Goal: Task Accomplishment & Management: Manage account settings

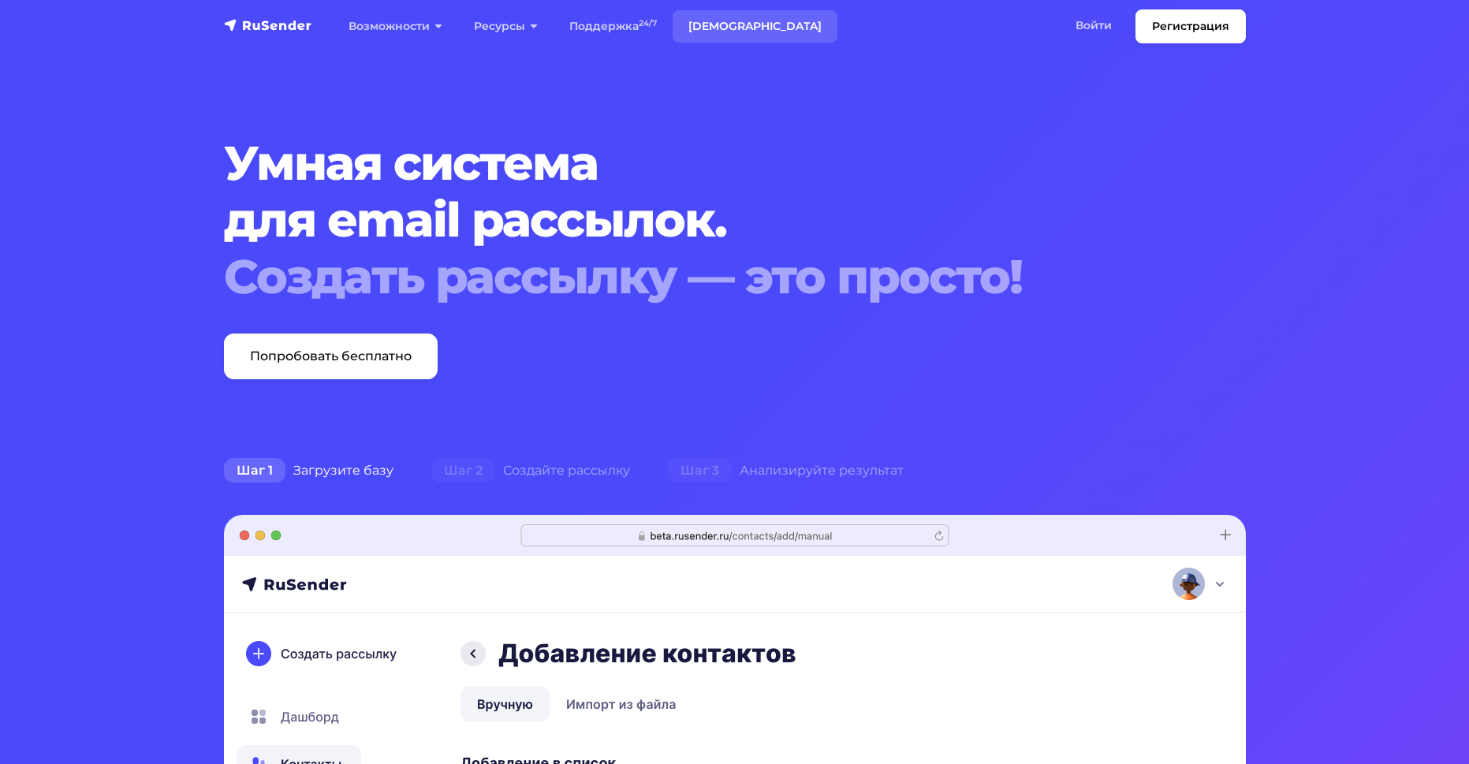
click at [695, 28] on link "[DEMOGRAPHIC_DATA]" at bounding box center [755, 26] width 165 height 32
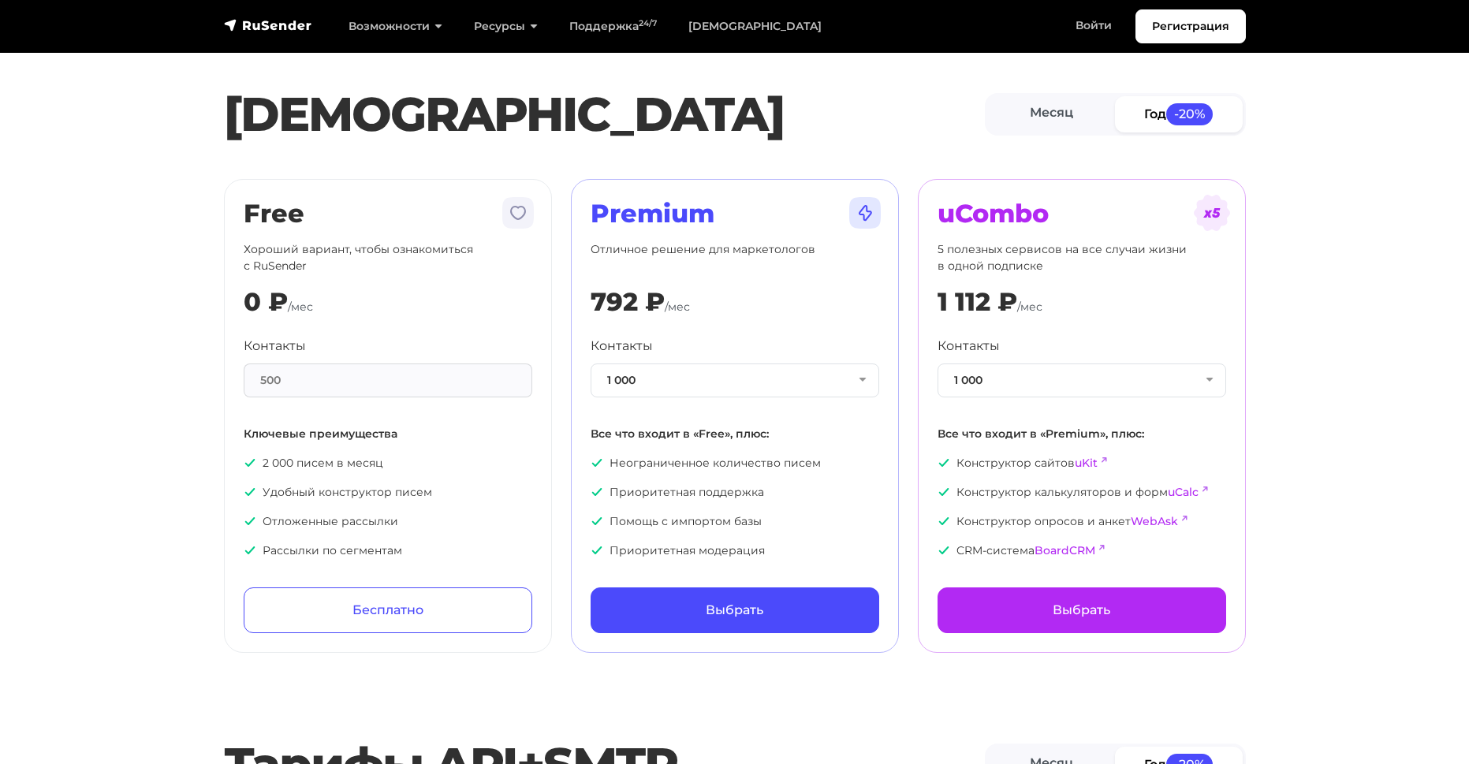
click at [470, 385] on div "500" at bounding box center [388, 381] width 289 height 34
click at [622, 383] on button "1 000" at bounding box center [735, 381] width 289 height 34
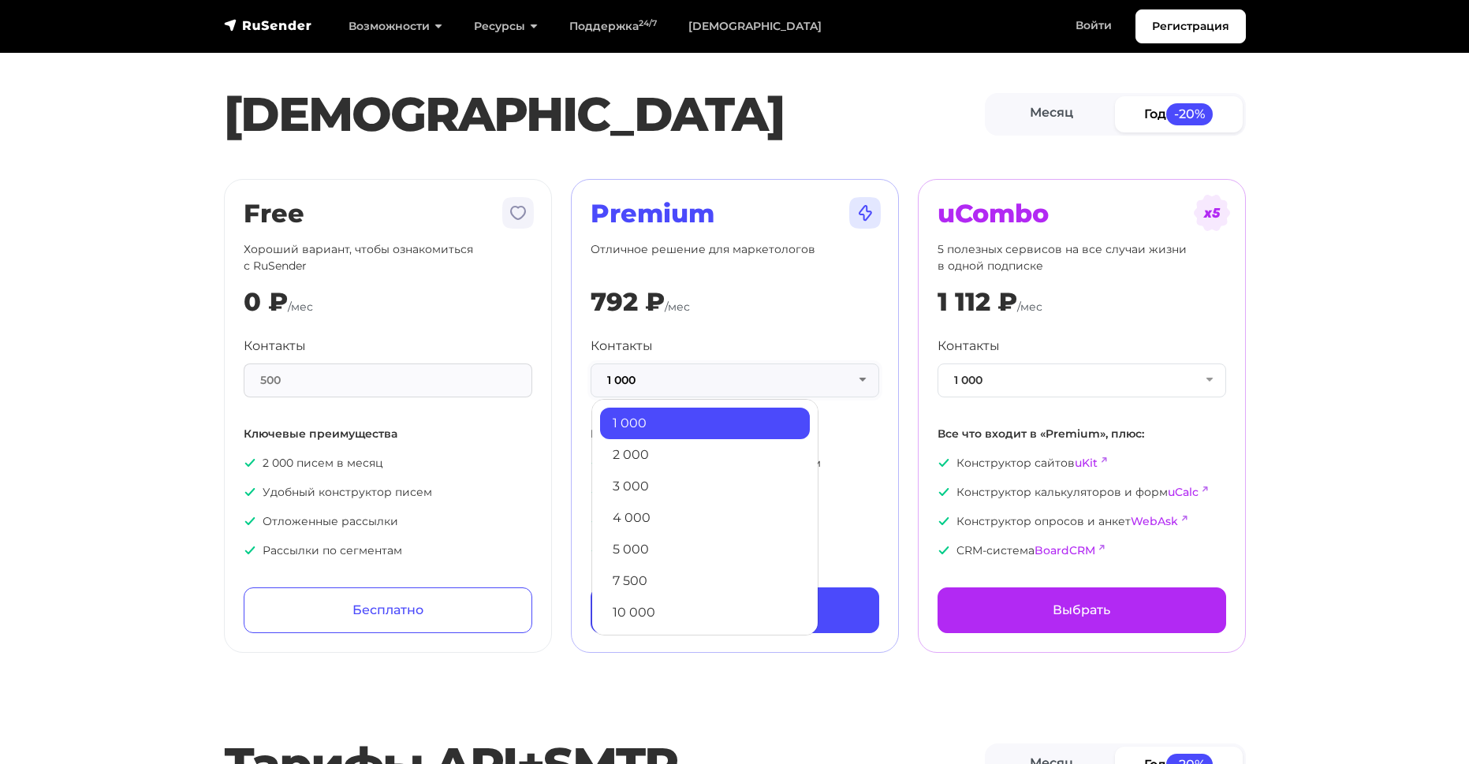
click at [622, 383] on button "1 000" at bounding box center [735, 381] width 289 height 34
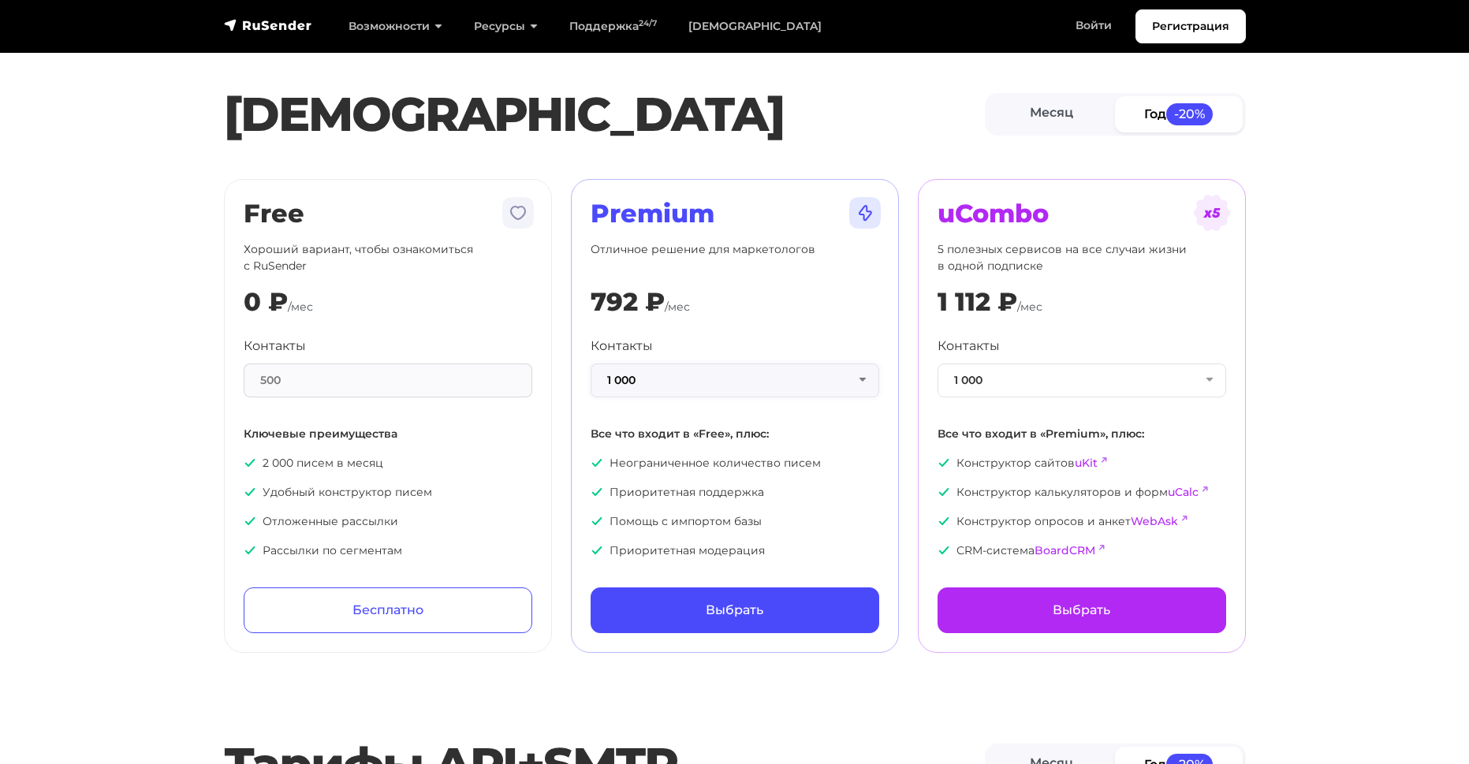
click at [622, 383] on button "1 000" at bounding box center [735, 381] width 289 height 34
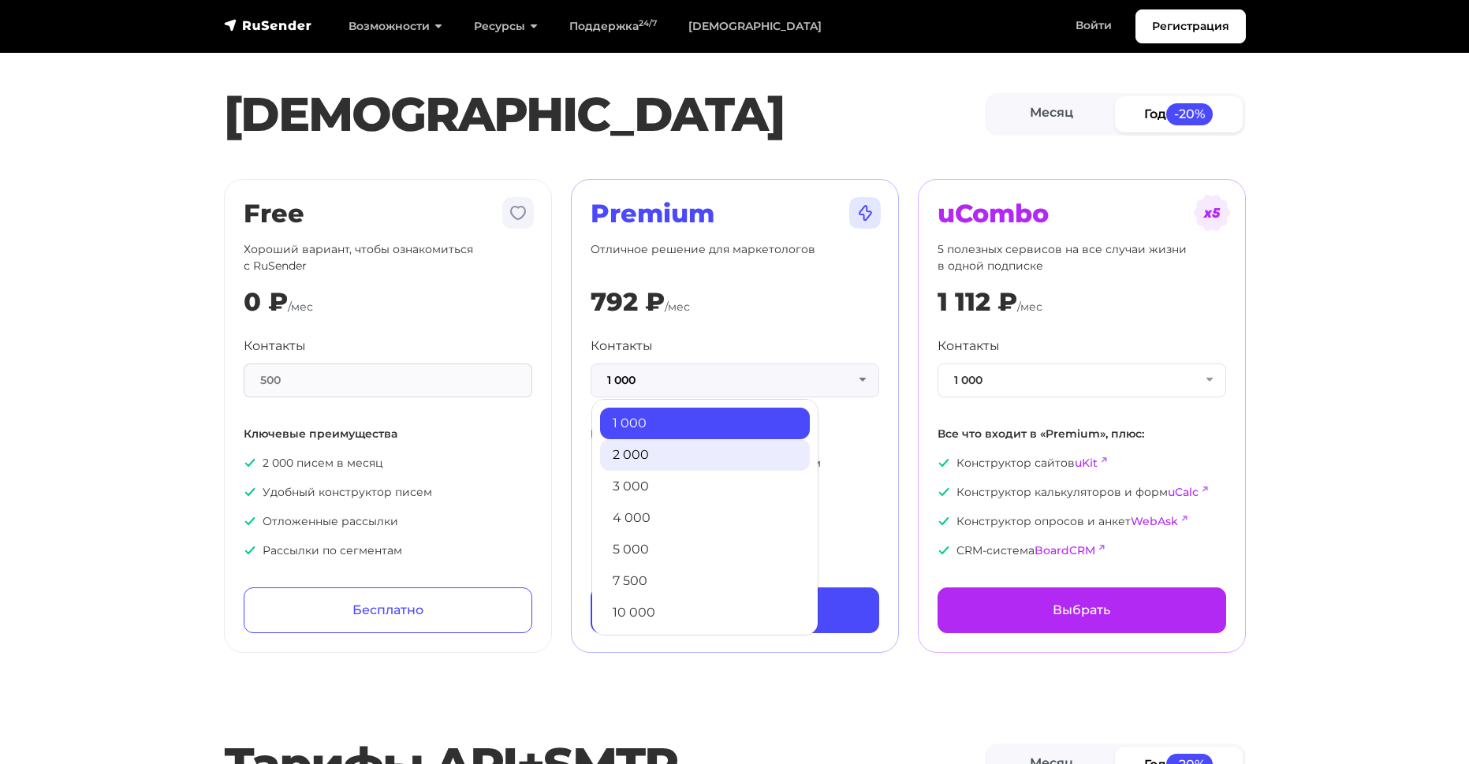
click at [642, 447] on link "2 000" at bounding box center [705, 455] width 210 height 32
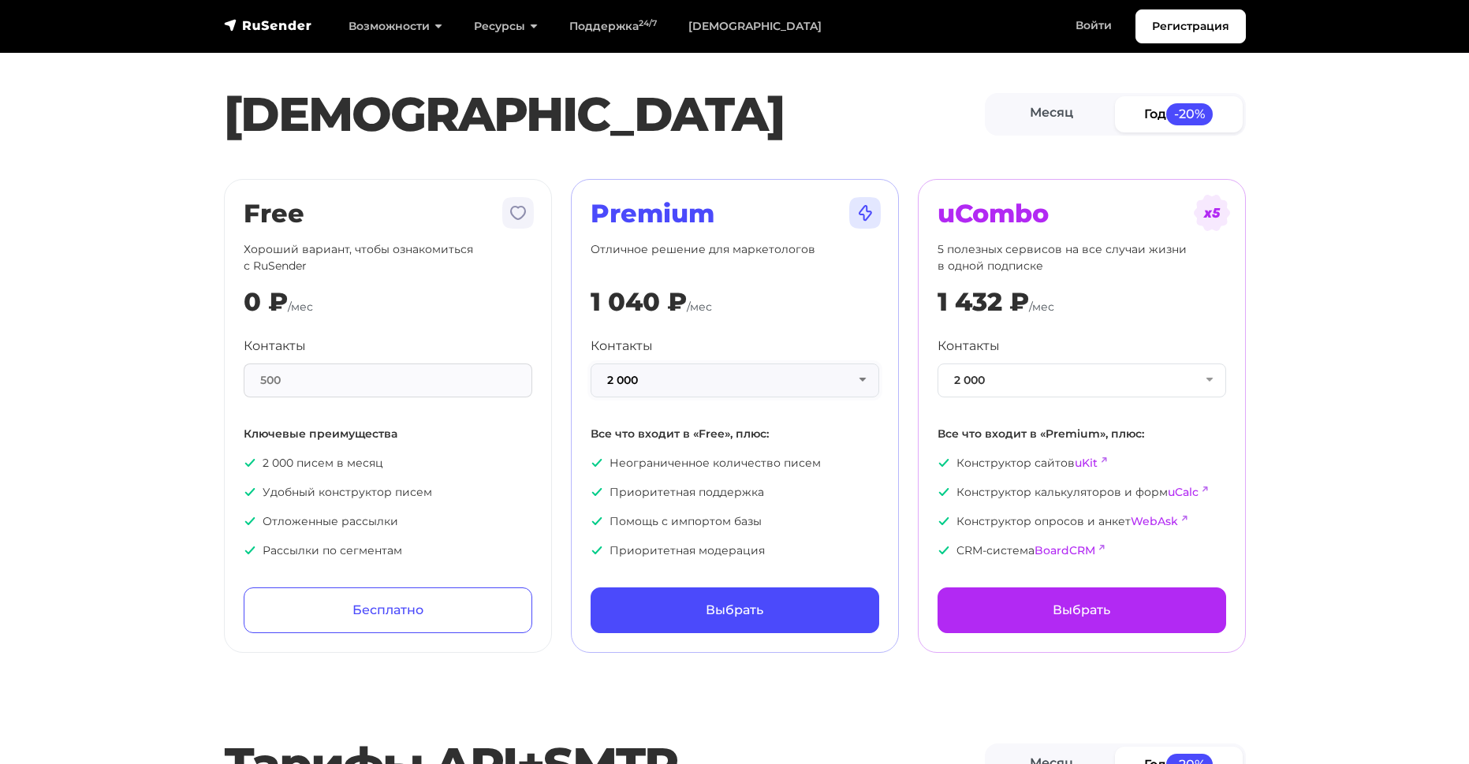
click at [656, 375] on button "2 000" at bounding box center [735, 381] width 289 height 34
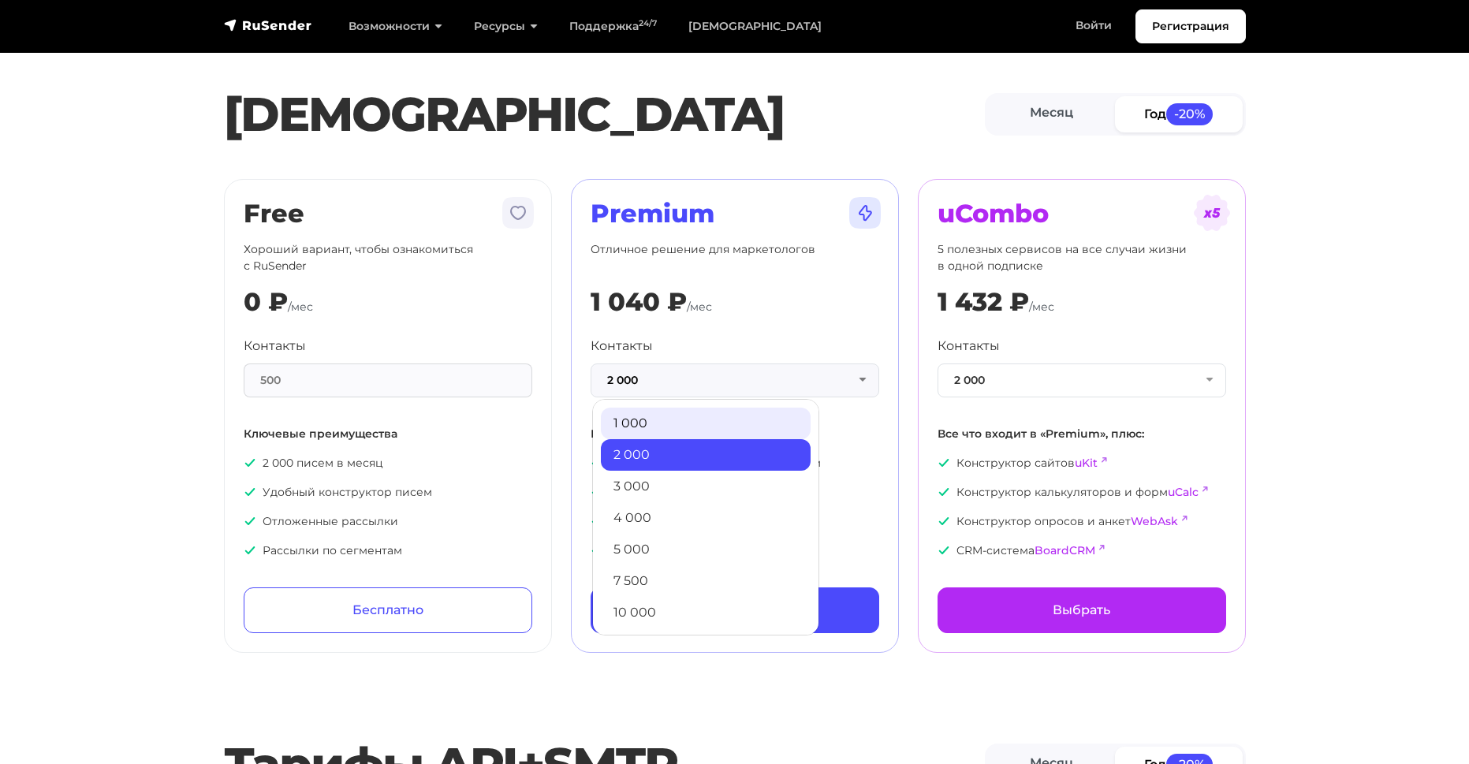
click at [655, 423] on link "1 000" at bounding box center [706, 424] width 210 height 32
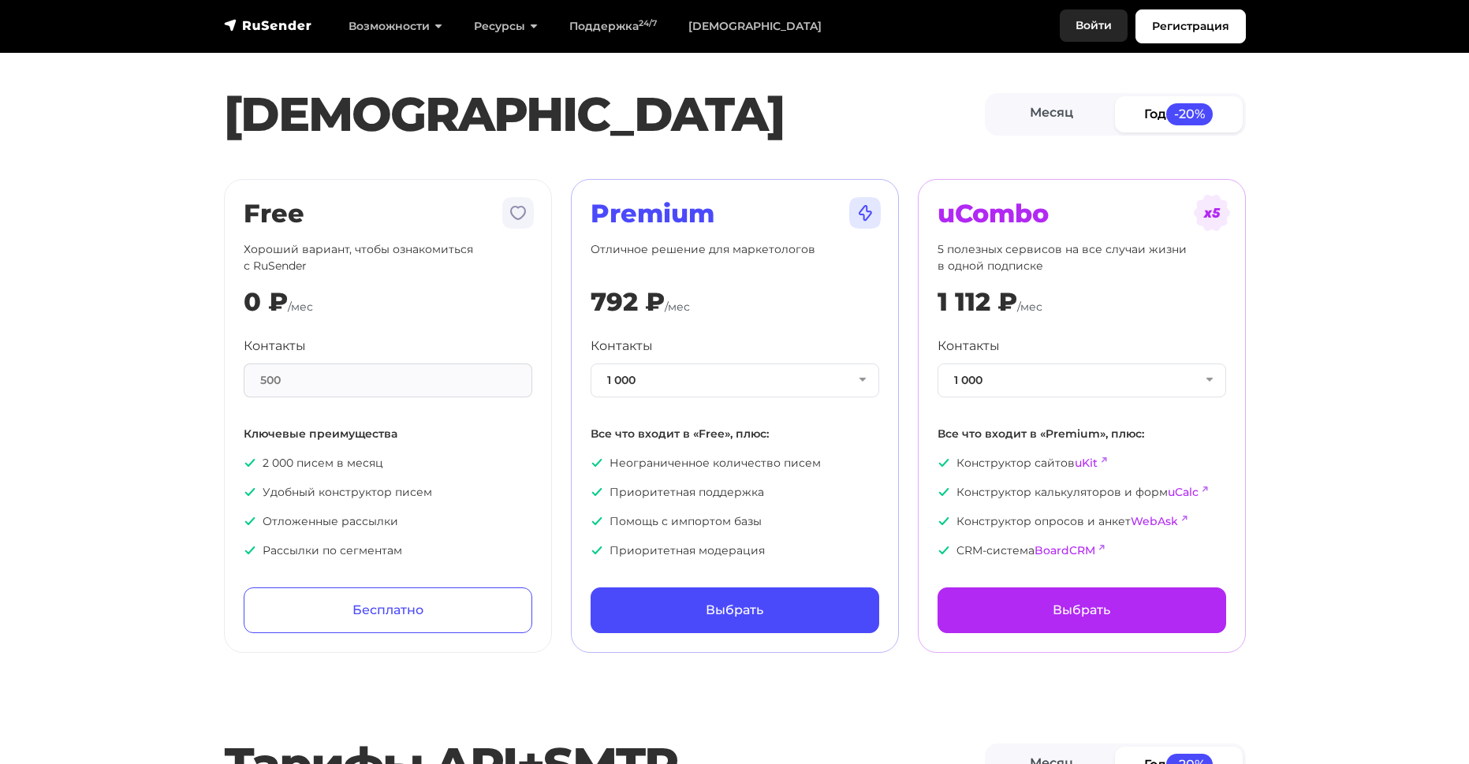
click at [1092, 18] on link "Войти" at bounding box center [1094, 25] width 68 height 32
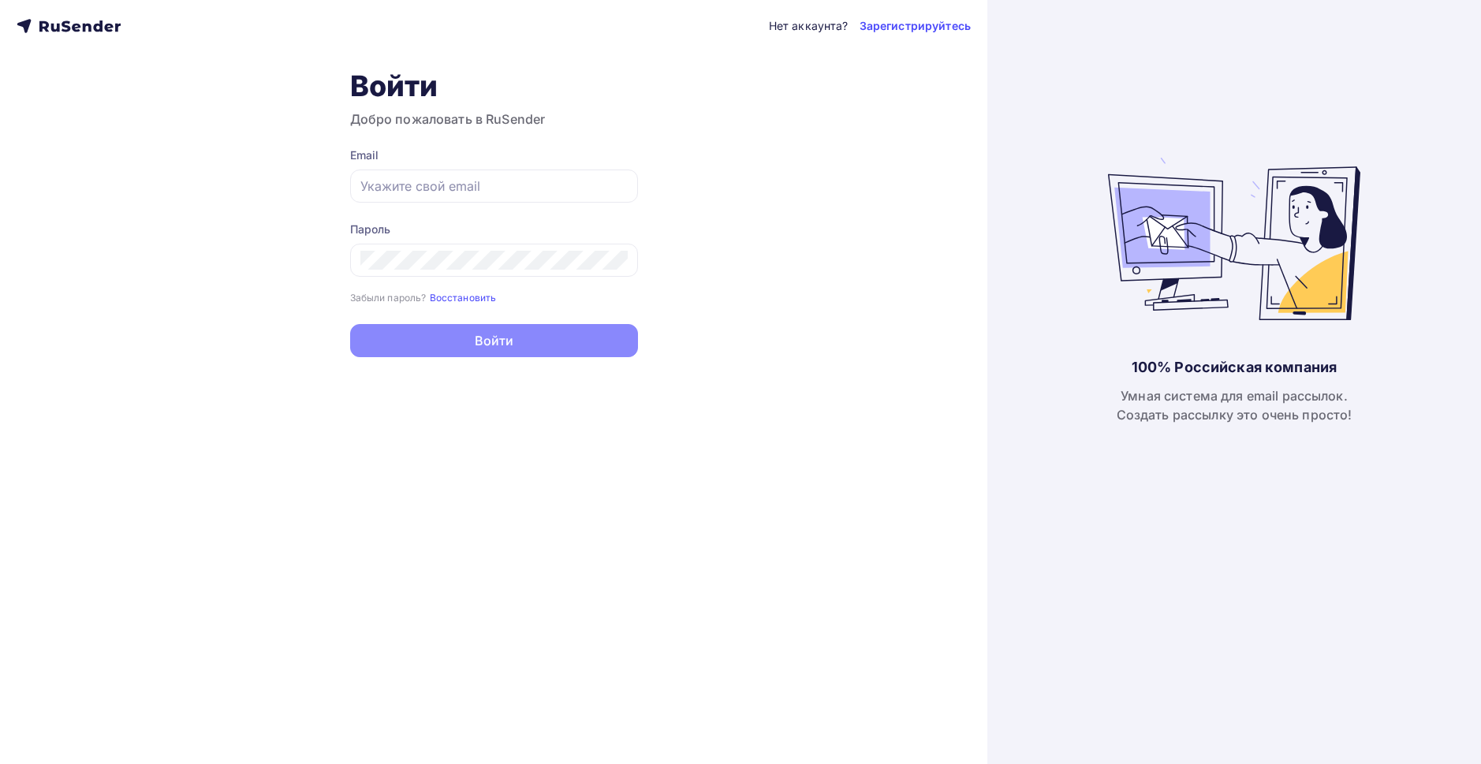
click at [921, 17] on div "Нет аккаунта? Зарегистрируйтесь" at bounding box center [870, 26] width 202 height 19
click at [922, 23] on link "Зарегистрируйтесь" at bounding box center [915, 26] width 111 height 16
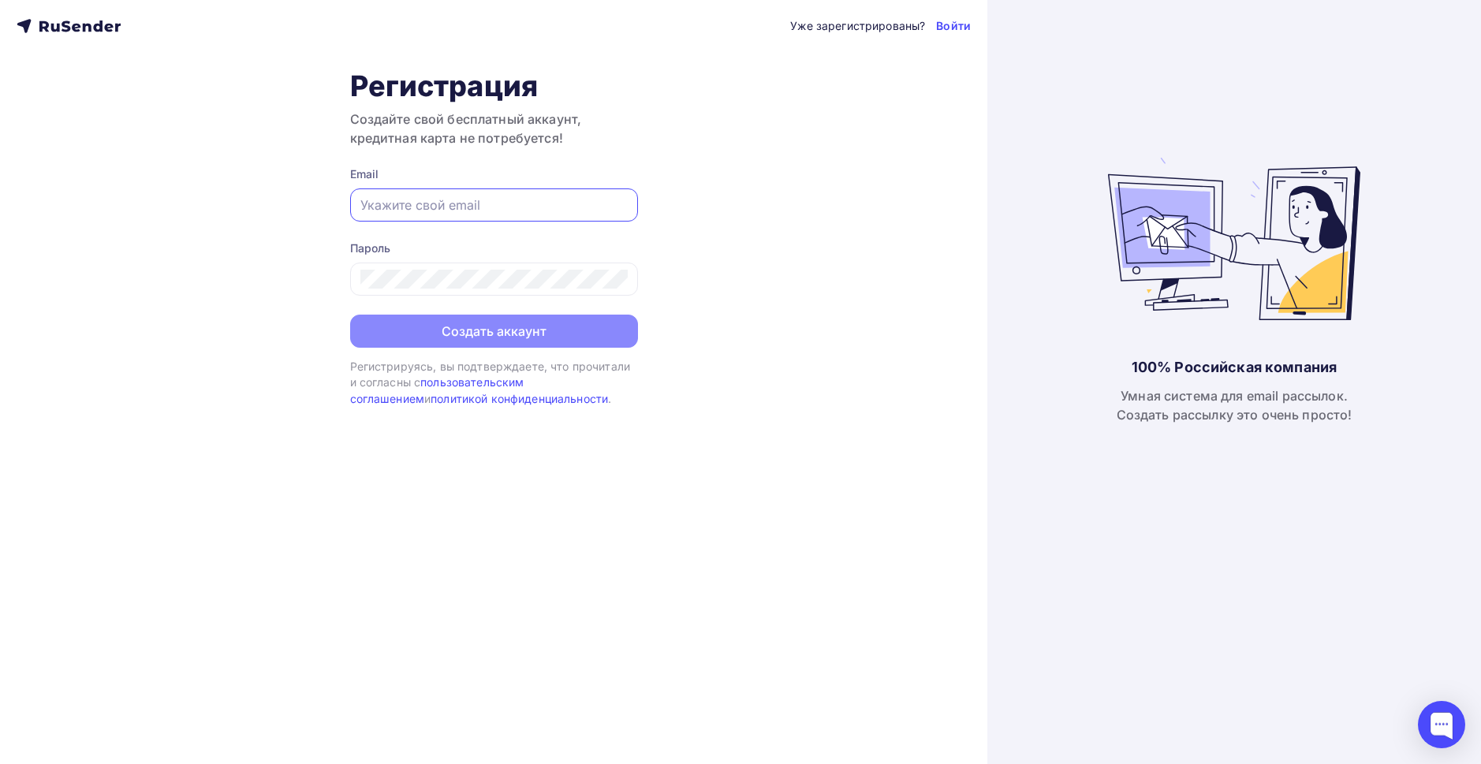
click at [439, 201] on input "text" at bounding box center [493, 205] width 267 height 19
paste input "[EMAIL_ADDRESS][DOMAIN_NAME]"
type input "[EMAIL_ADDRESS][DOMAIN_NAME]"
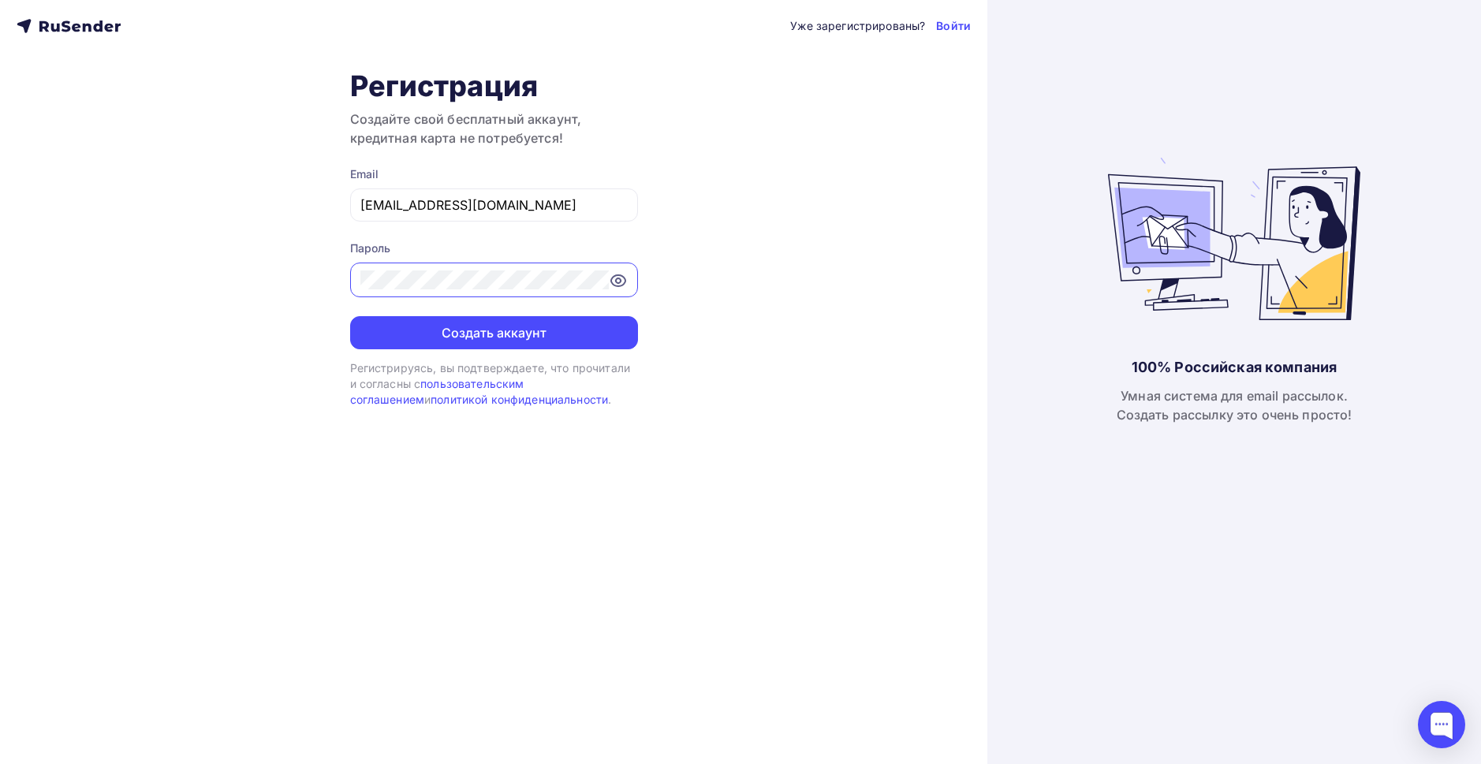
click at [619, 276] on icon at bounding box center [618, 280] width 19 height 19
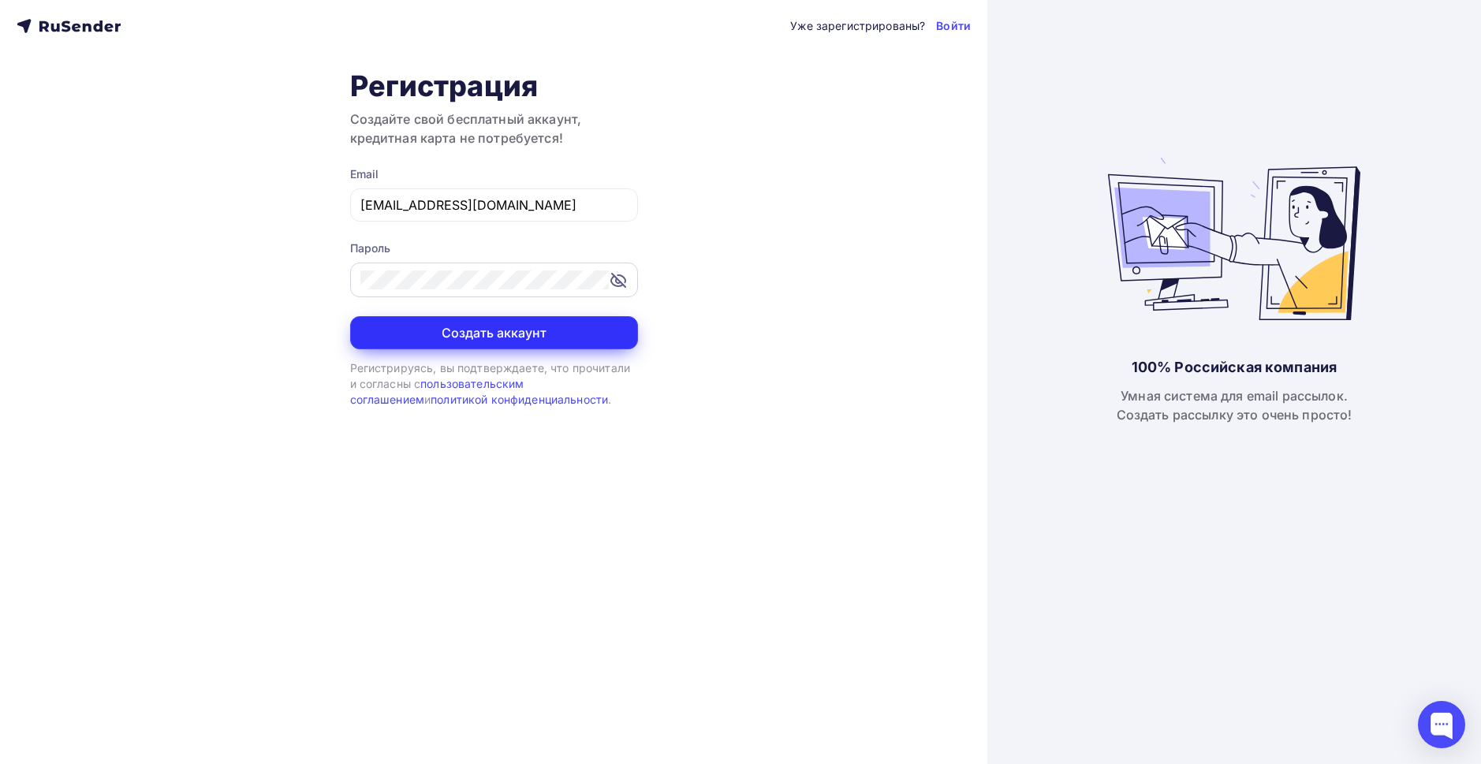
click at [544, 324] on button "Создать аккаунт" at bounding box center [494, 332] width 288 height 33
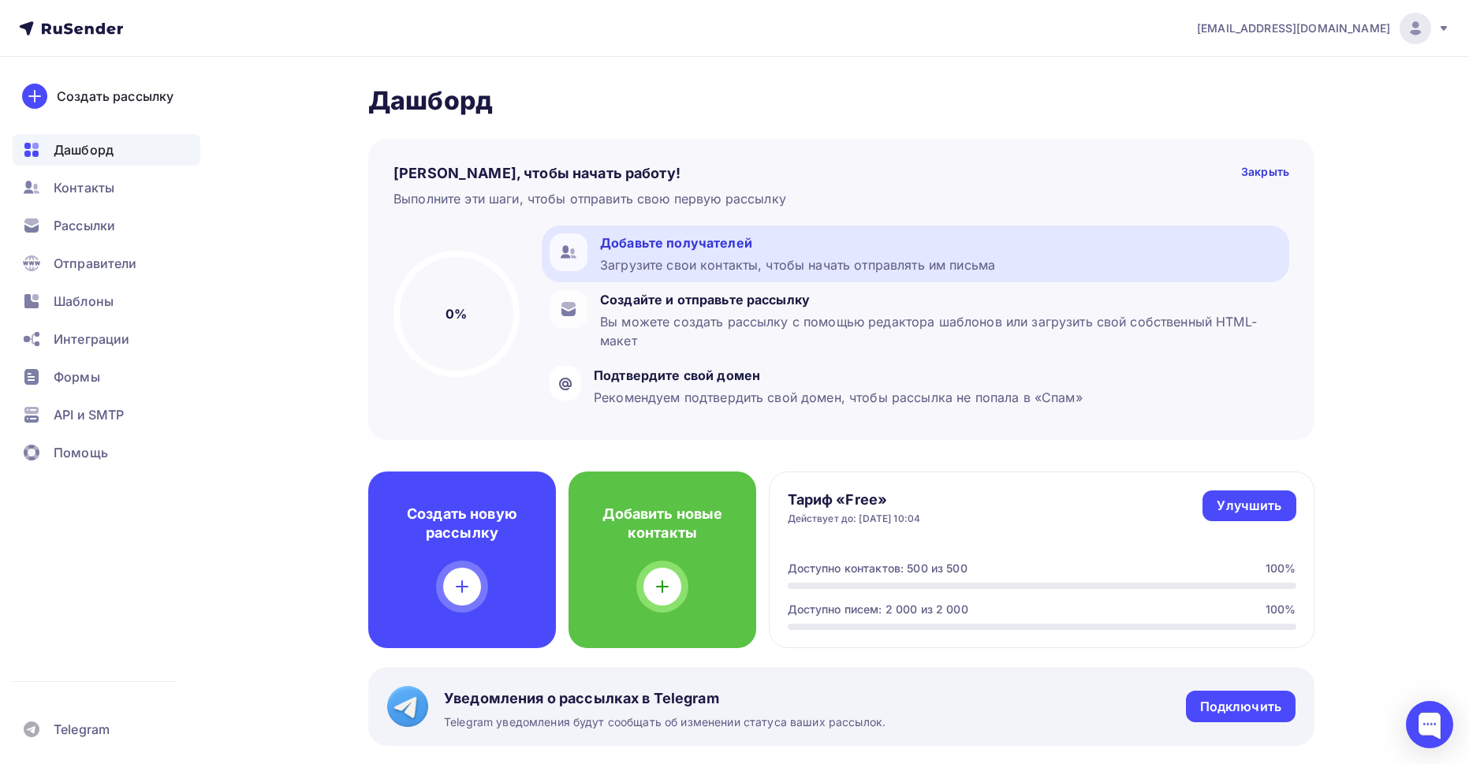
click at [655, 267] on div "Загрузите свои контакты, чтобы начать отправлять им письма" at bounding box center [797, 265] width 395 height 19
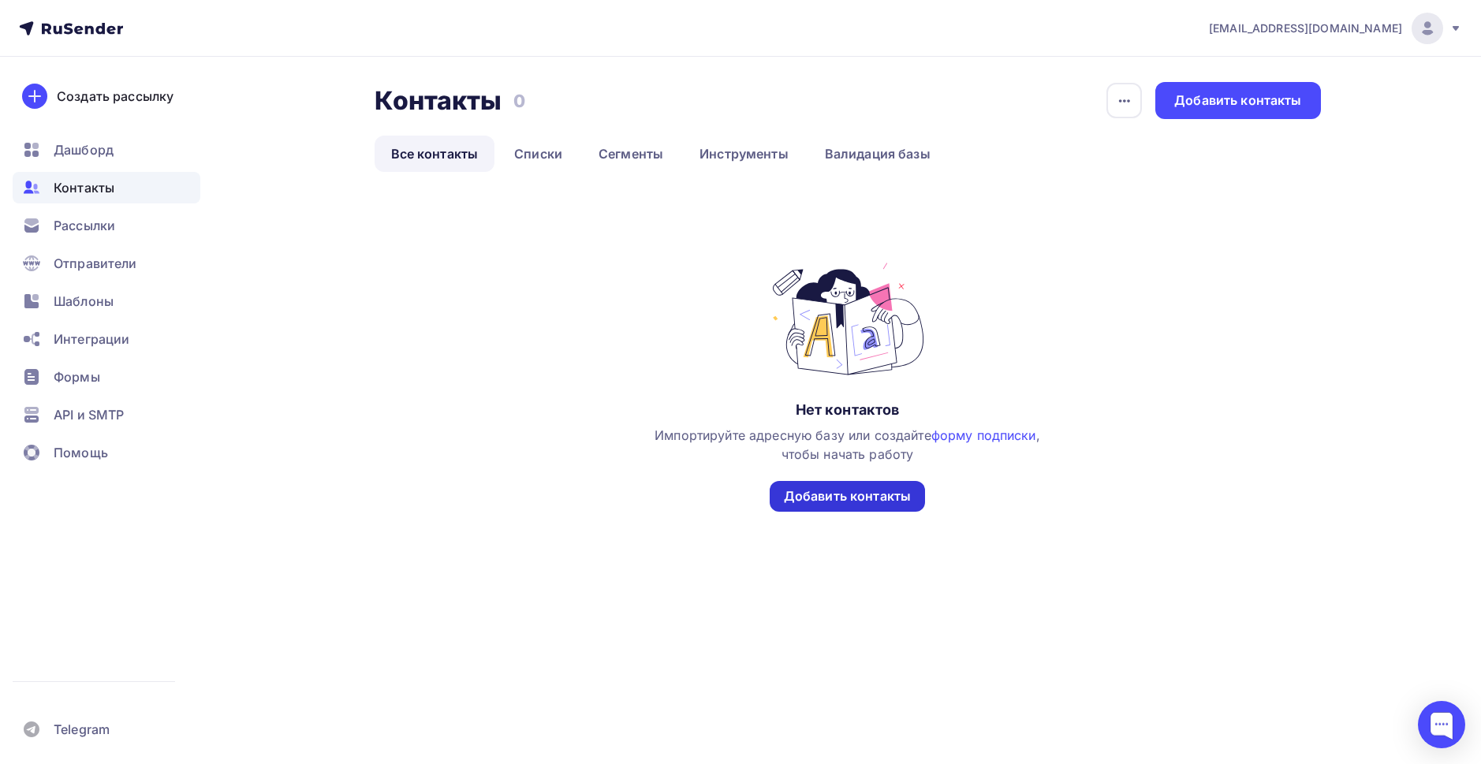
click at [852, 503] on div "Добавить контакты" at bounding box center [847, 496] width 127 height 18
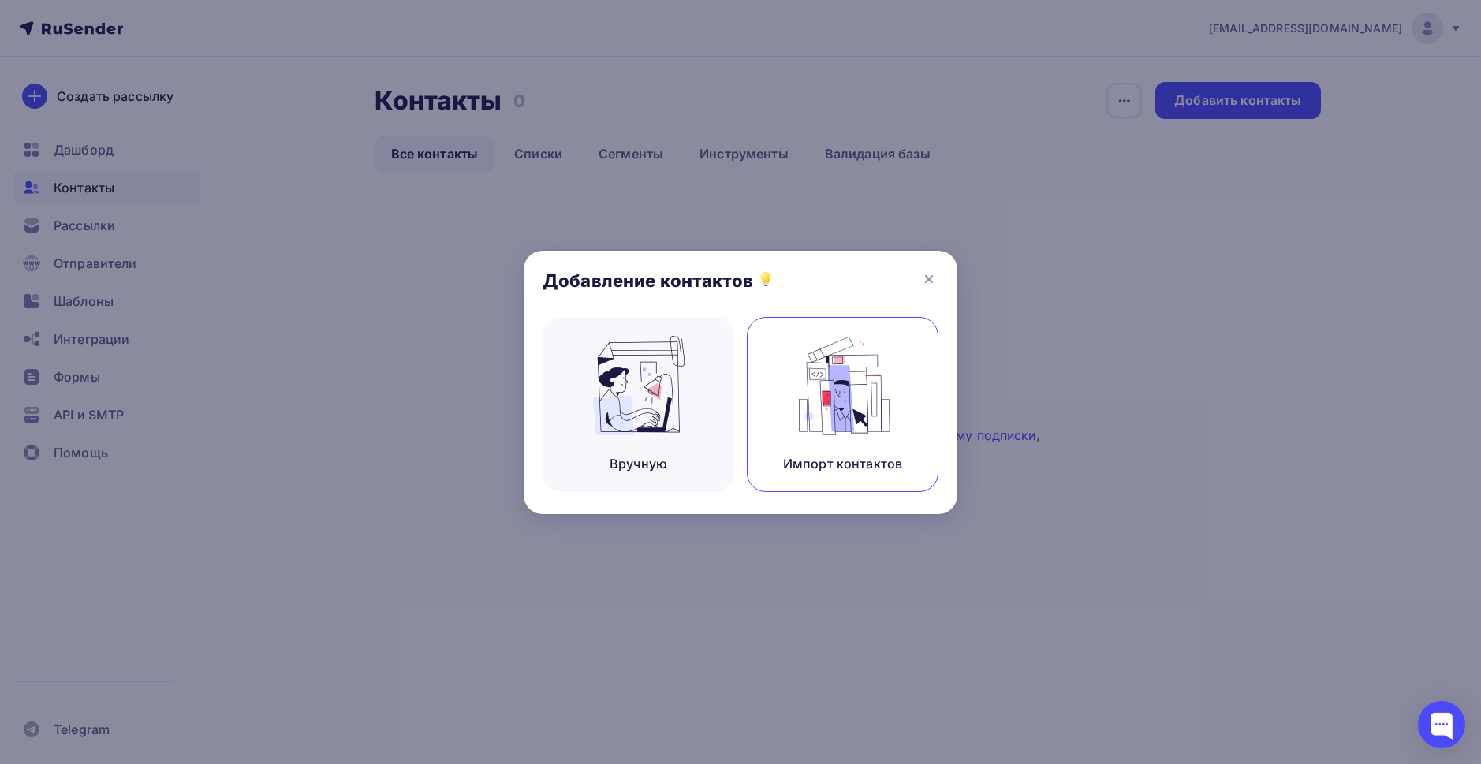
click at [811, 396] on img at bounding box center [843, 385] width 106 height 99
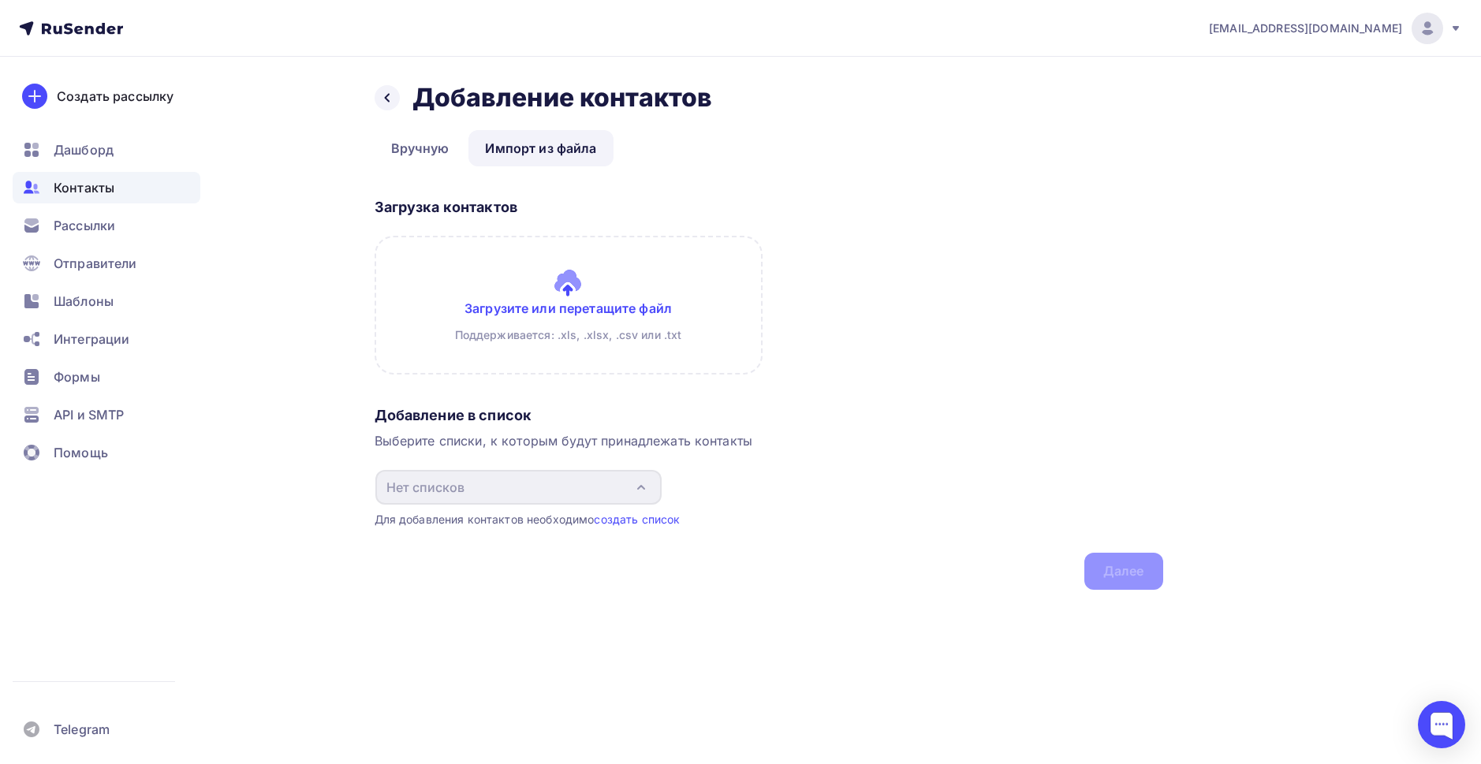
click at [588, 342] on input "file" at bounding box center [569, 305] width 388 height 139
click at [594, 349] on input "file" at bounding box center [569, 305] width 388 height 139
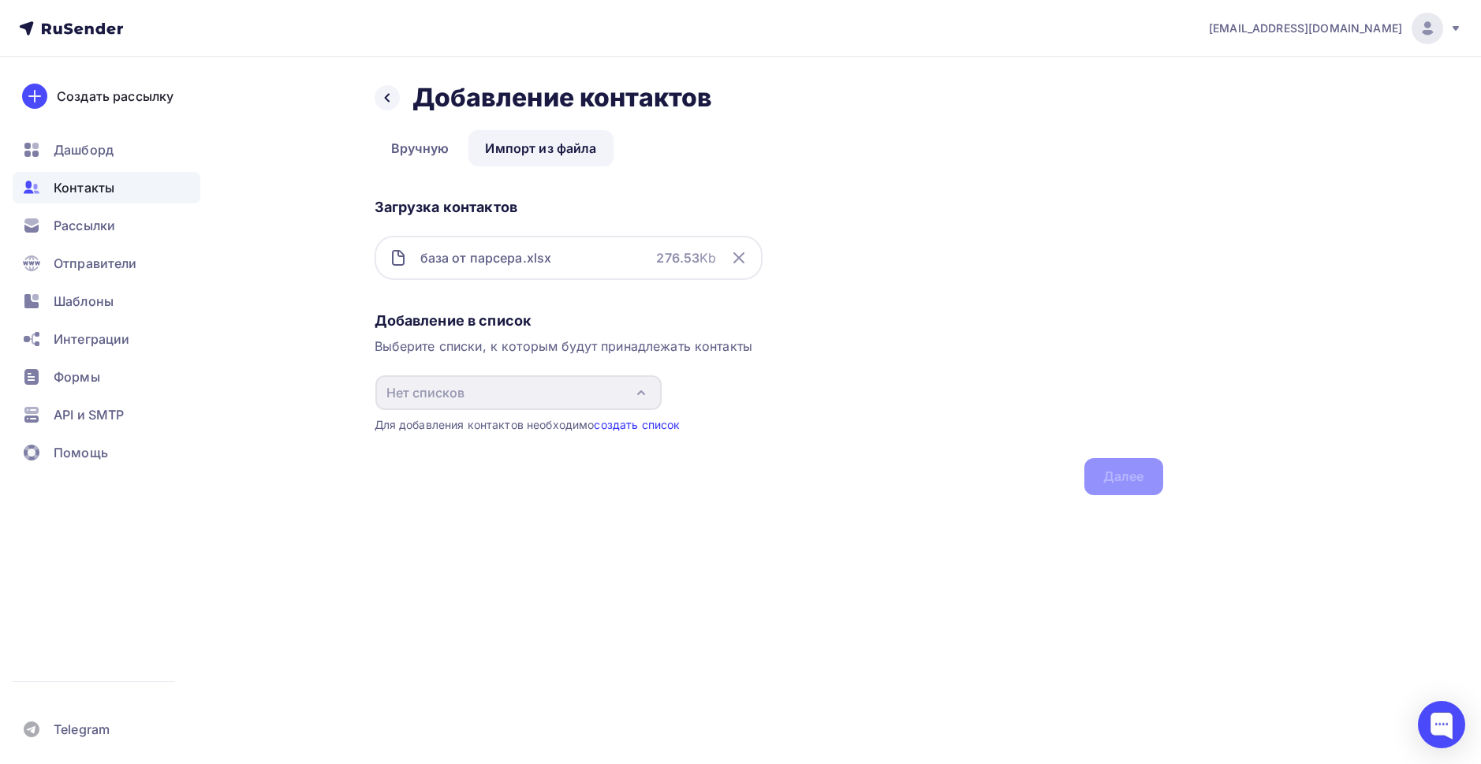
click at [623, 423] on link "создать список" at bounding box center [637, 424] width 86 height 13
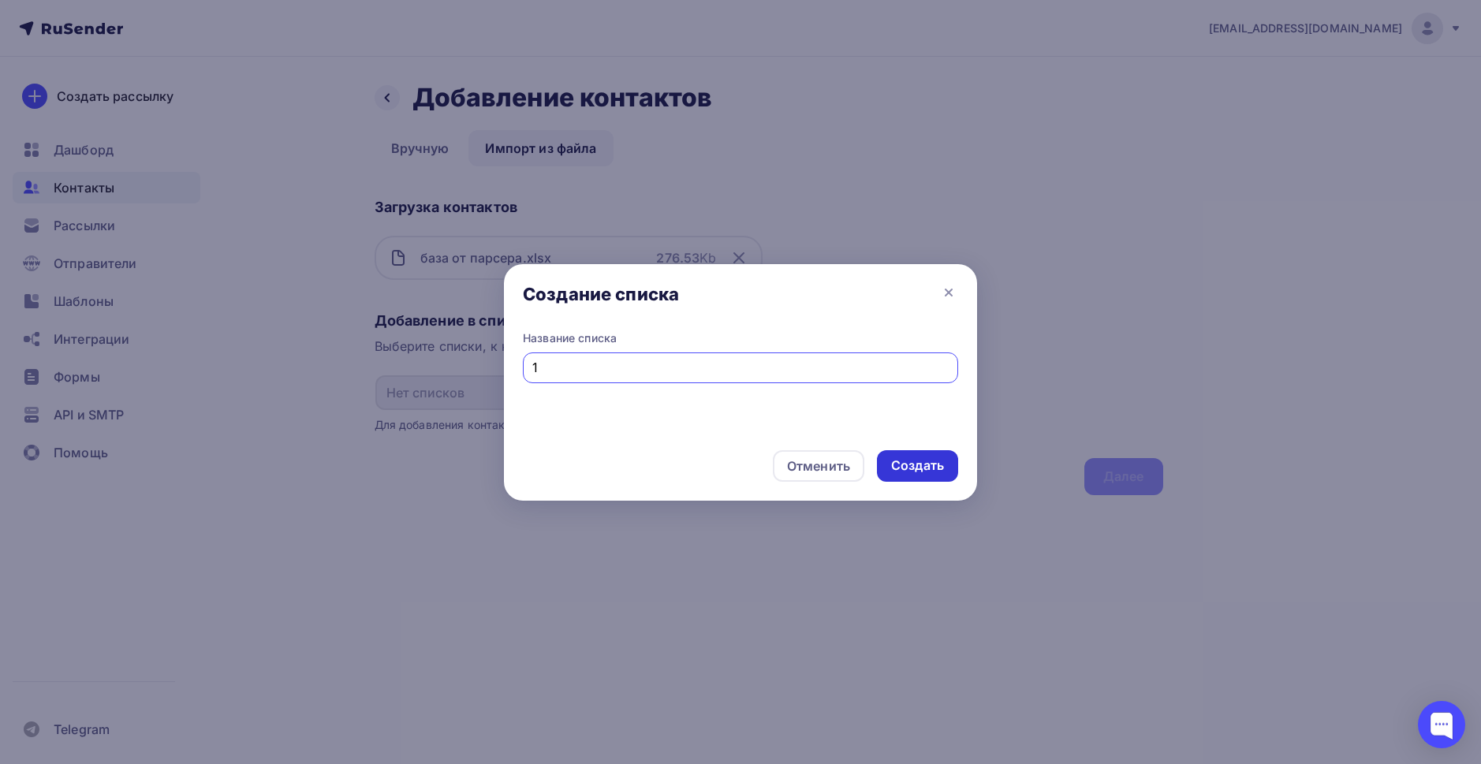
type input "1"
click at [911, 457] on div "Создать" at bounding box center [917, 466] width 53 height 18
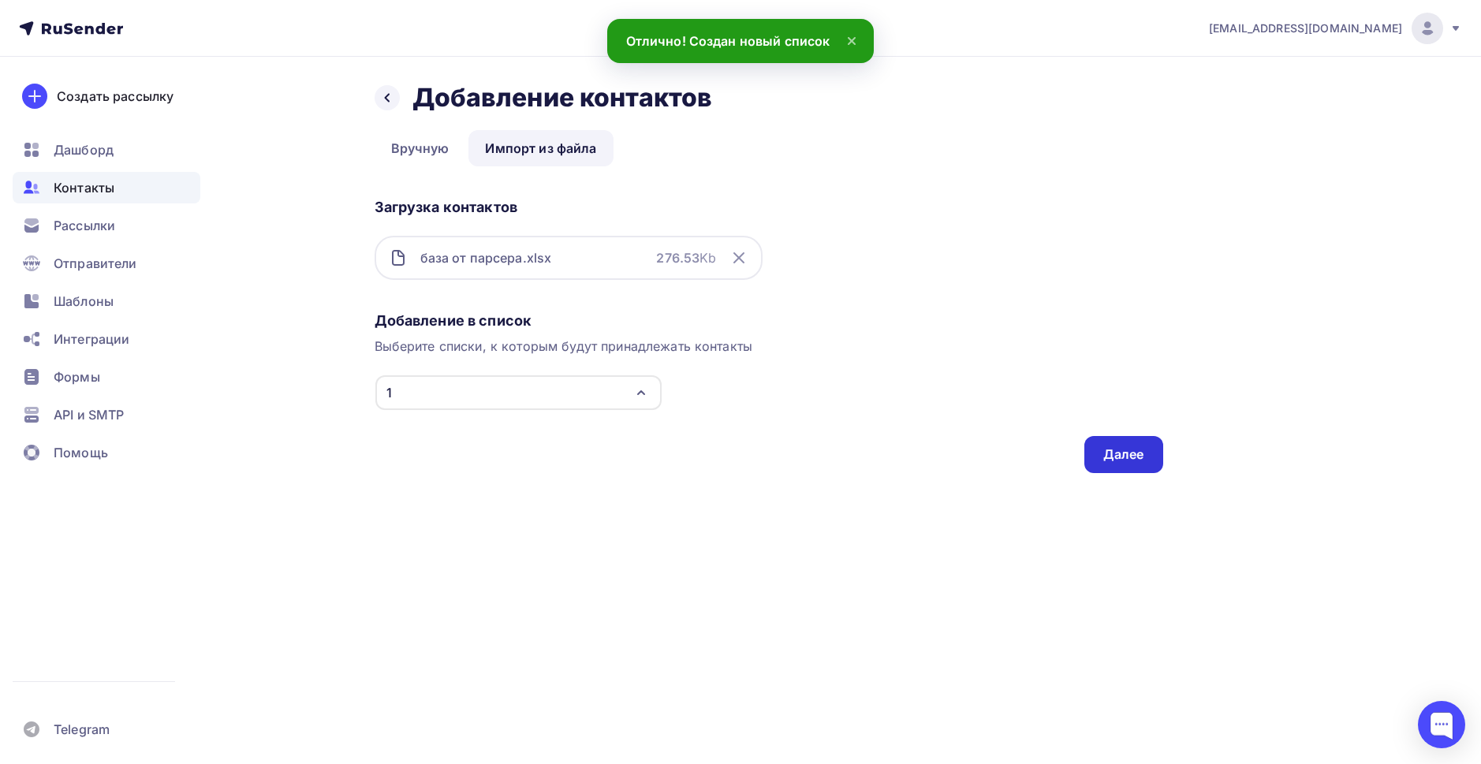
click at [1121, 456] on div "Далее" at bounding box center [1124, 455] width 41 height 18
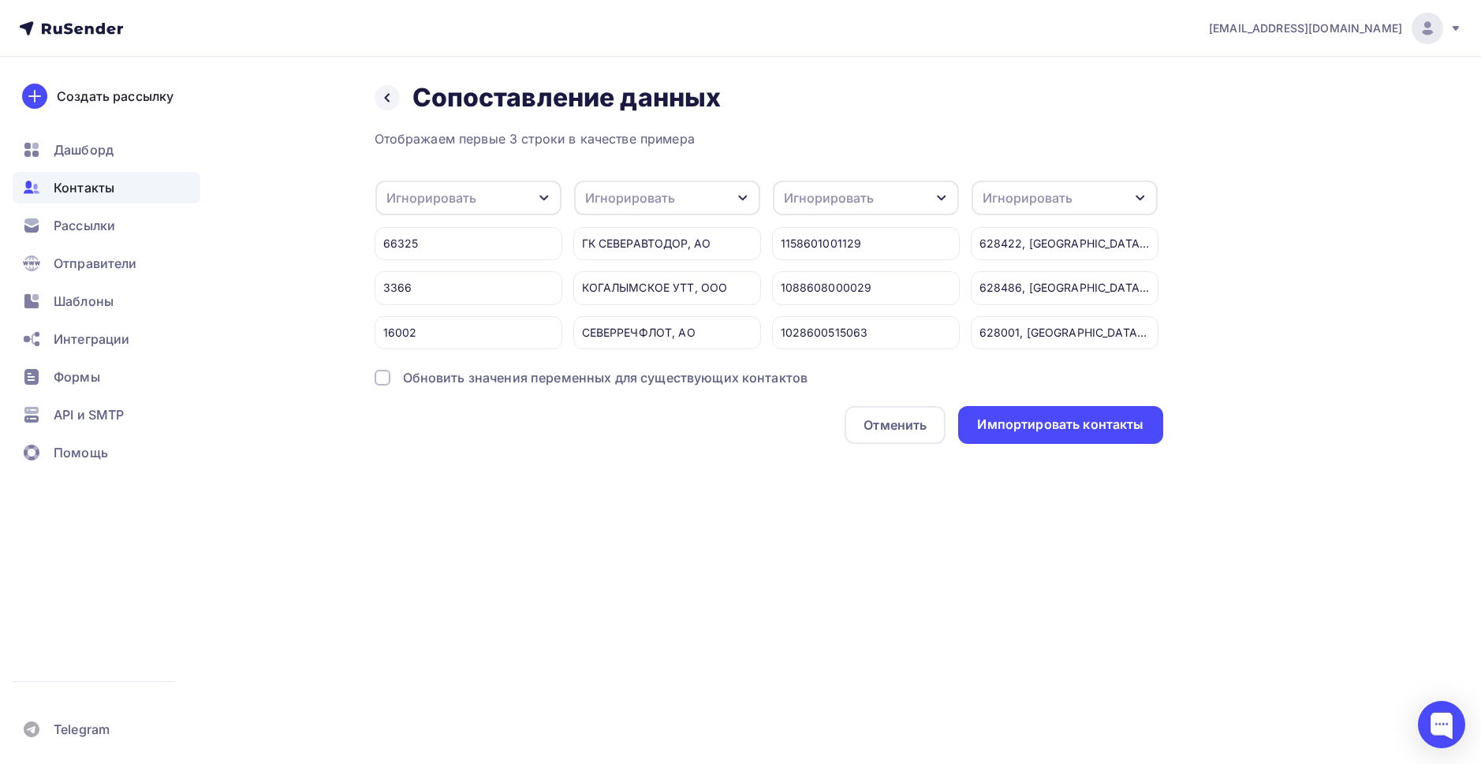
click at [842, 209] on div "Игнорировать" at bounding box center [866, 198] width 186 height 35
click at [833, 260] on link "Email" at bounding box center [837, 249] width 110 height 32
click at [832, 207] on div "Email" at bounding box center [866, 198] width 186 height 35
click at [877, 435] on div "Отменить" at bounding box center [895, 425] width 63 height 19
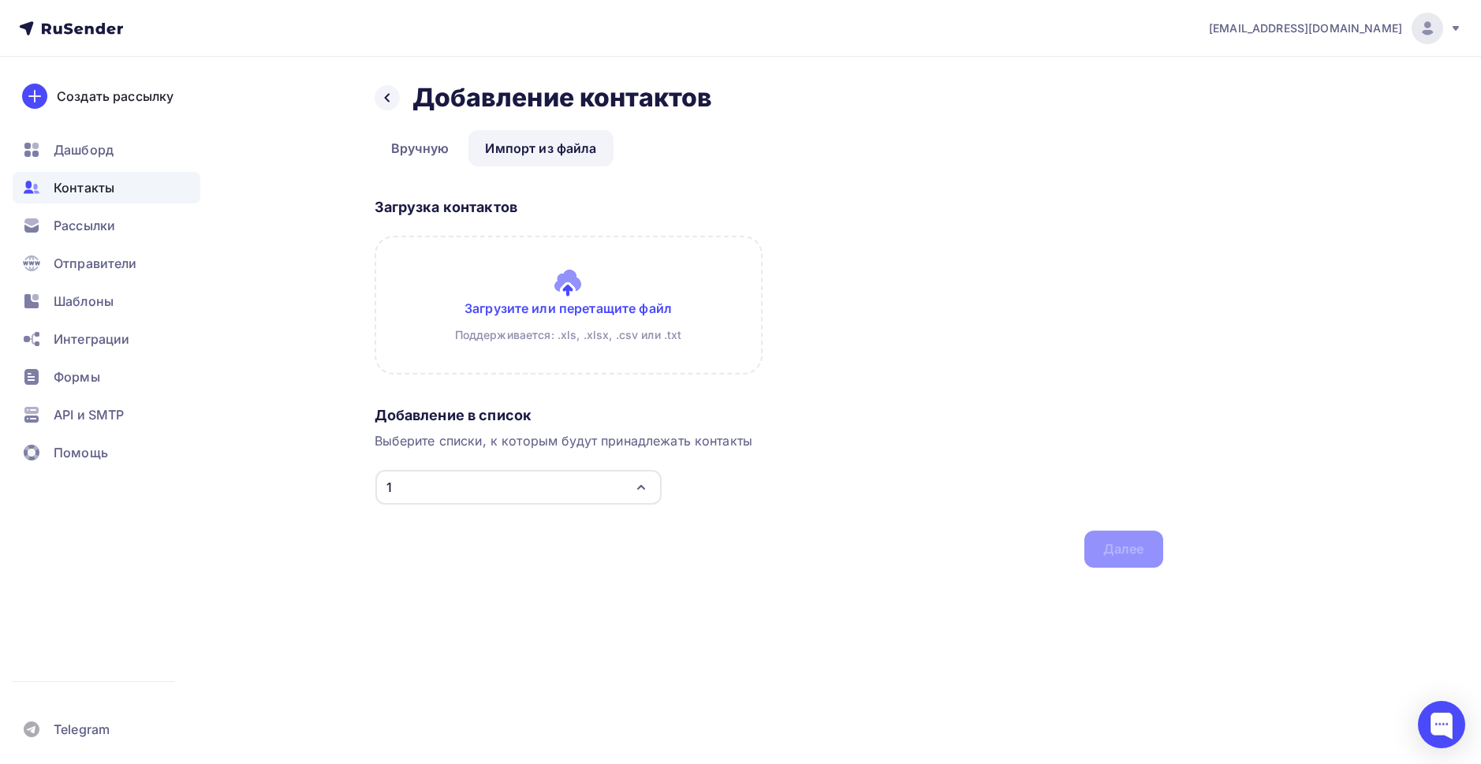
click at [621, 308] on input "file" at bounding box center [569, 305] width 388 height 139
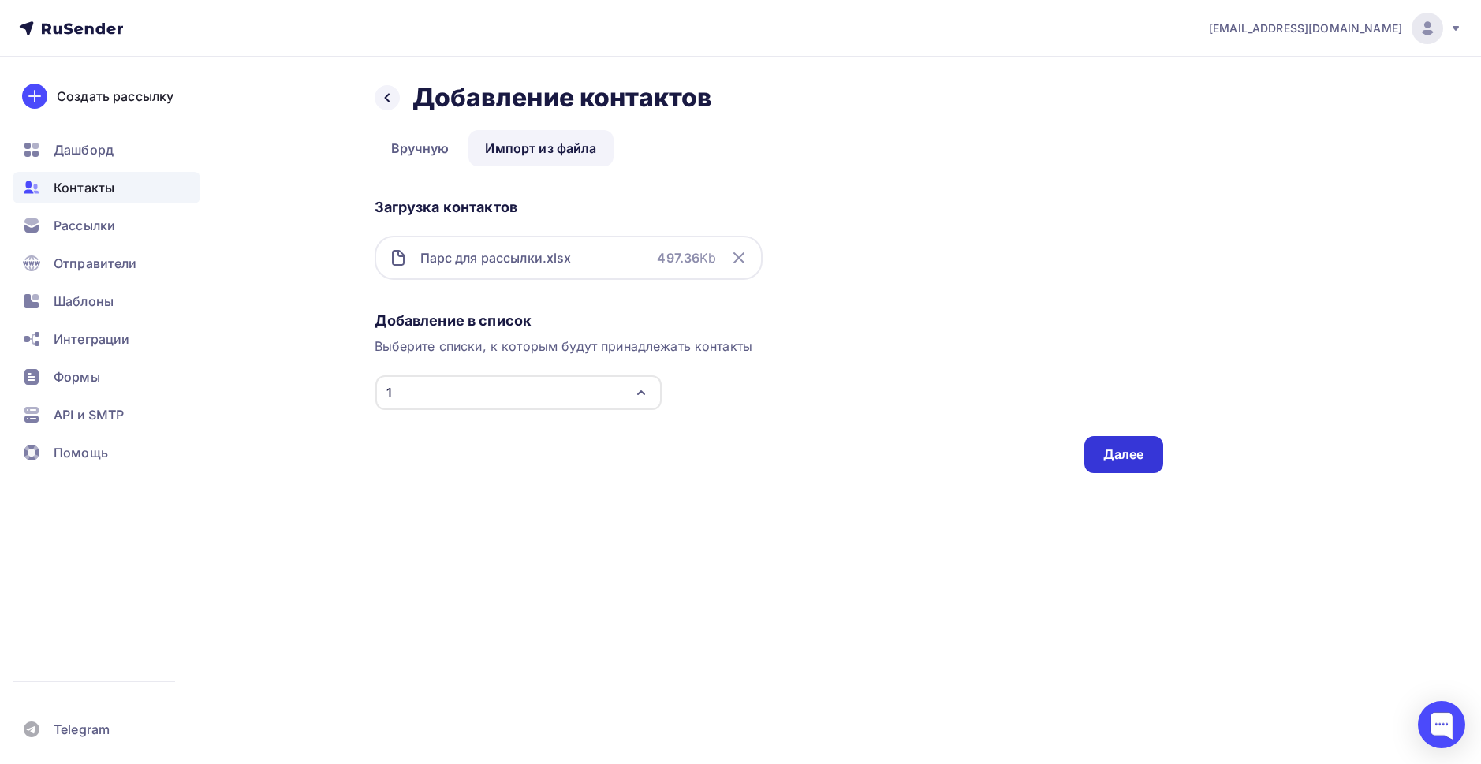
click at [1117, 450] on div "Далее" at bounding box center [1124, 455] width 41 height 18
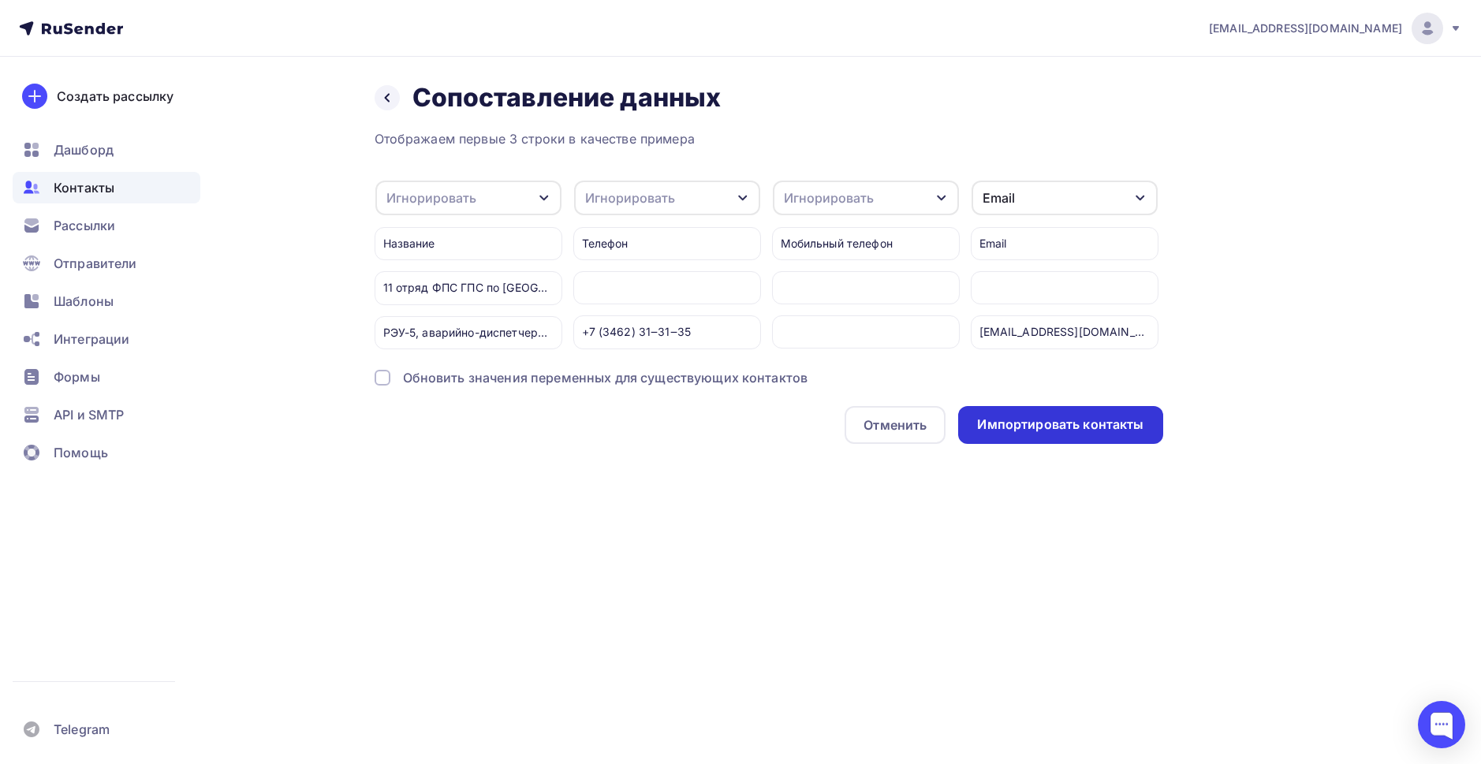
click at [1044, 424] on div "Импортировать контакты" at bounding box center [1060, 425] width 204 height 38
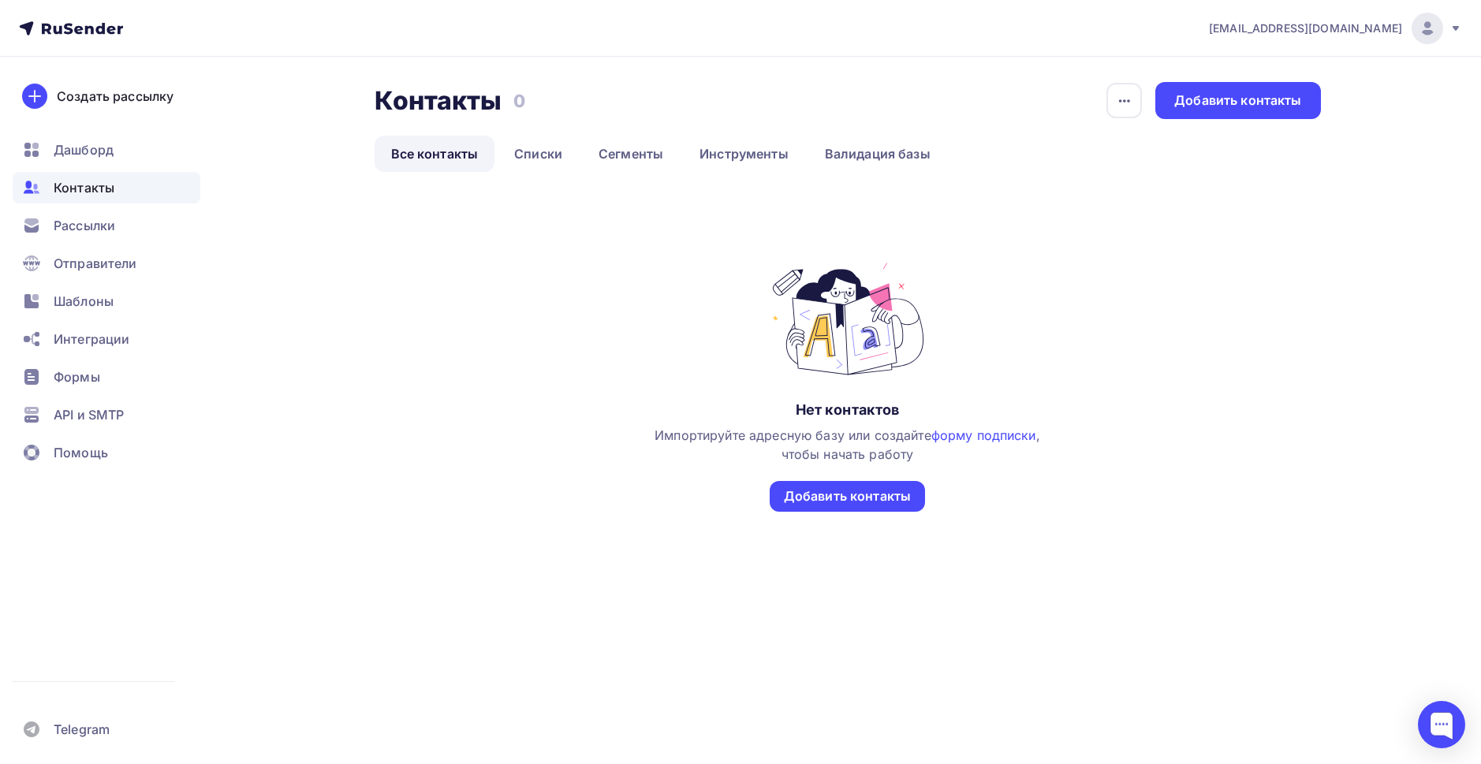
click at [950, 47] on nav "marketolog@metropolis-hotel.ru Аккаунт Тарифы Выйти Создать рассылку Дашборд Ко…" at bounding box center [740, 28] width 1481 height 57
click at [106, 264] on span "Отправители" at bounding box center [96, 263] width 84 height 19
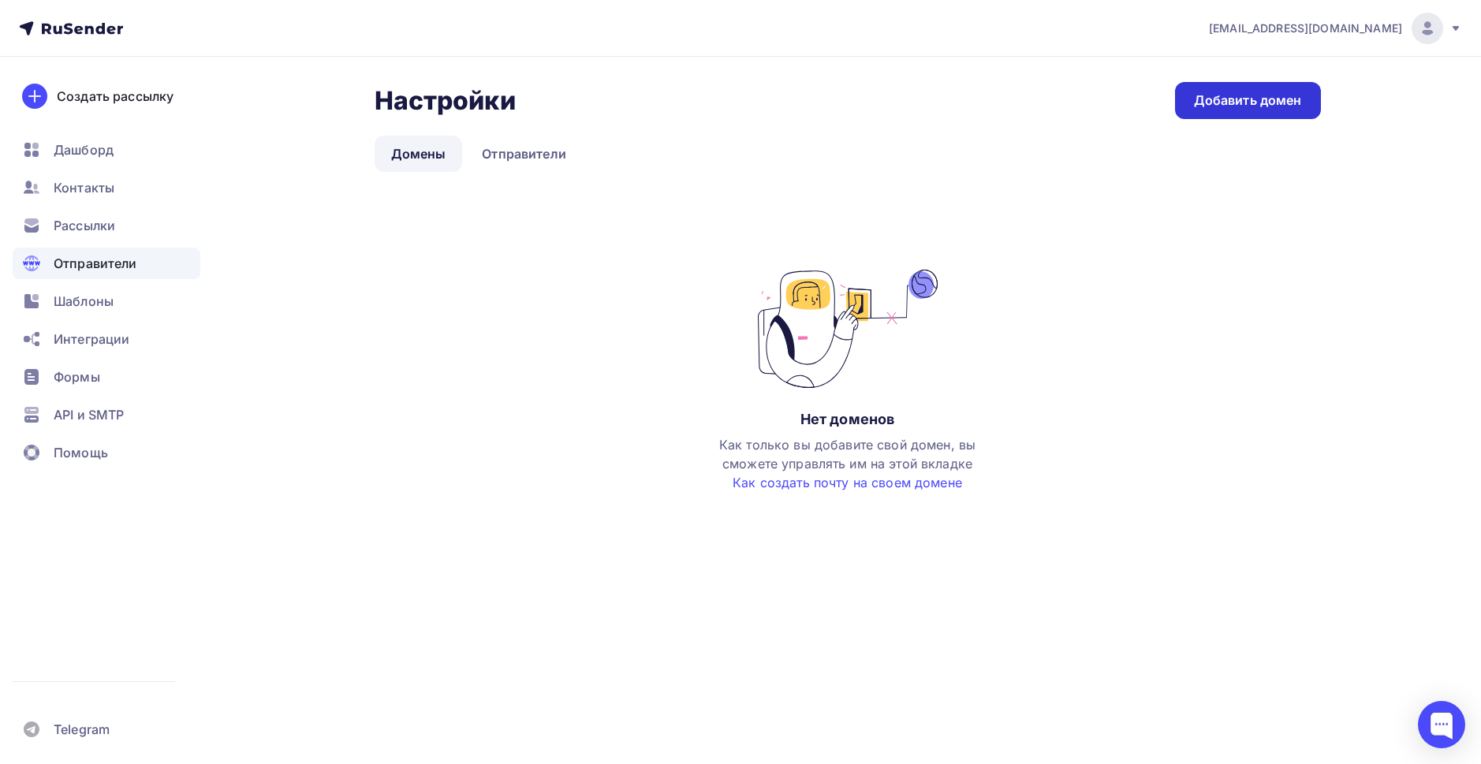
click at [1227, 96] on div "Добавить домен" at bounding box center [1248, 100] width 108 height 18
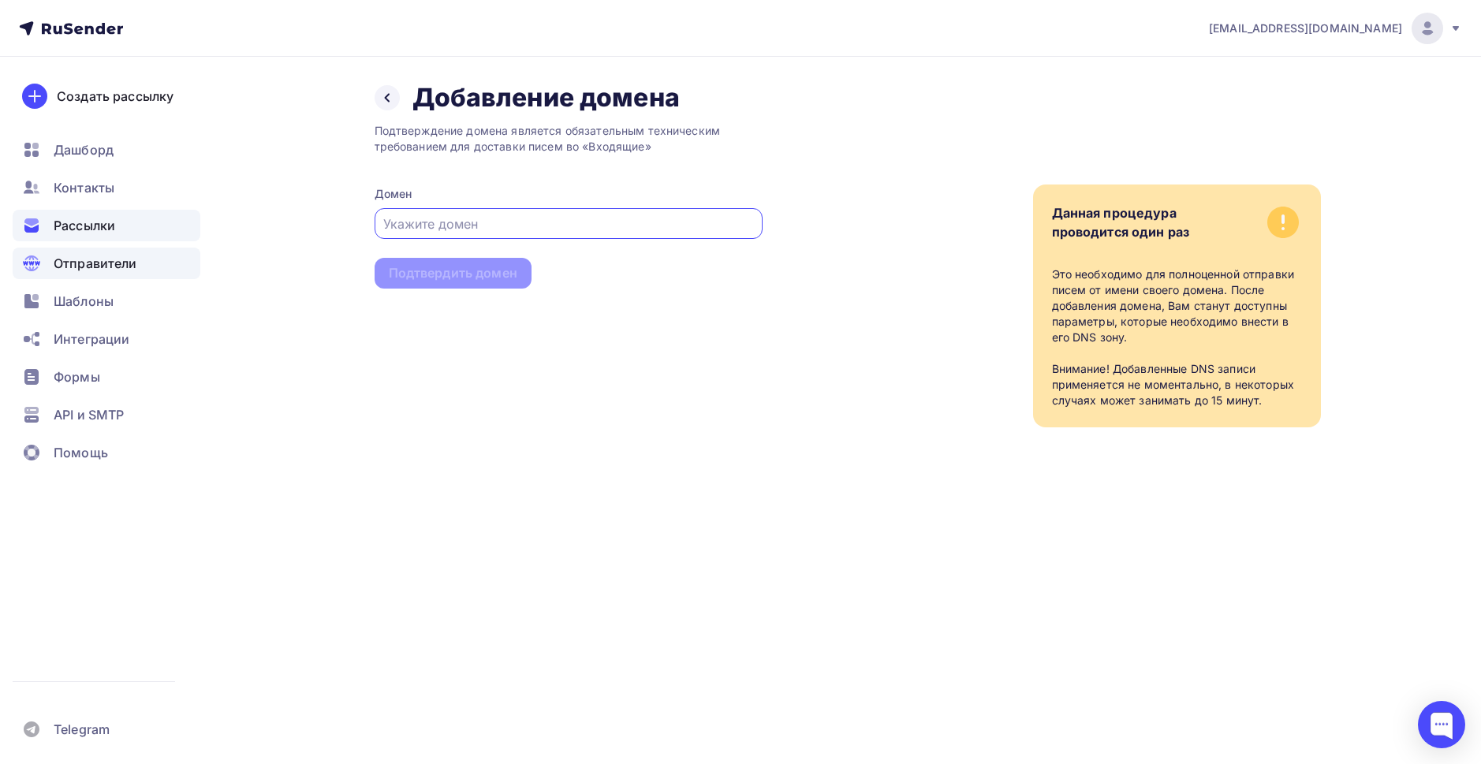
click at [133, 230] on div "Рассылки" at bounding box center [107, 226] width 188 height 32
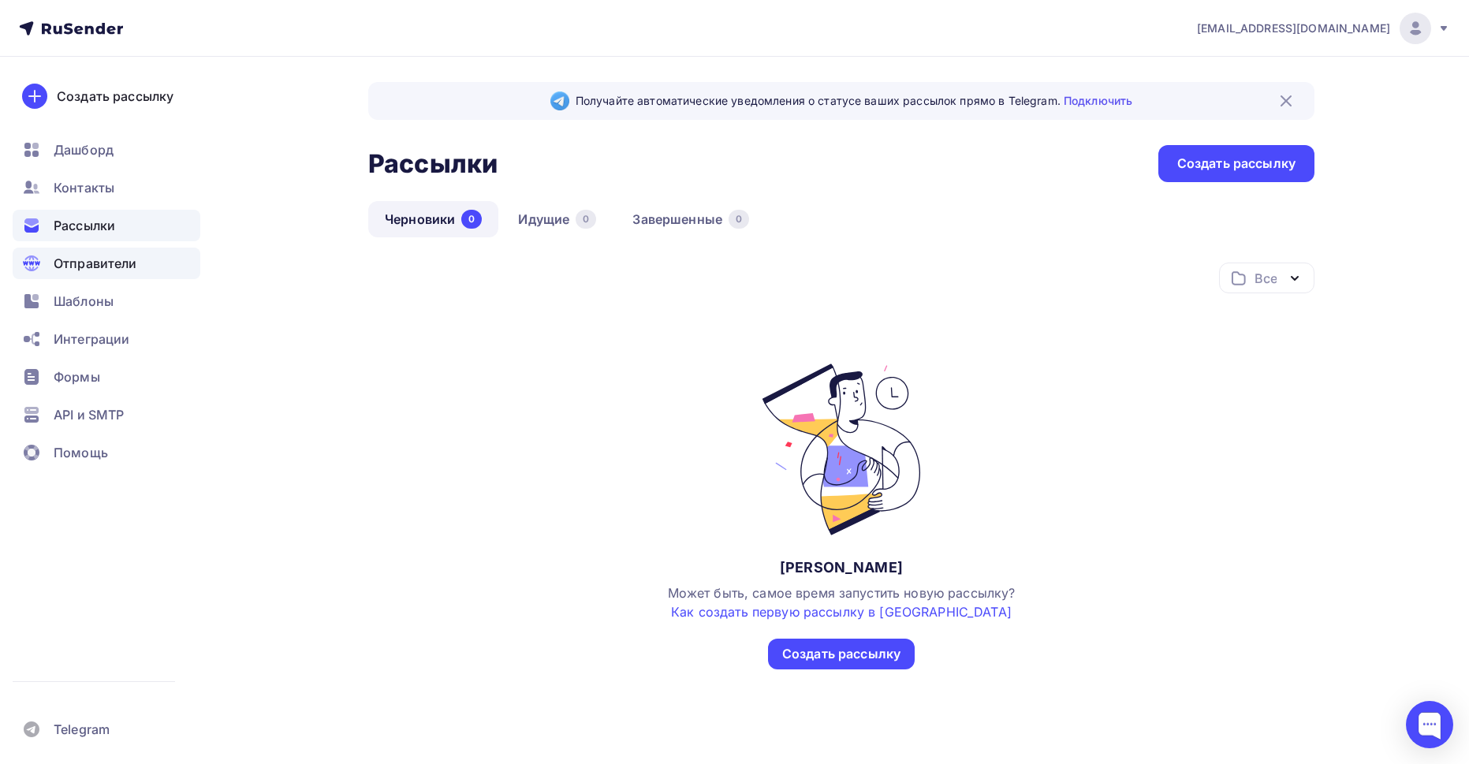
click at [119, 270] on span "Отправители" at bounding box center [96, 263] width 84 height 19
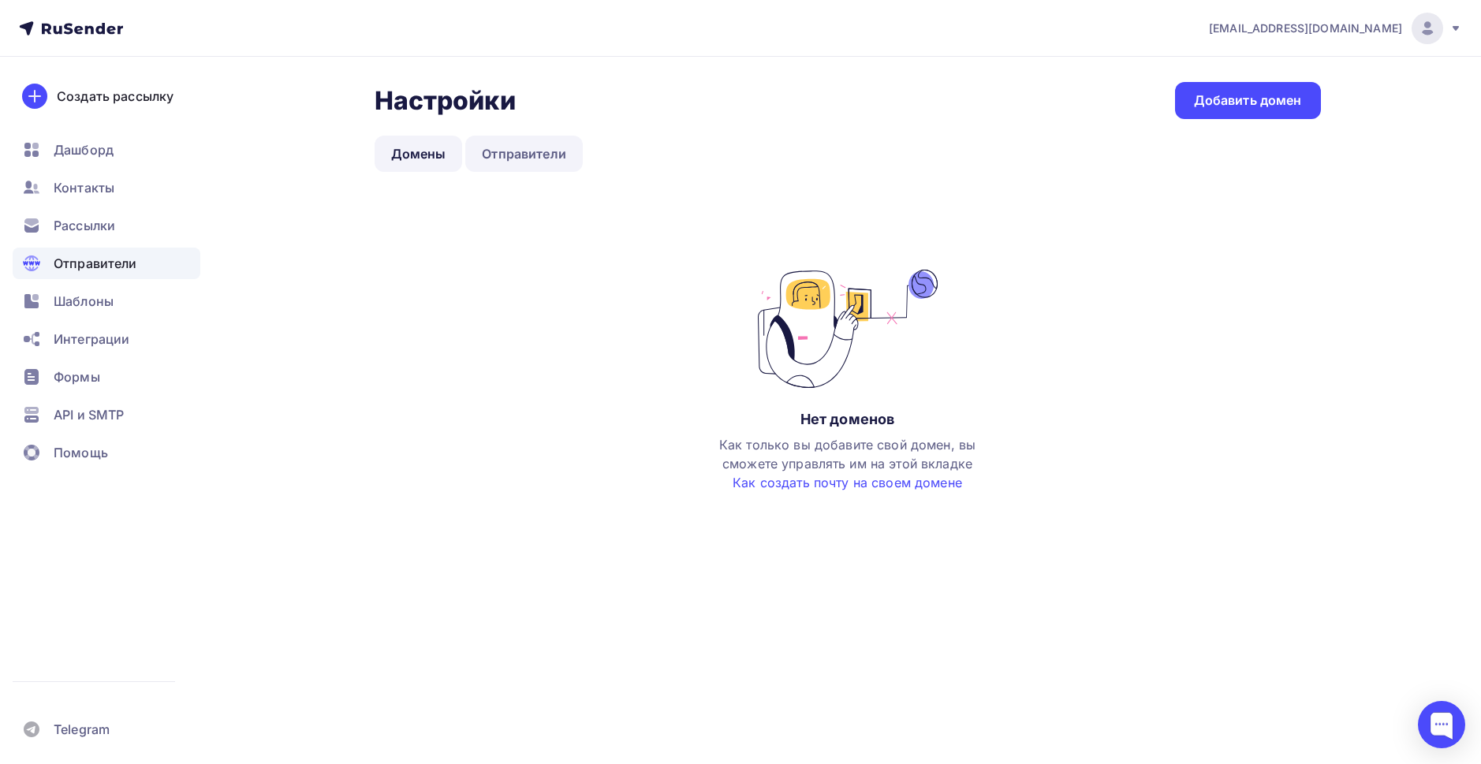
click at [542, 156] on link "Отправители" at bounding box center [524, 154] width 118 height 36
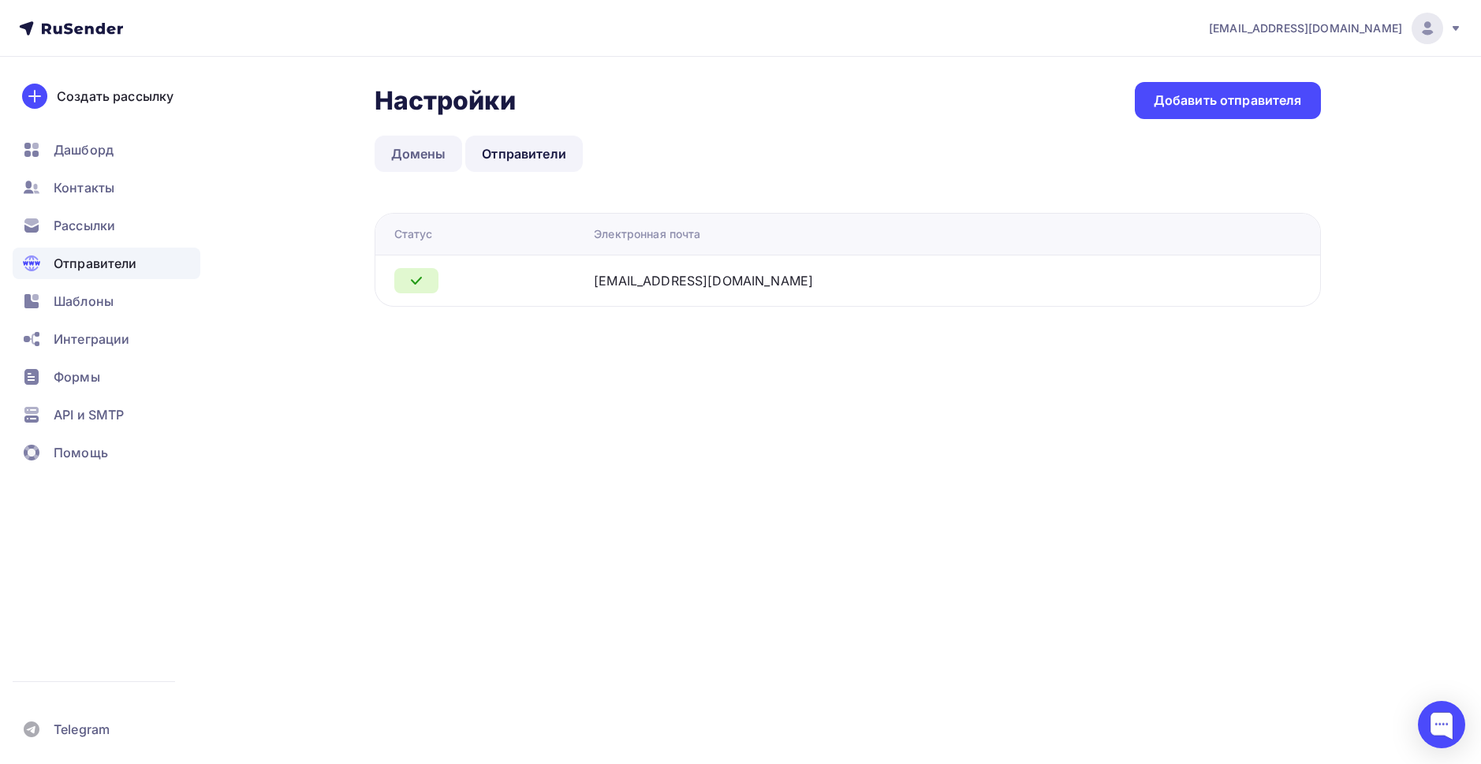
click at [425, 145] on link "Домены" at bounding box center [419, 154] width 88 height 36
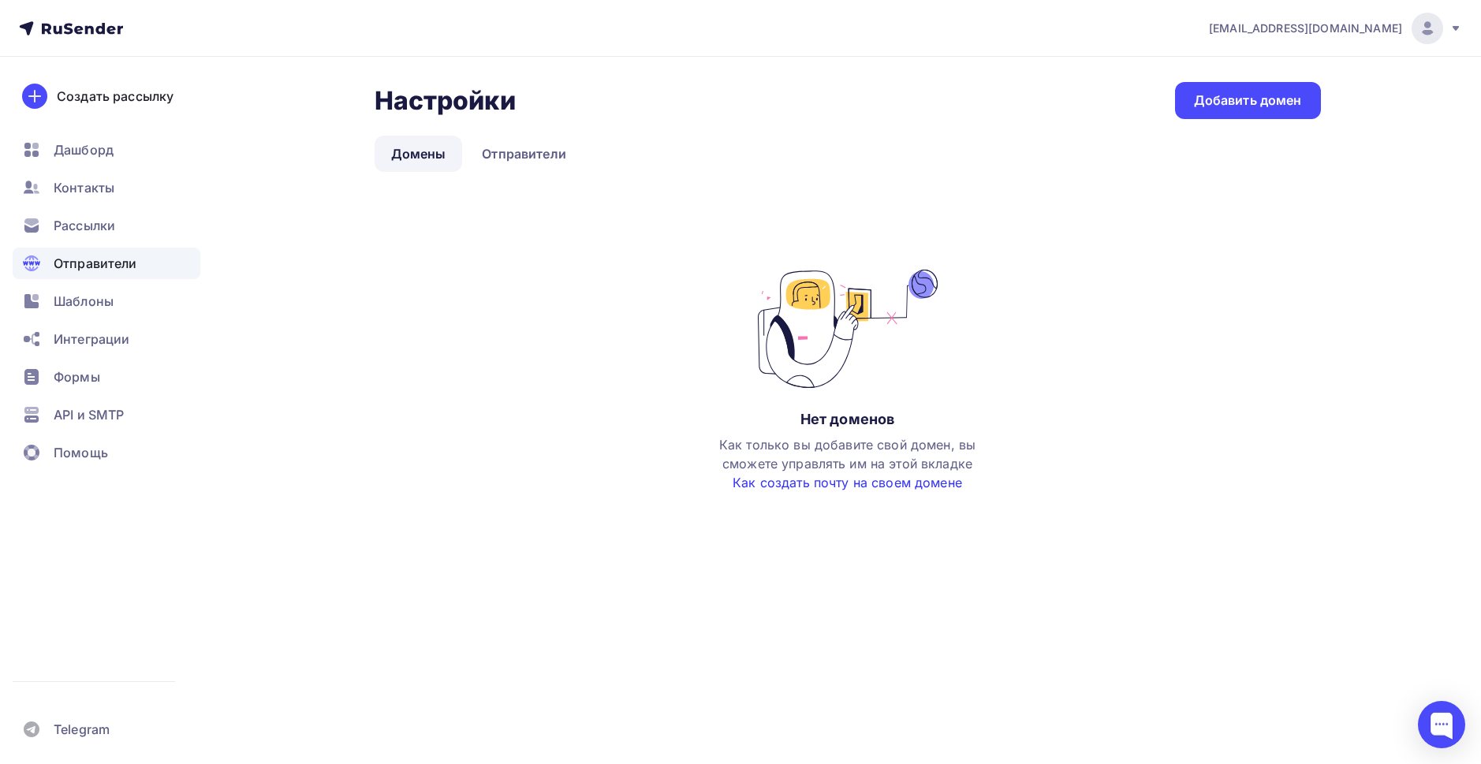
click at [868, 484] on link "Как создать почту на своем домене" at bounding box center [848, 483] width 230 height 16
click at [1253, 107] on div "Добавить домен" at bounding box center [1248, 100] width 108 height 18
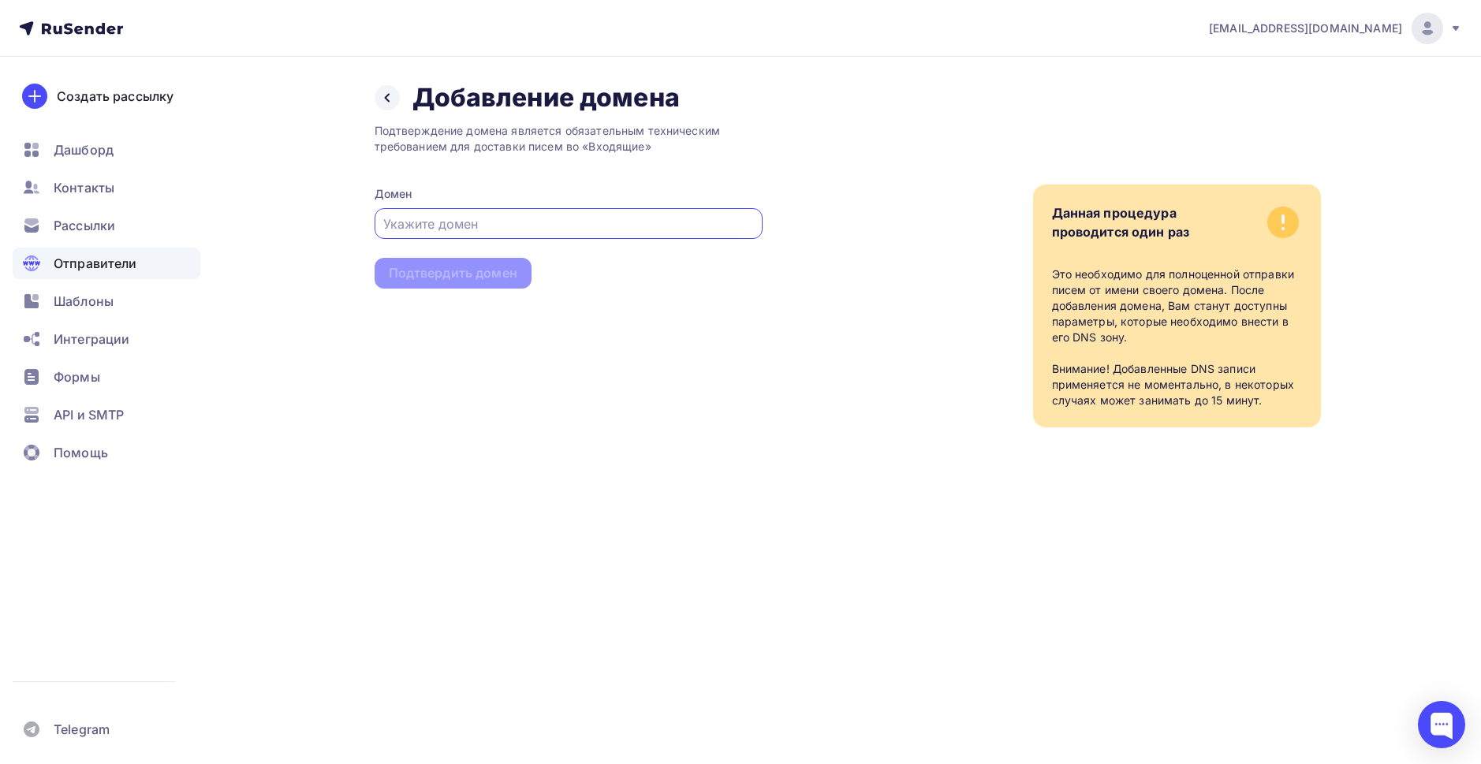
paste input "[EMAIL_ADDRESS][DOMAIN_NAME]"
drag, startPoint x: 460, startPoint y: 222, endPoint x: 355, endPoint y: 222, distance: 104.9
click at [355, 222] on div "Назад Добавление домена Добавление домена Подтверждение домена является обязате…" at bounding box center [741, 274] width 1293 height 434
type input "[DOMAIN_NAME]"
click at [453, 273] on div "Подтвердить домен" at bounding box center [453, 273] width 129 height 18
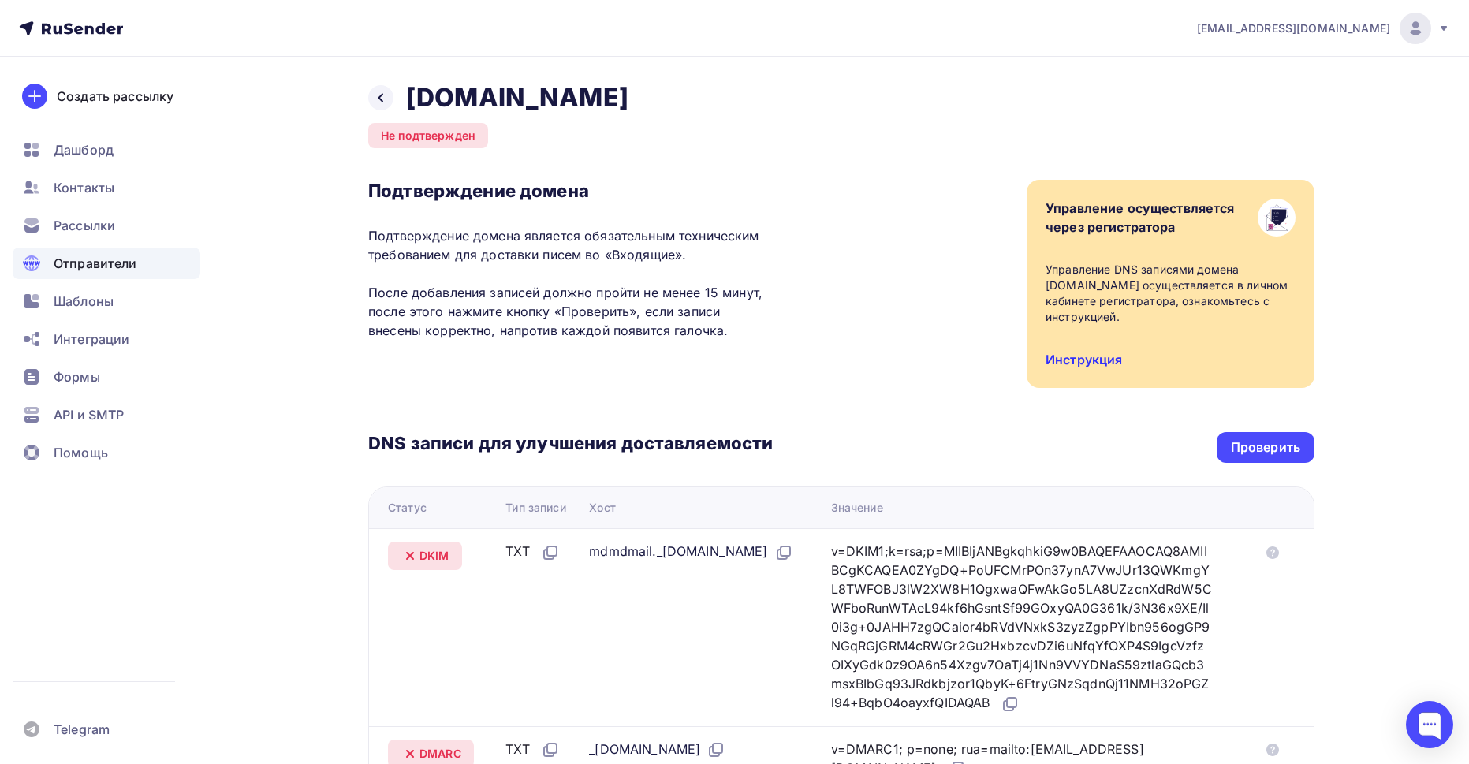
click at [1081, 363] on link "Инструкция" at bounding box center [1084, 360] width 77 height 16
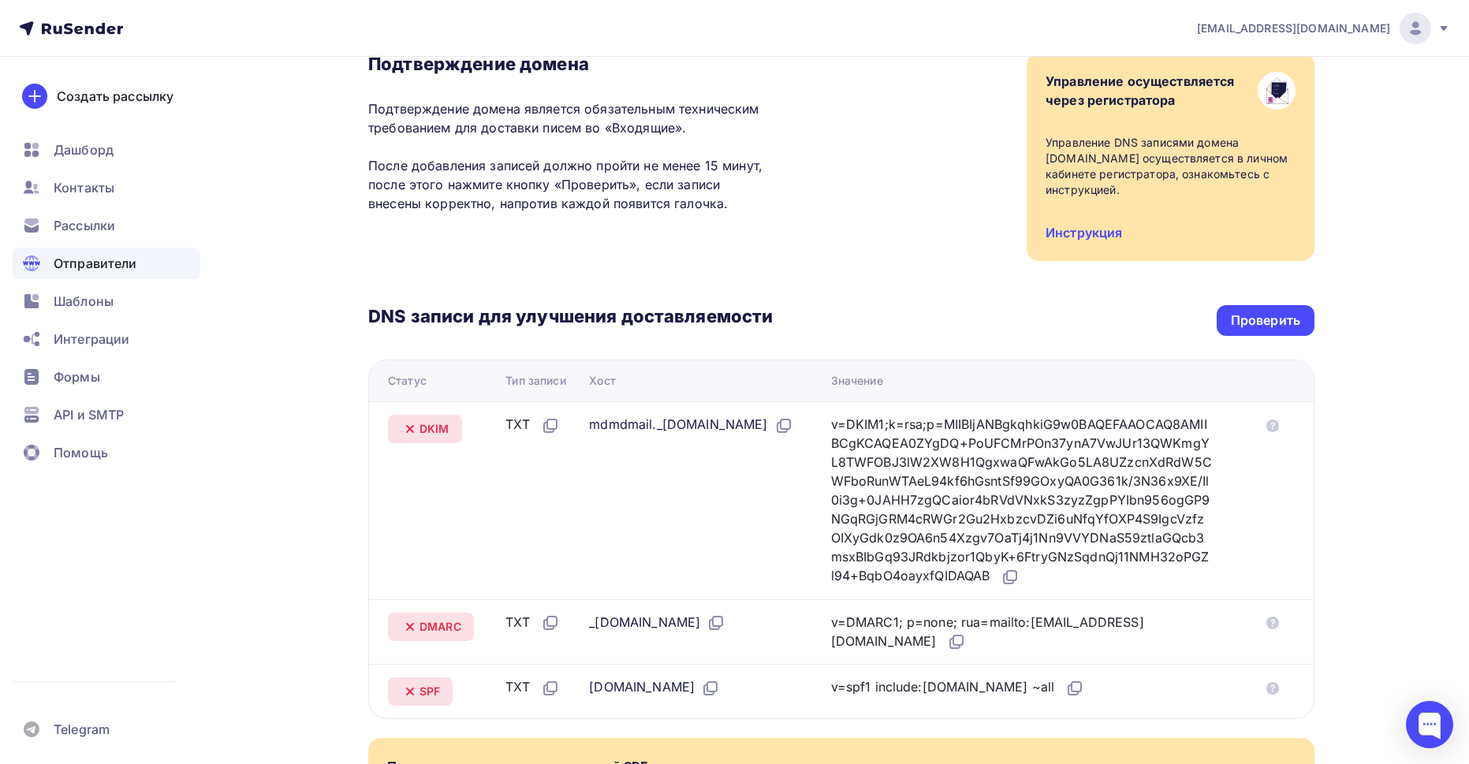
scroll to position [64, 0]
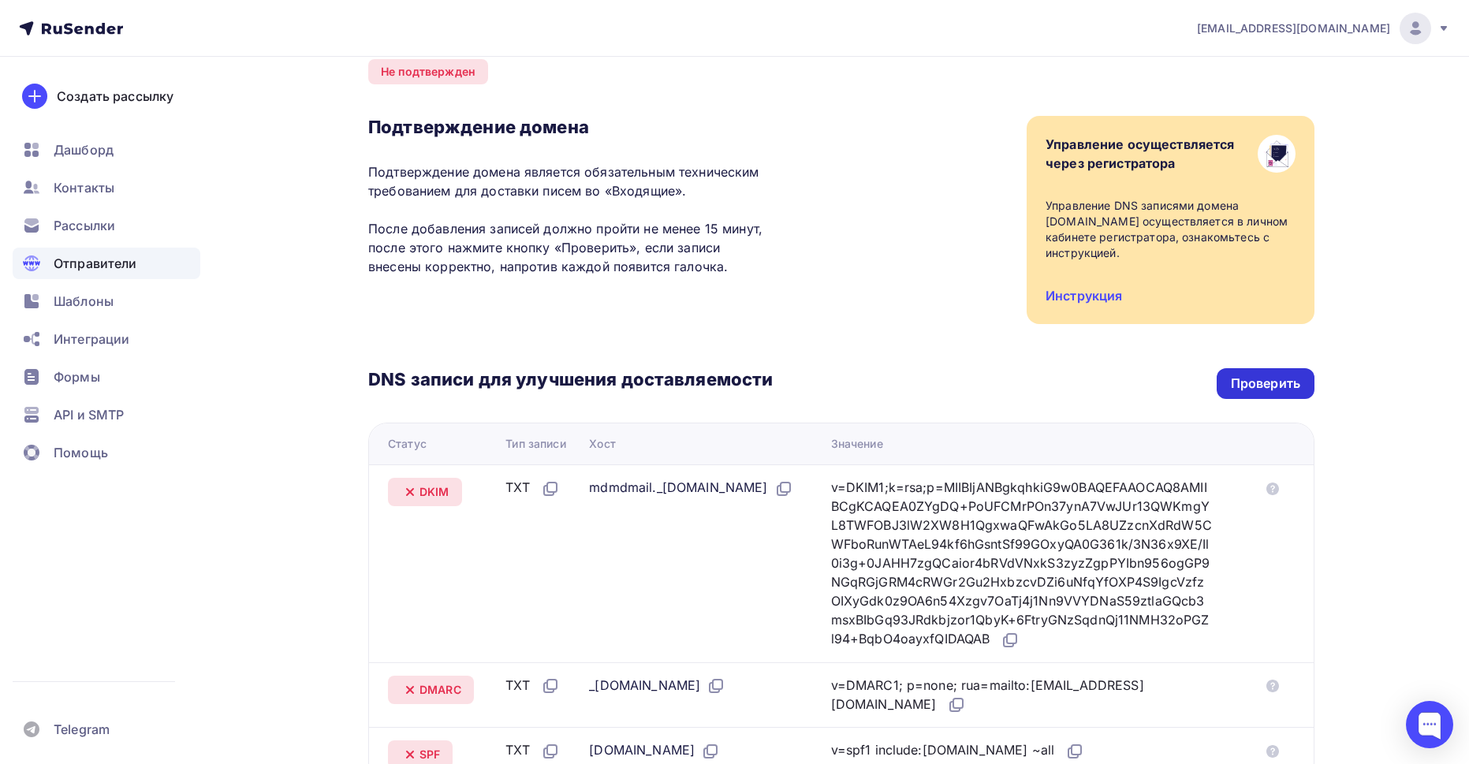
click at [1255, 385] on div "Проверить" at bounding box center [1265, 384] width 69 height 18
click at [1275, 487] on icon at bounding box center [1273, 489] width 13 height 13
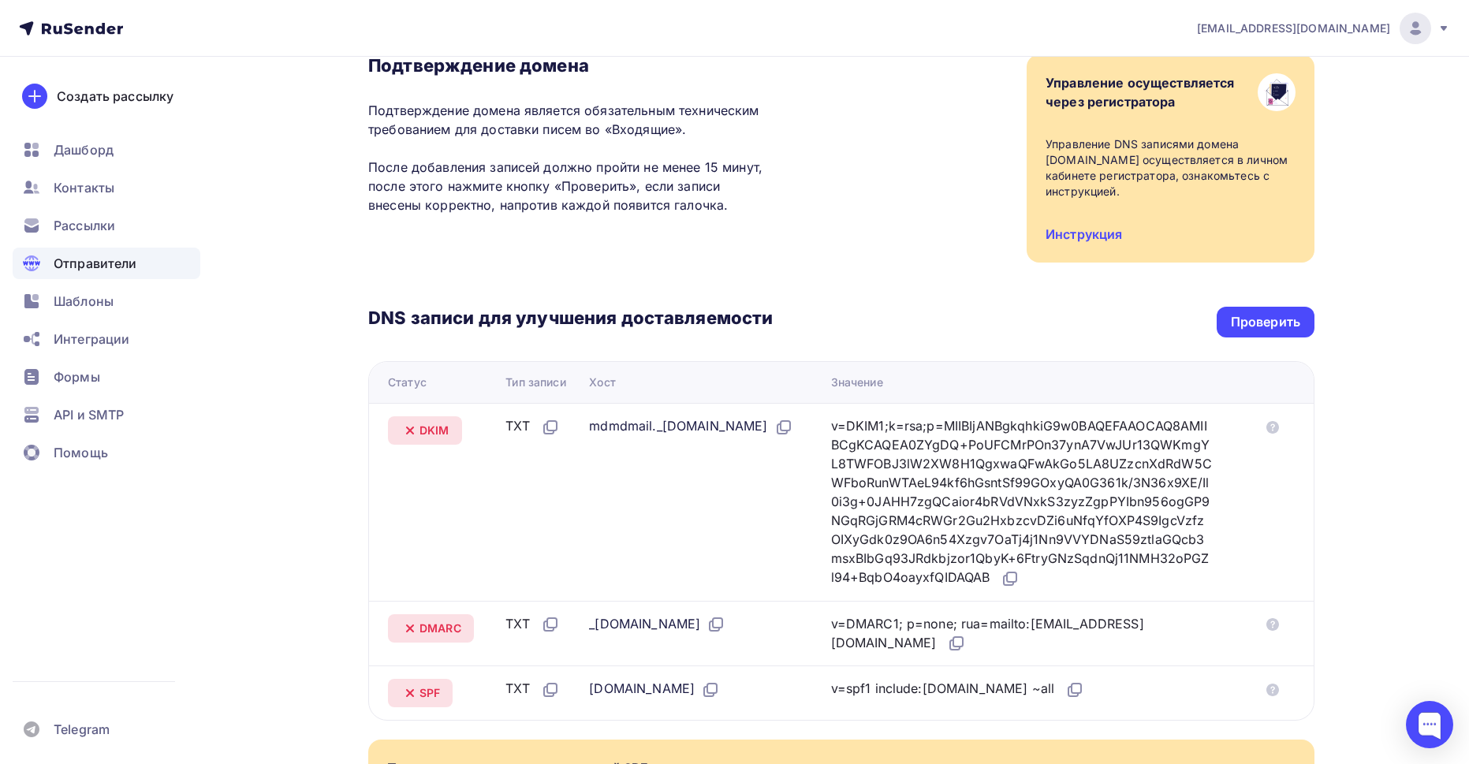
scroll to position [158, 0]
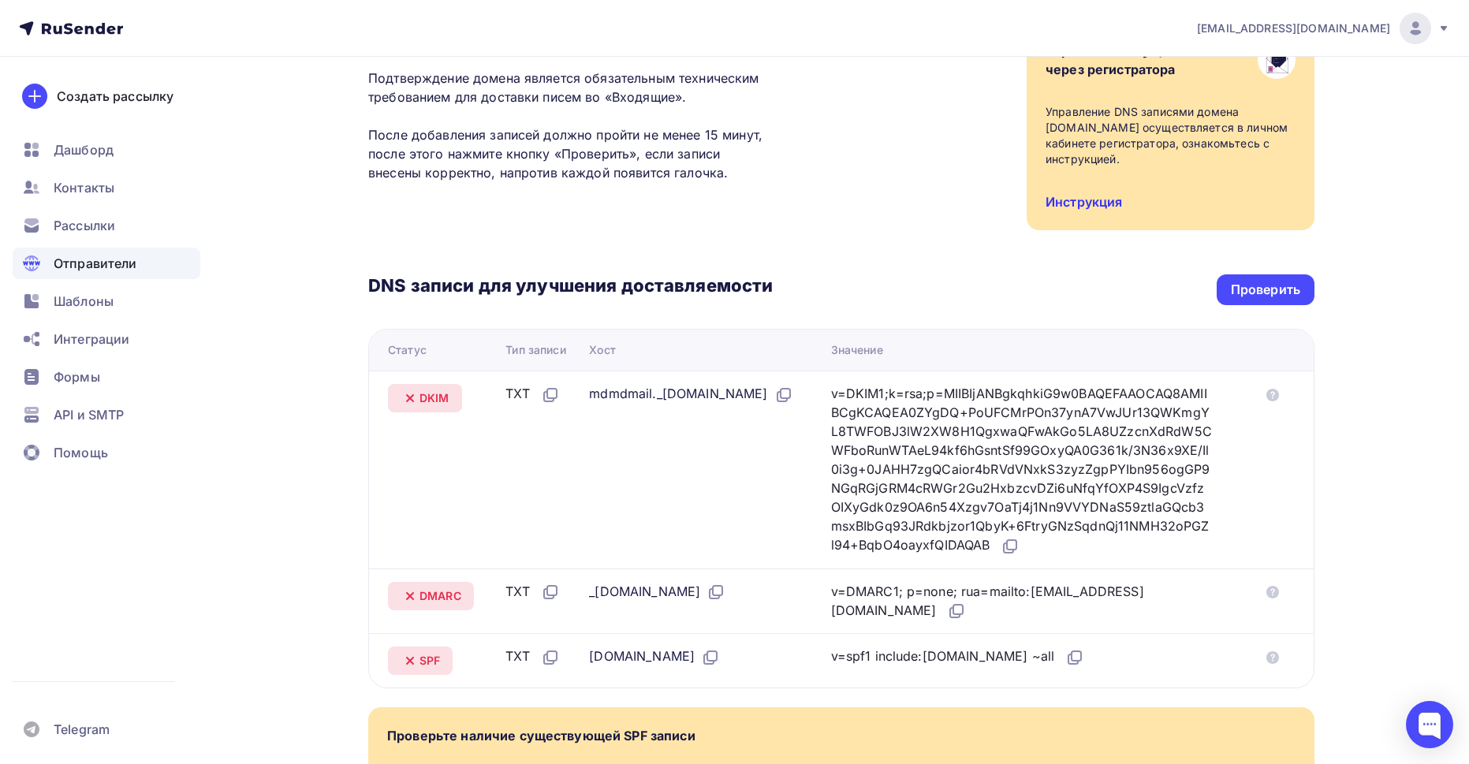
click at [1086, 201] on link "Инструкция" at bounding box center [1084, 202] width 77 height 16
click at [1004, 553] on icon at bounding box center [1008, 547] width 9 height 9
click at [1272, 286] on div "Проверить" at bounding box center [1265, 290] width 69 height 18
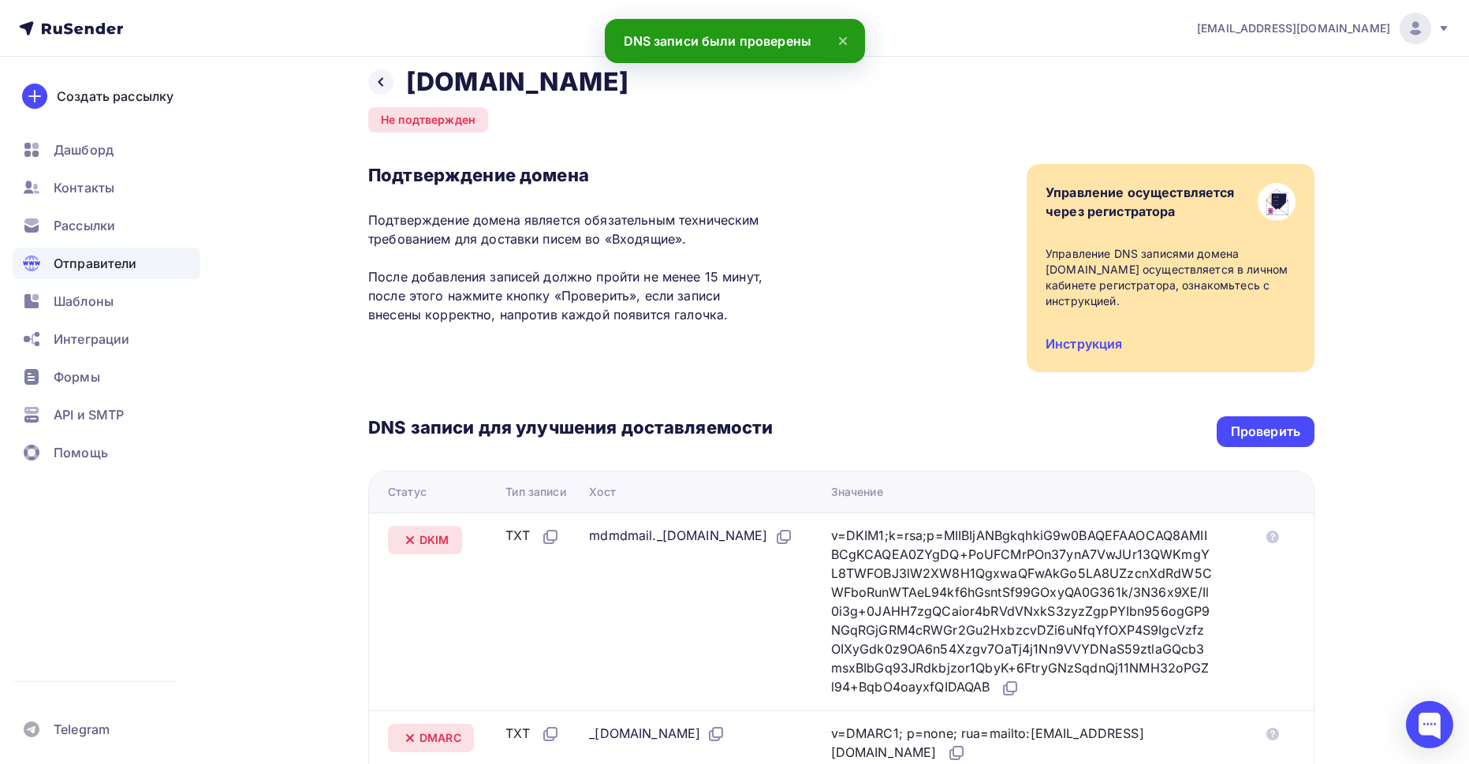
scroll to position [0, 0]
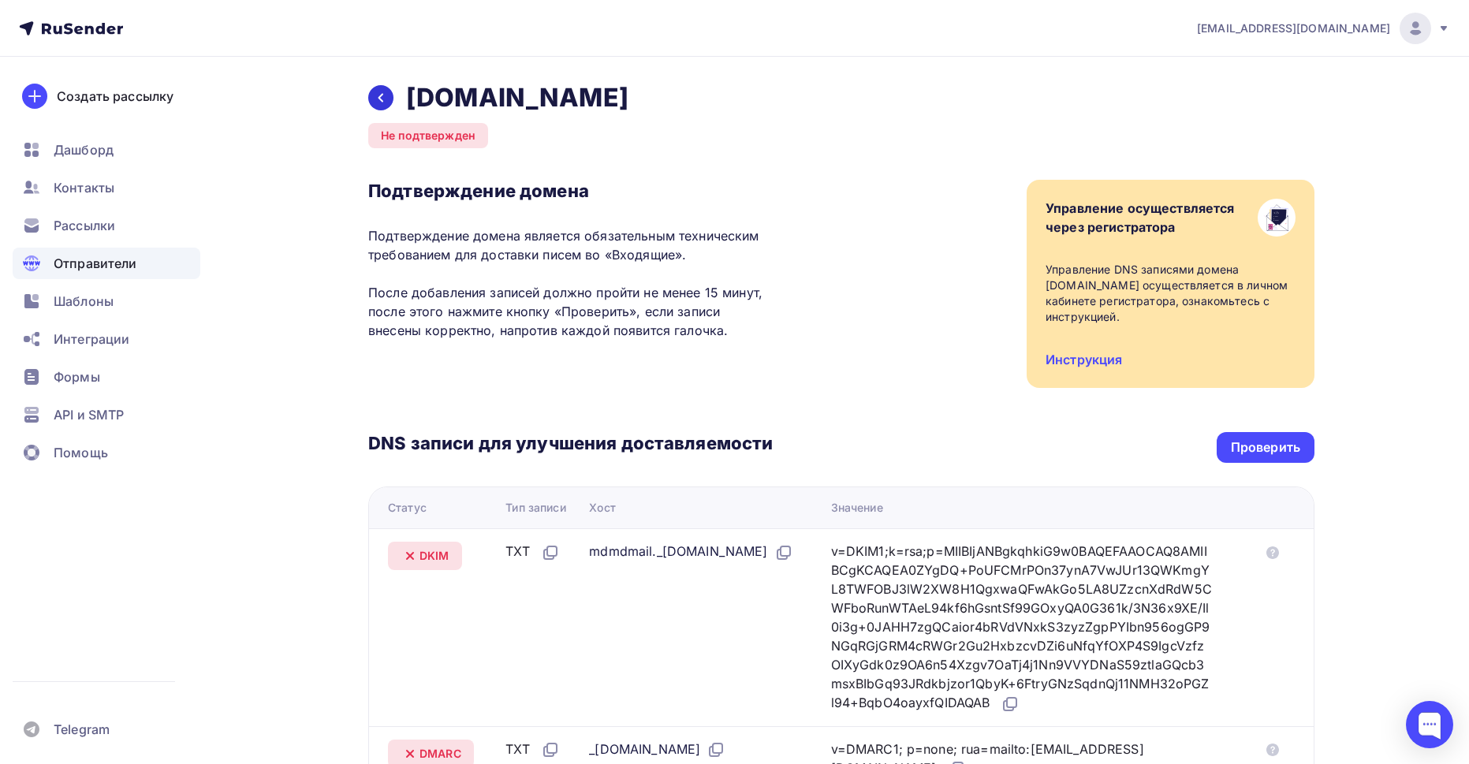
click at [371, 103] on div at bounding box center [380, 97] width 25 height 25
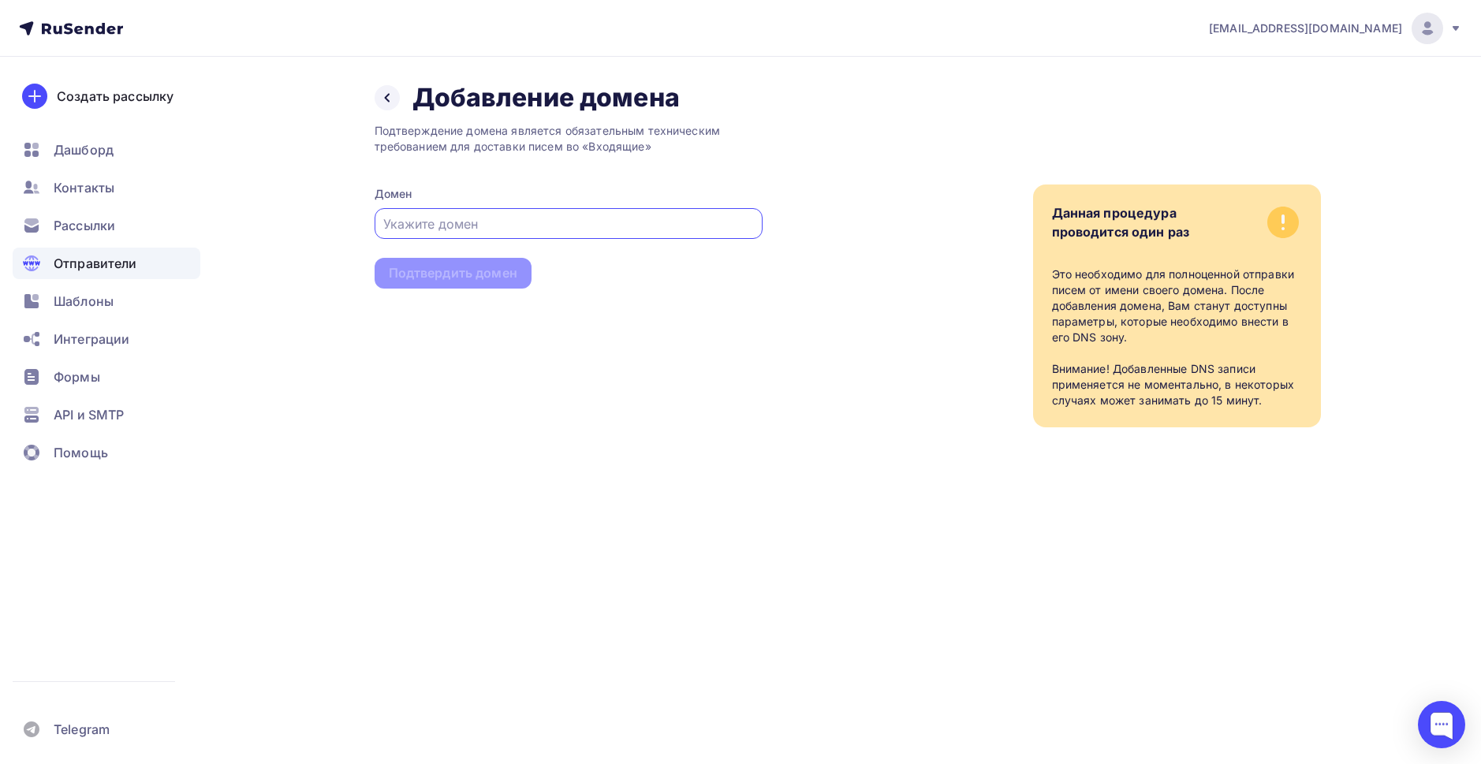
paste input "[DOMAIN_NAME]"
type input "[DOMAIN_NAME]"
click at [466, 272] on div "Подтвердить домен" at bounding box center [453, 273] width 129 height 18
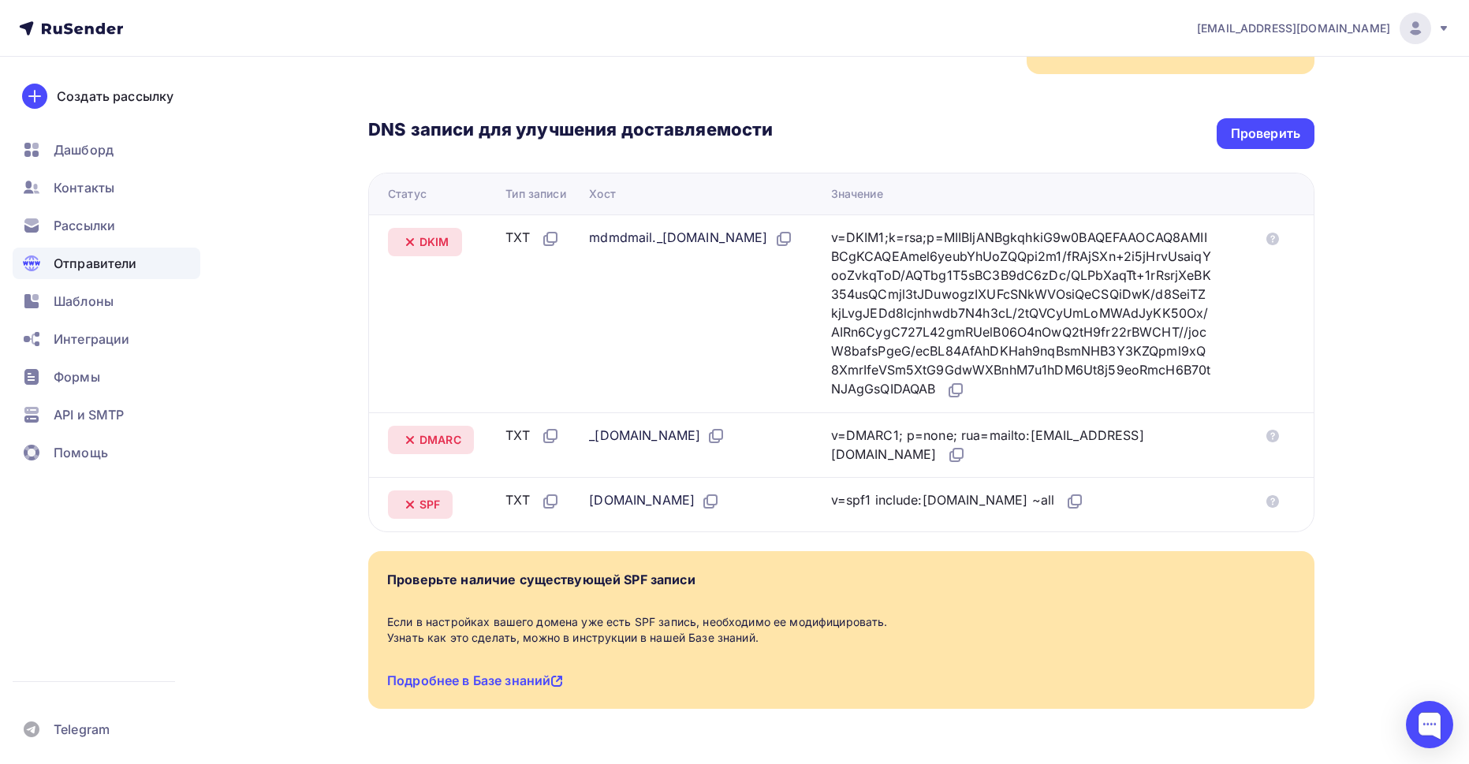
scroll to position [316, 0]
click at [962, 391] on icon at bounding box center [957, 387] width 9 height 9
click at [1249, 143] on div "Проверить" at bounding box center [1266, 132] width 98 height 31
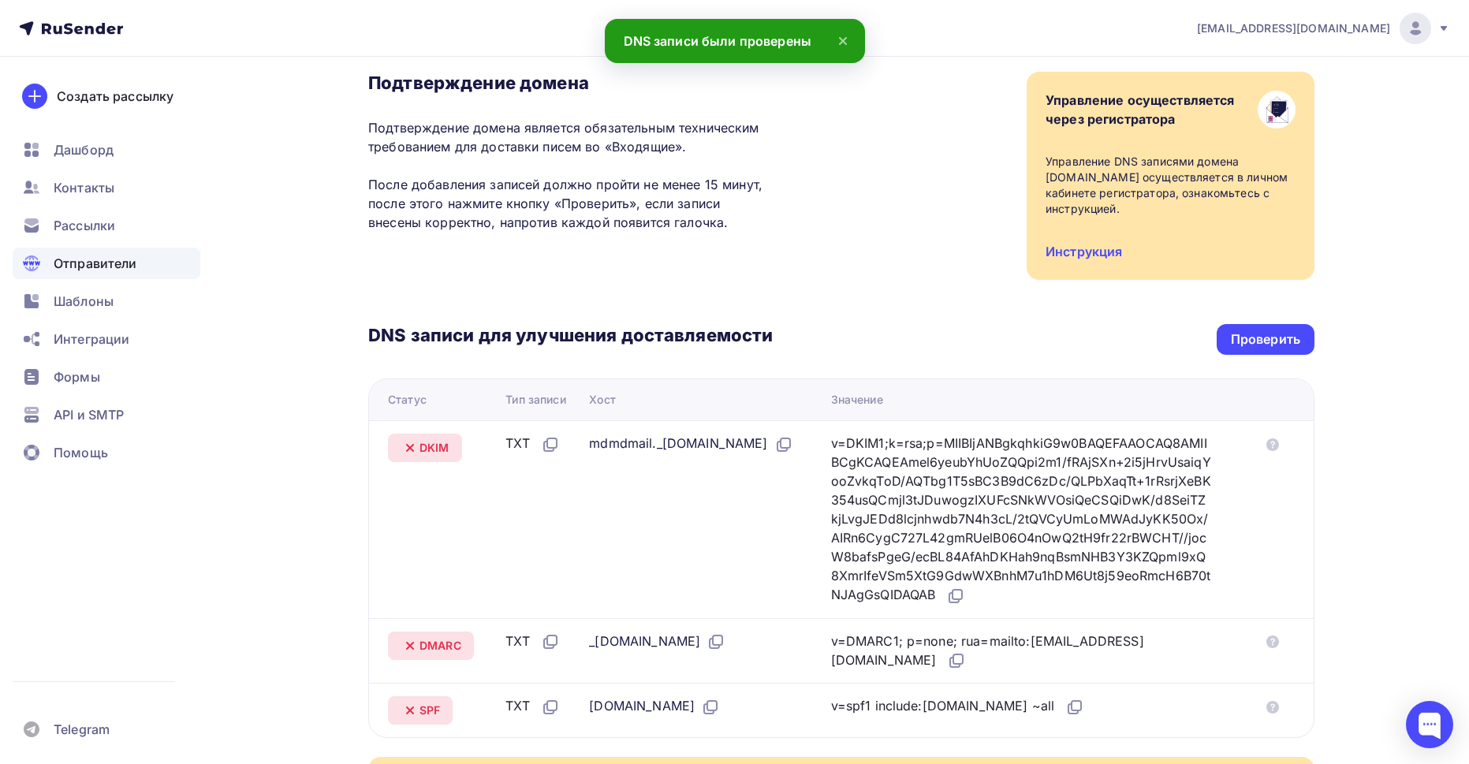
scroll to position [0, 0]
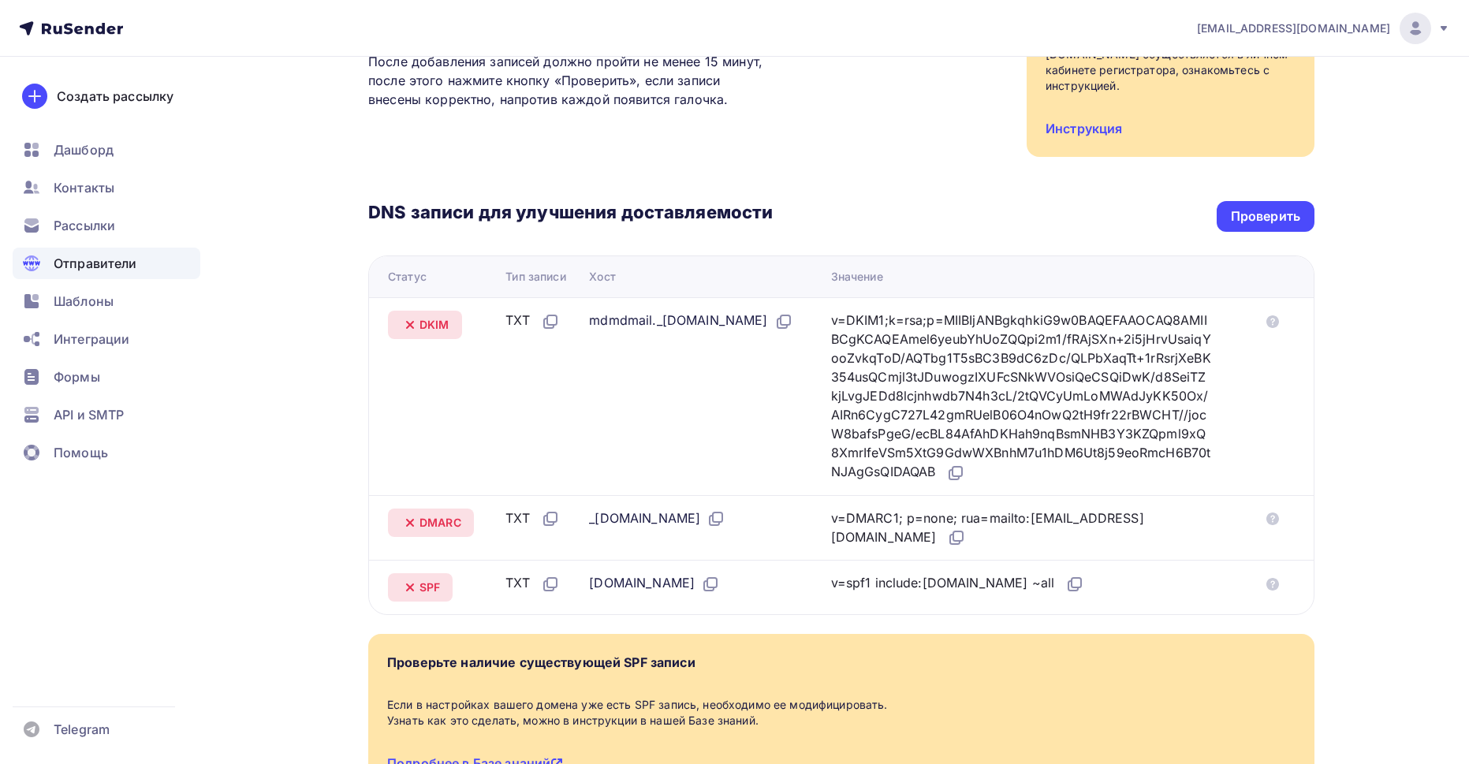
scroll to position [237, 0]
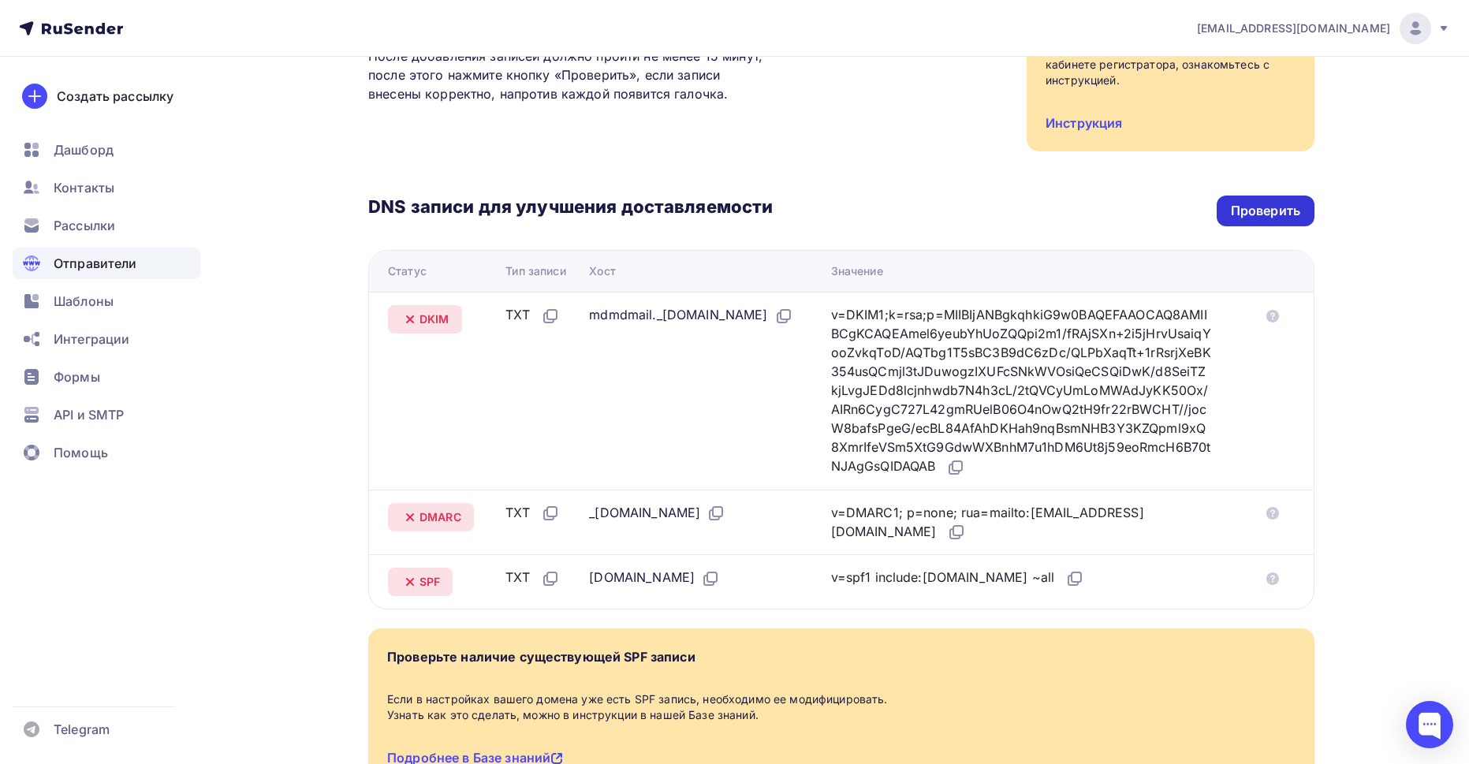
click at [1256, 222] on div "Проверить" at bounding box center [1266, 211] width 98 height 31
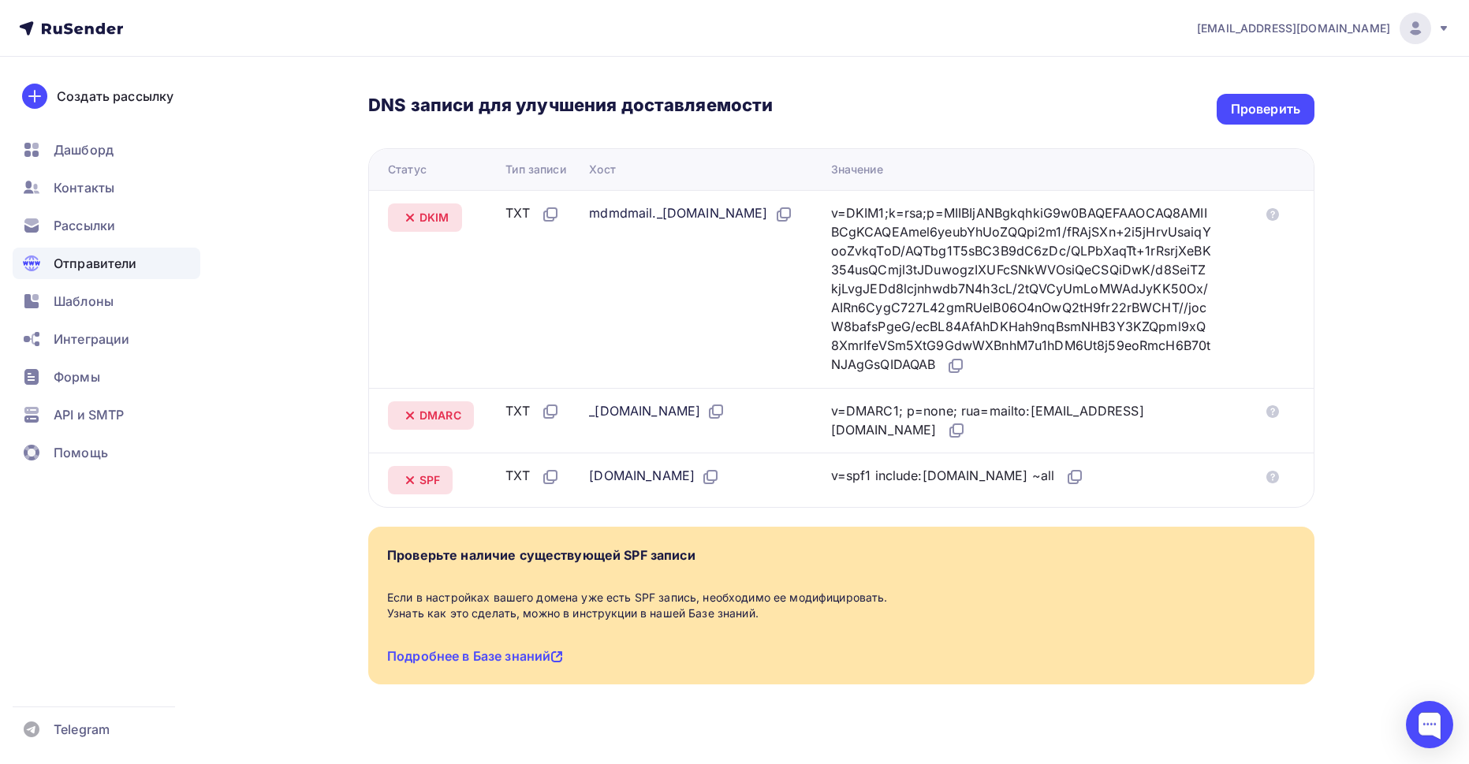
scroll to position [360, 0]
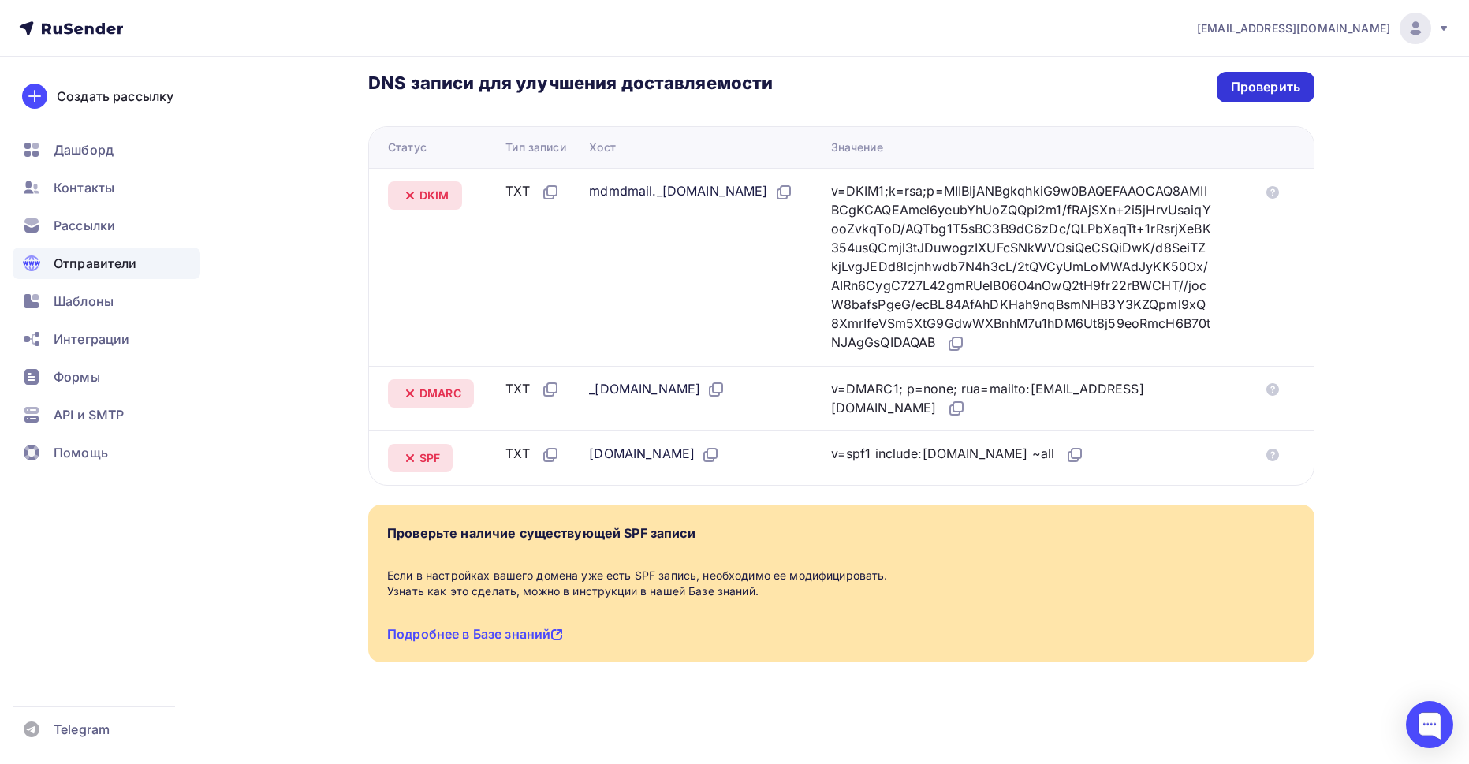
click at [1224, 91] on div "Проверить" at bounding box center [1266, 87] width 98 height 31
click at [1227, 94] on div "Проверить" at bounding box center [1266, 87] width 98 height 31
click at [1286, 91] on div "Проверить" at bounding box center [1265, 87] width 69 height 18
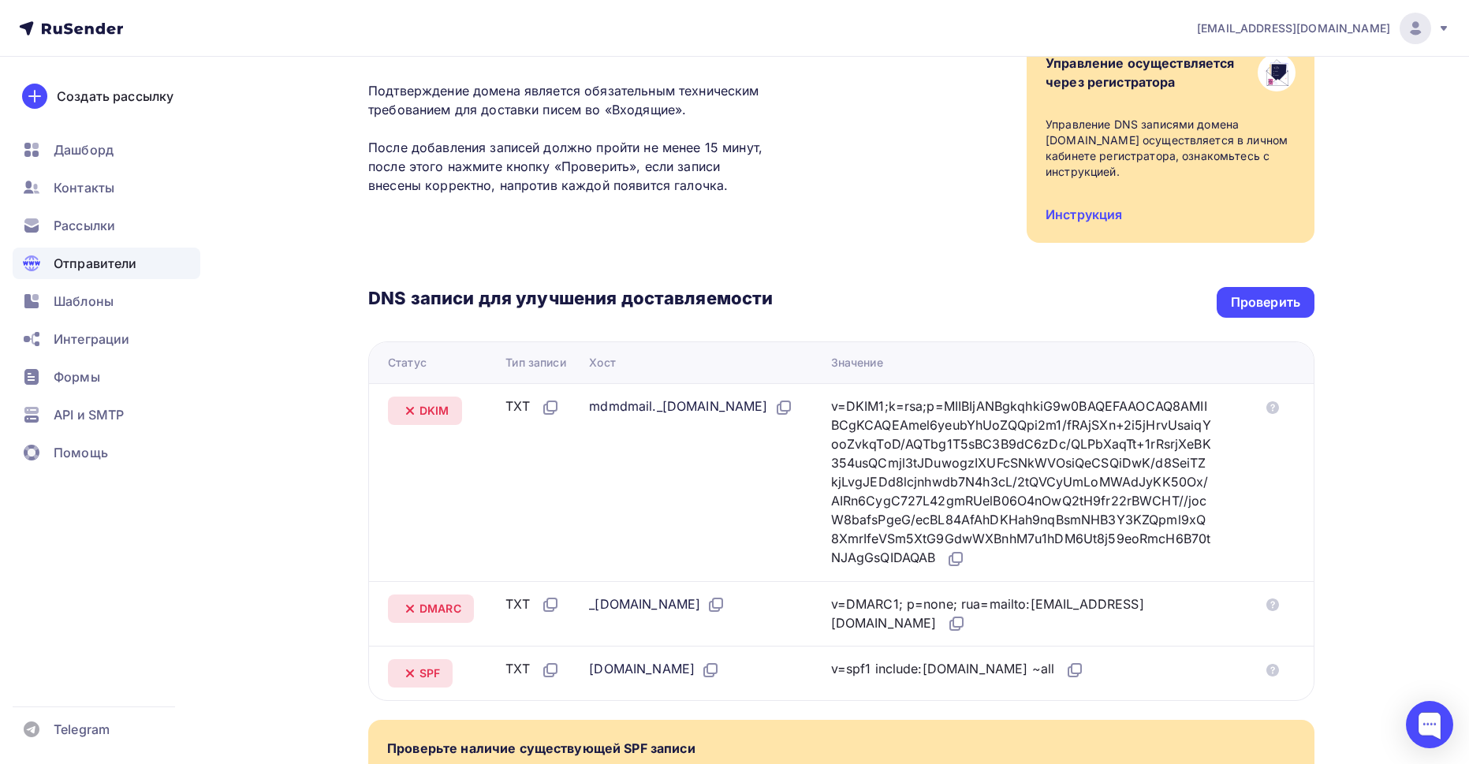
scroll to position [0, 0]
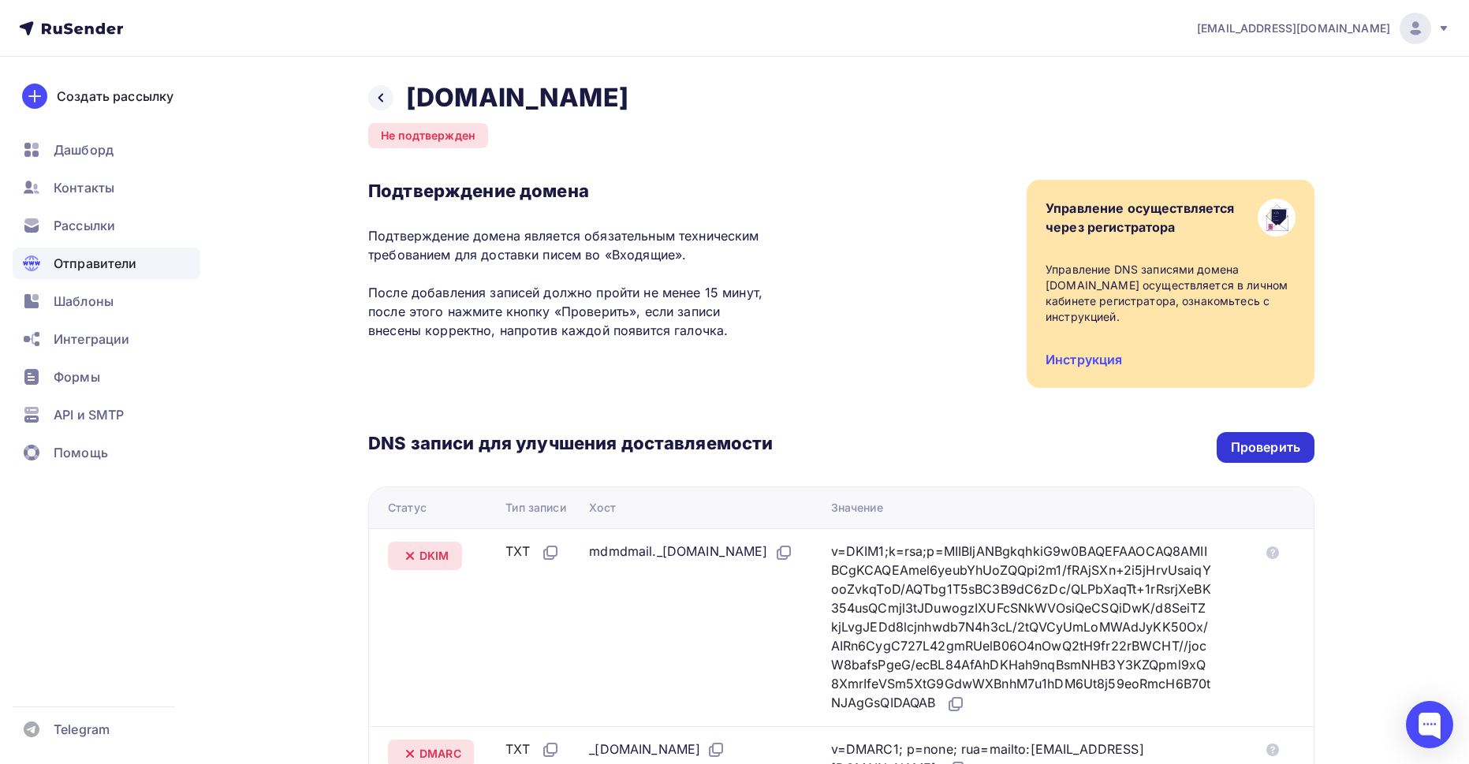
click at [1242, 451] on div "Проверить" at bounding box center [1265, 448] width 69 height 18
click at [1267, 439] on div "Проверить" at bounding box center [1265, 448] width 69 height 18
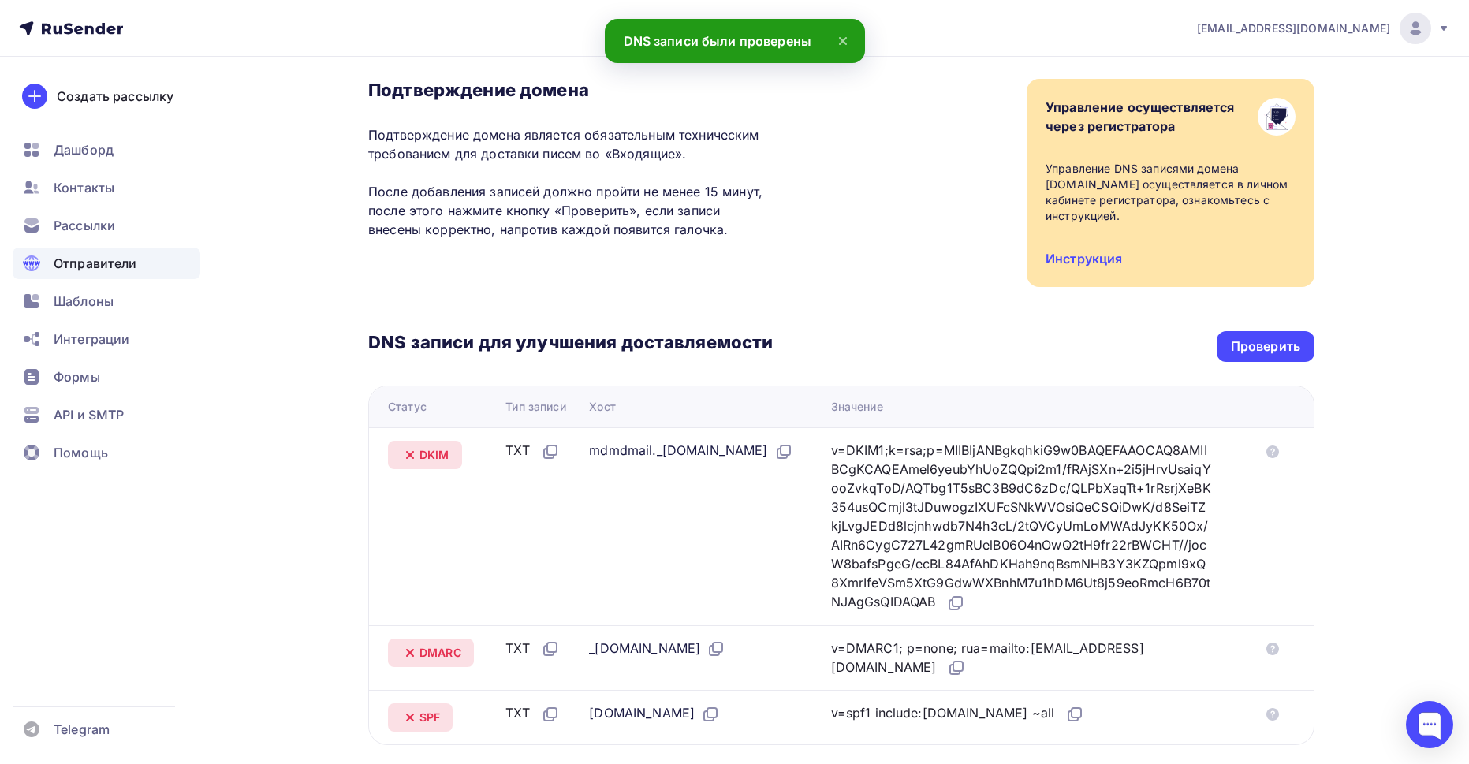
scroll to position [158, 0]
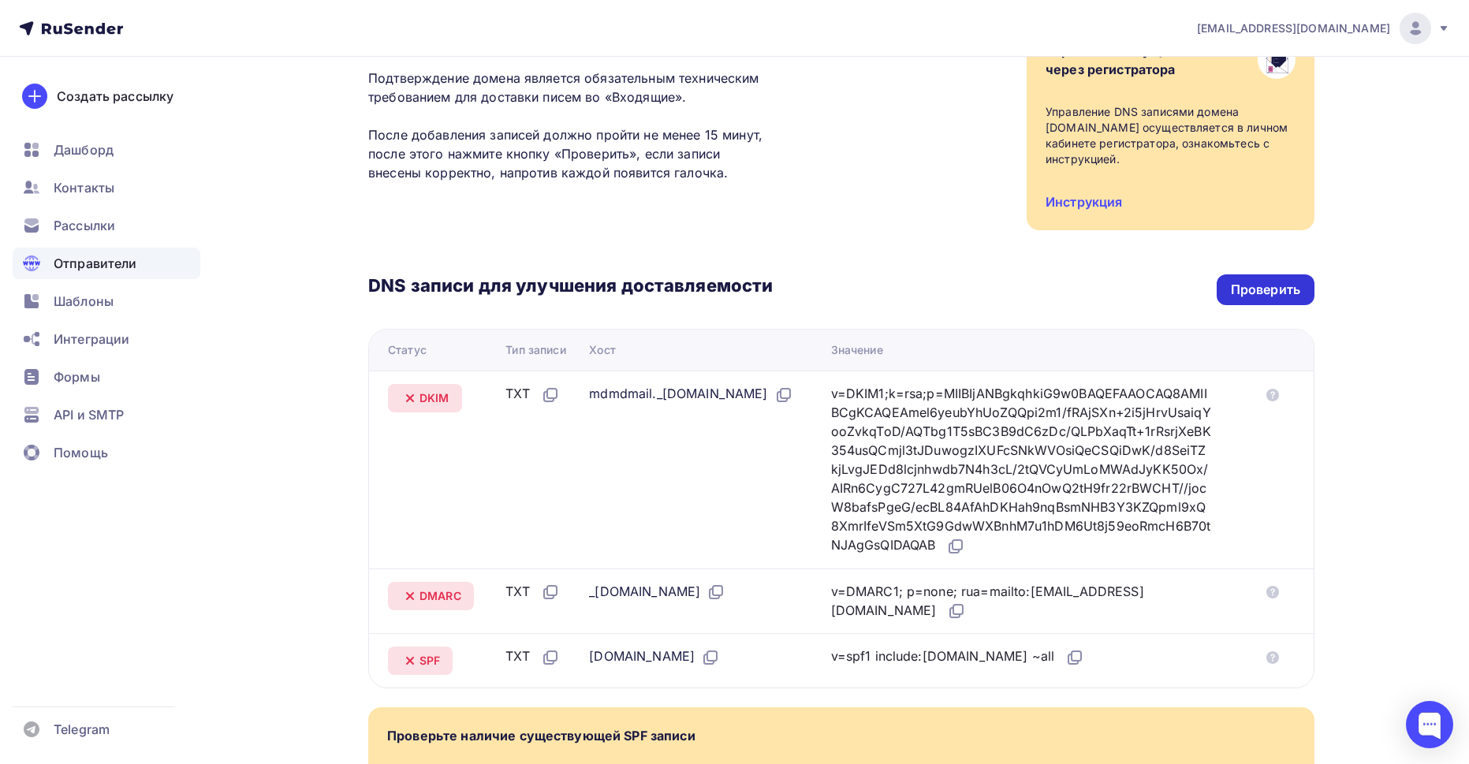
click at [1279, 276] on div "Проверить" at bounding box center [1266, 289] width 98 height 31
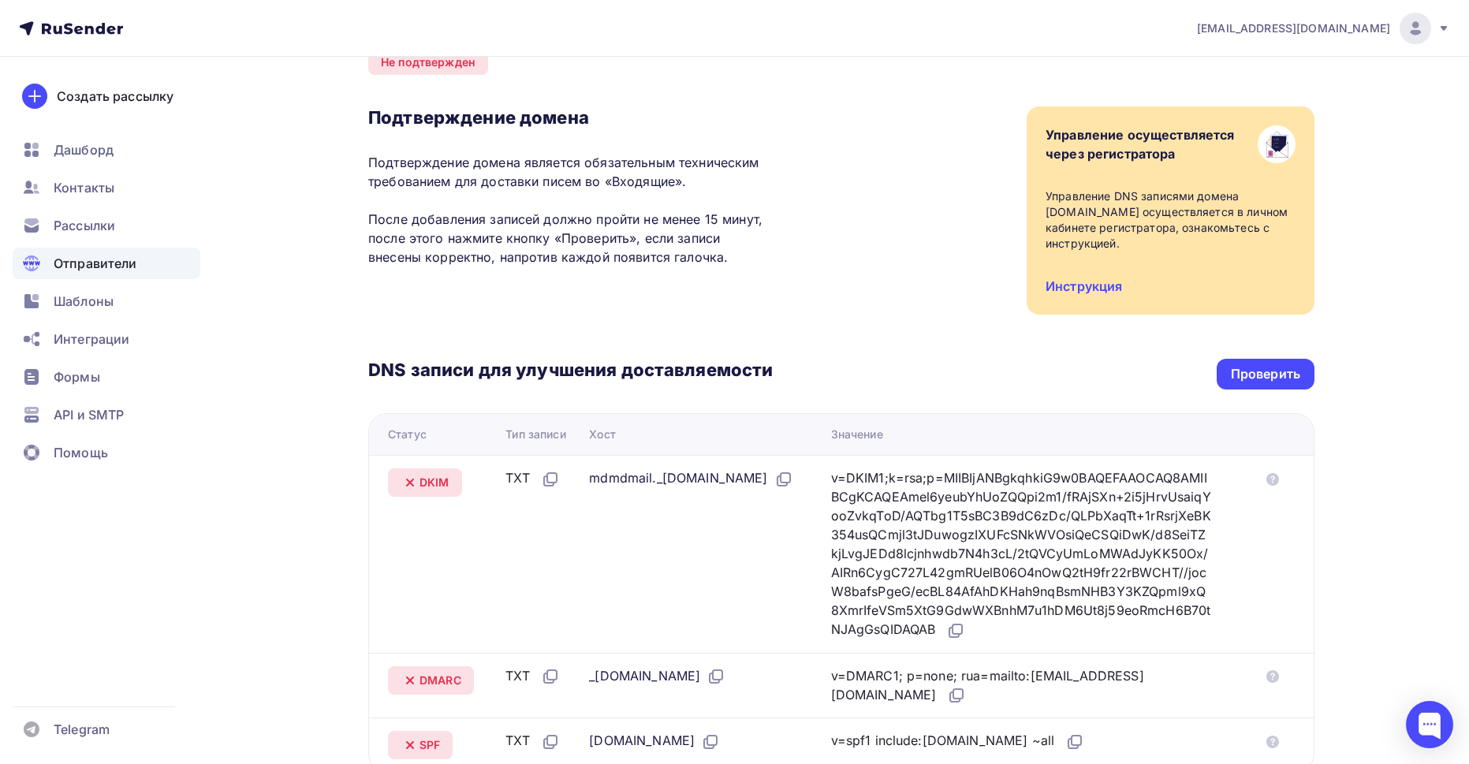
scroll to position [0, 0]
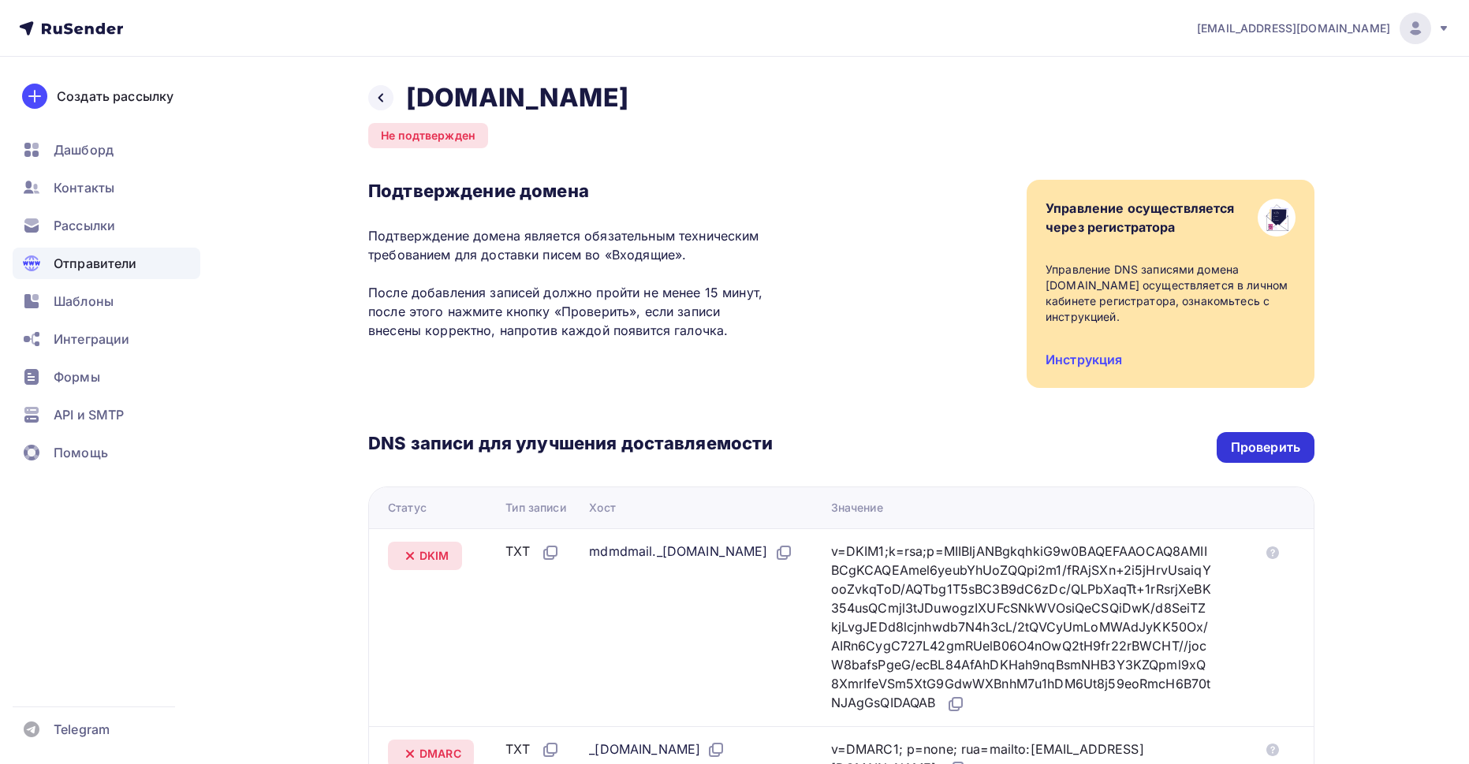
click at [1290, 454] on div "Проверить" at bounding box center [1265, 448] width 69 height 18
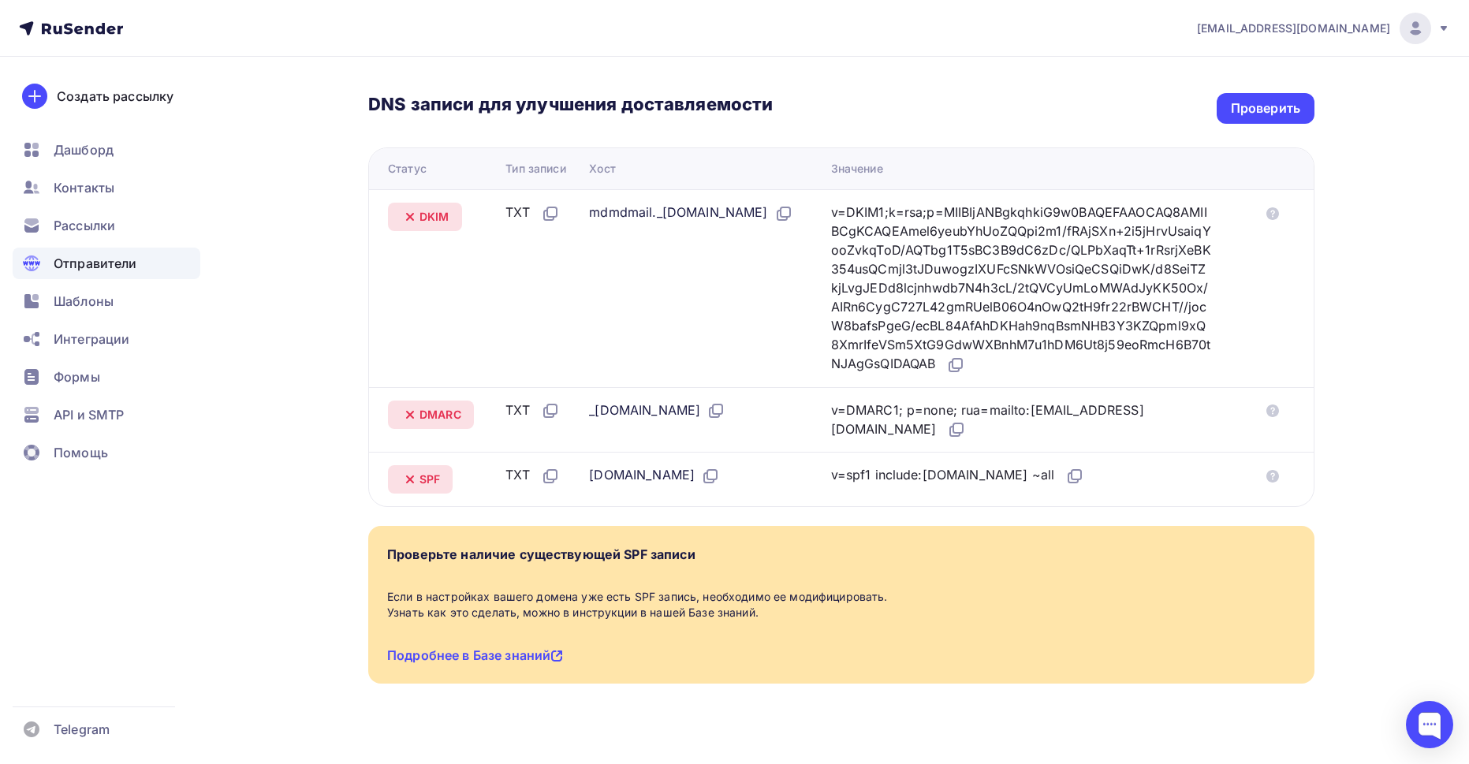
scroll to position [360, 0]
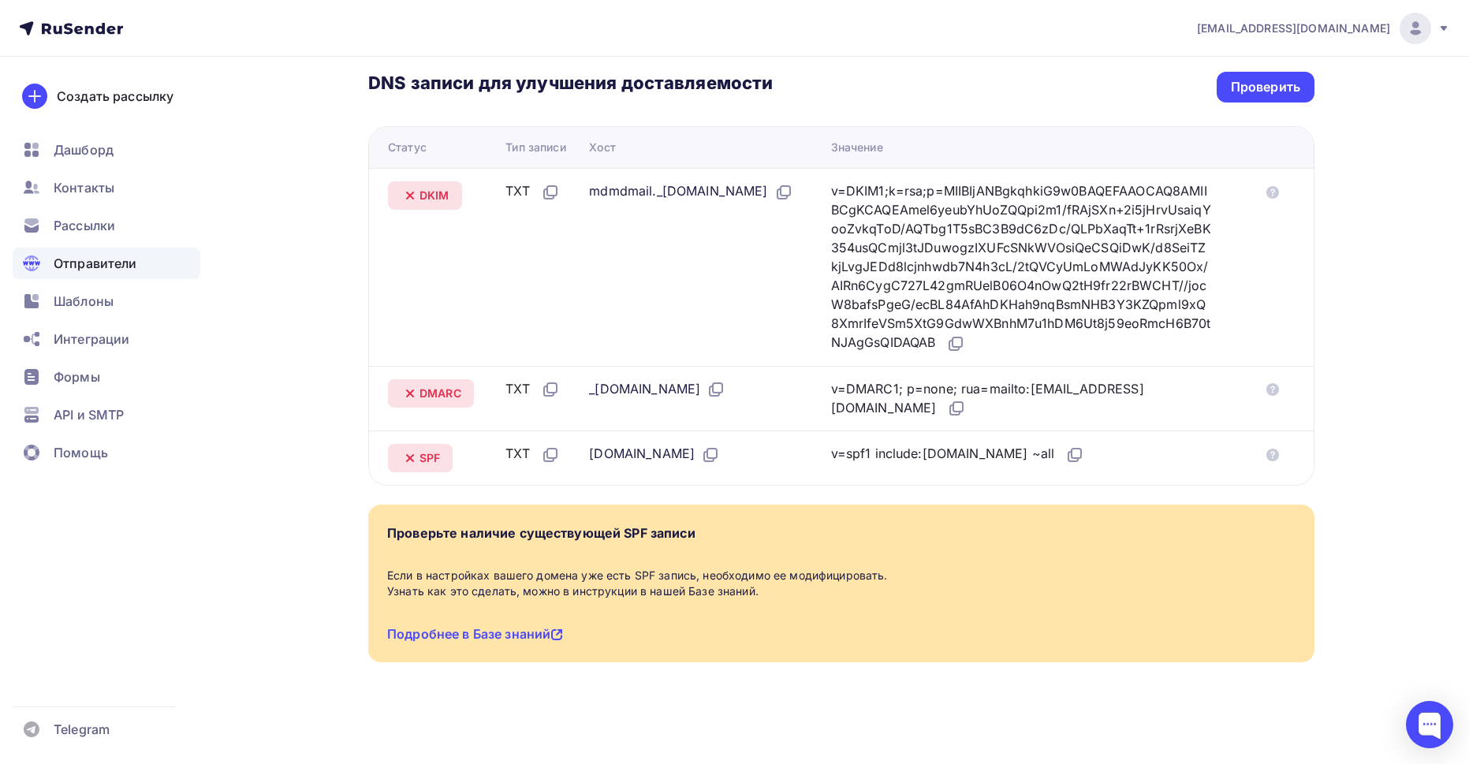
drag, startPoint x: 391, startPoint y: 144, endPoint x: 976, endPoint y: 148, distance: 584.5
click at [976, 148] on tr "Статус Тип записи Хост Значение" at bounding box center [841, 147] width 945 height 41
copy tr "Статус Тип записи Хост Значение"
drag, startPoint x: 421, startPoint y: 195, endPoint x: 820, endPoint y: 194, distance: 399.1
click at [820, 194] on tr "DKIM TXT mdmdmail._domainkey.restobarplum.ru v=DKIM1;k=rsa;p=MIIBIjANBgkqhkiG9w…" at bounding box center [841, 267] width 945 height 198
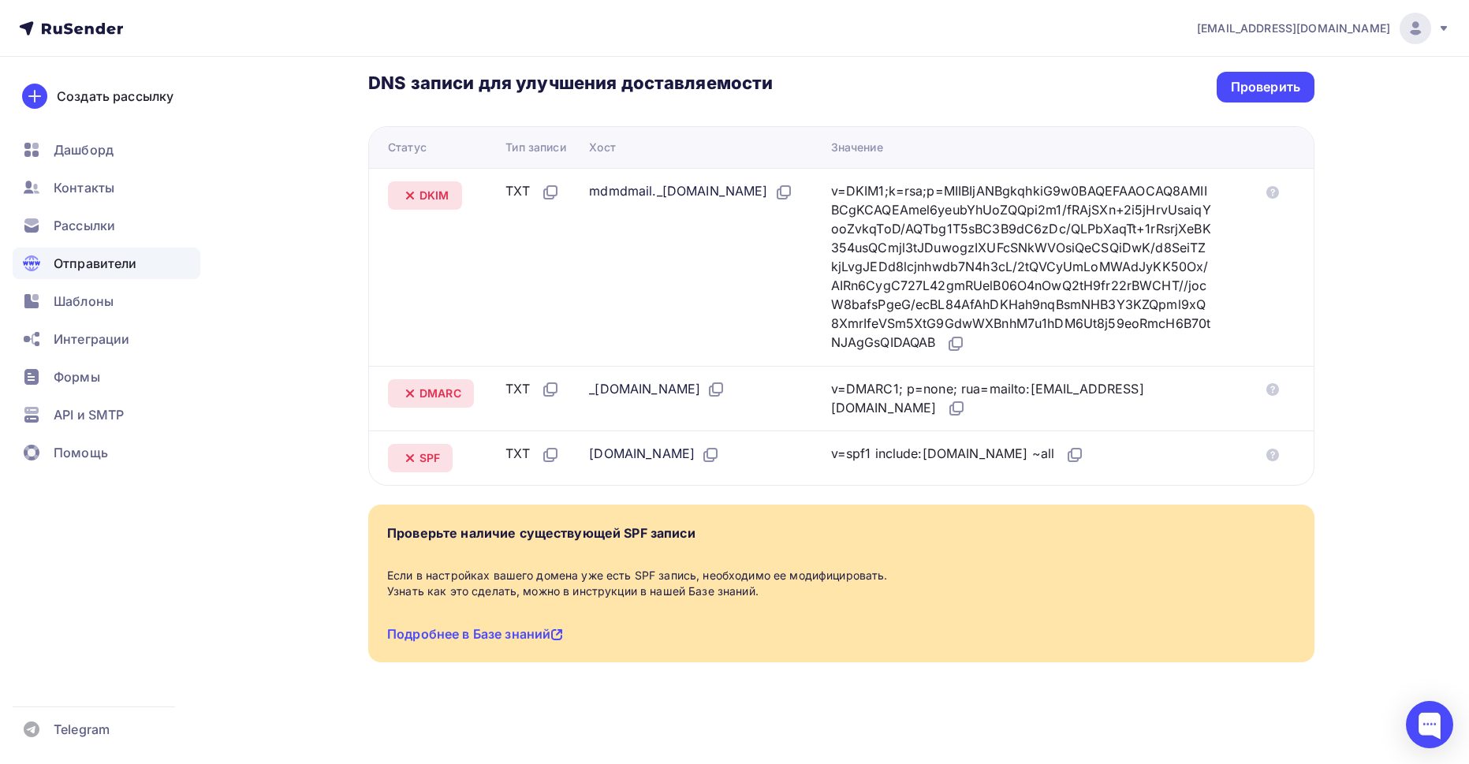
copy tr "DKIM TXT mdmdmail._domainkey.restobarplum.ru"
click at [965, 349] on icon at bounding box center [956, 343] width 19 height 19
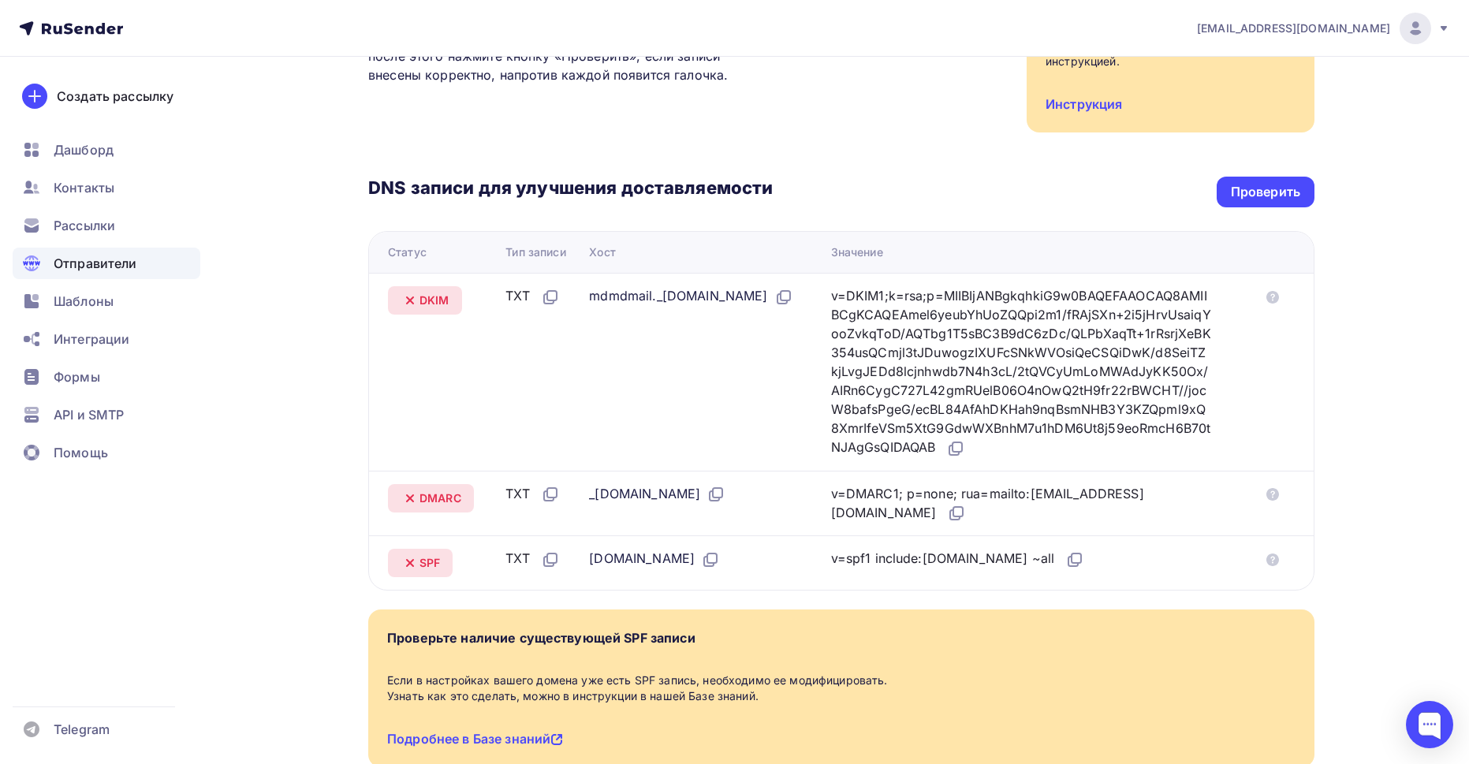
scroll to position [316, 0]
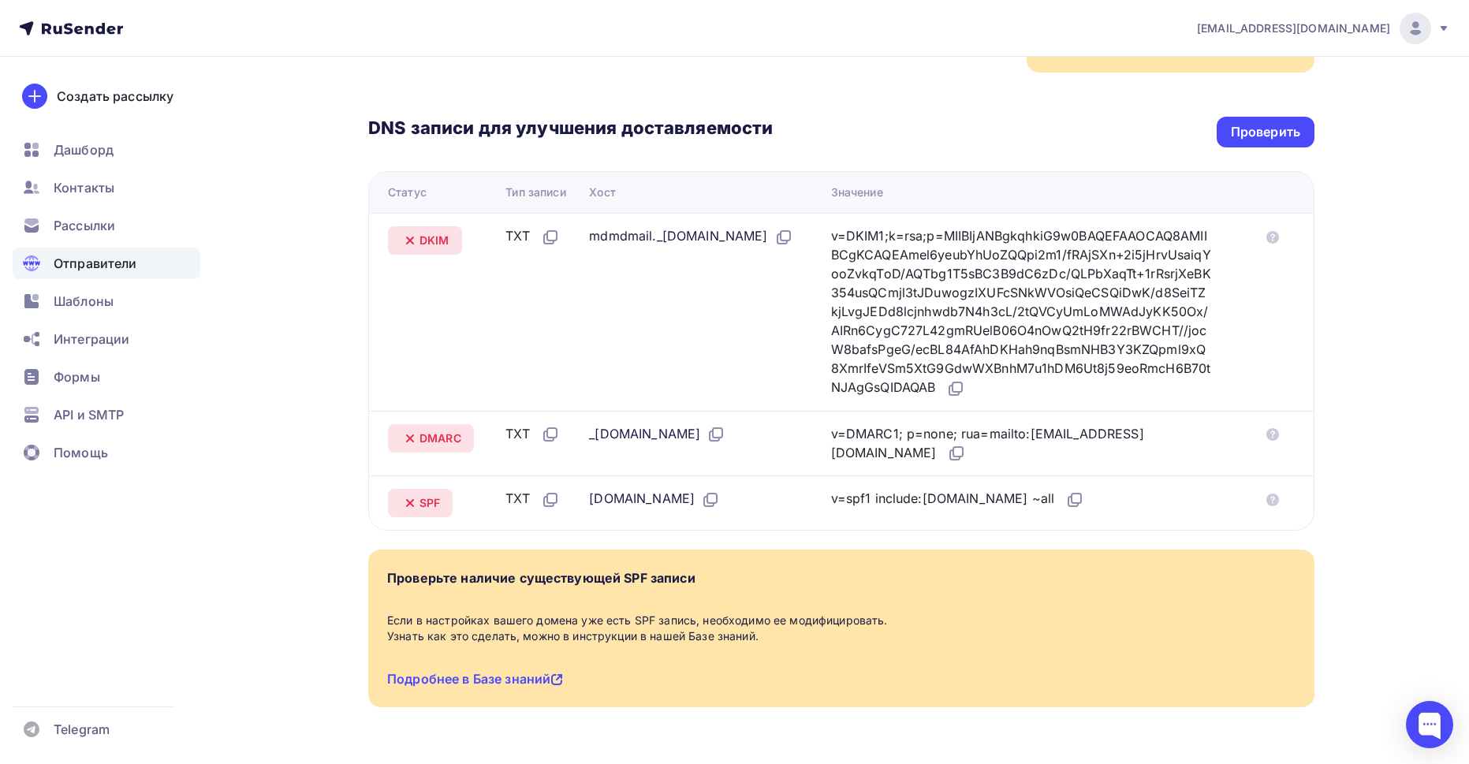
drag, startPoint x: 420, startPoint y: 434, endPoint x: 736, endPoint y: 440, distance: 315.6
click at [736, 440] on tr "DMARC TXT _dmarc.restobarplum.ru v=DMARC1; p=none; rua=mailto:postmaster@mx1.ru…" at bounding box center [841, 443] width 945 height 65
copy tr "DMARC TXT _dmarc.restobarplum.ru"
click at [954, 457] on icon at bounding box center [958, 451] width 9 height 9
drag, startPoint x: 420, startPoint y: 501, endPoint x: 684, endPoint y: 511, distance: 263.7
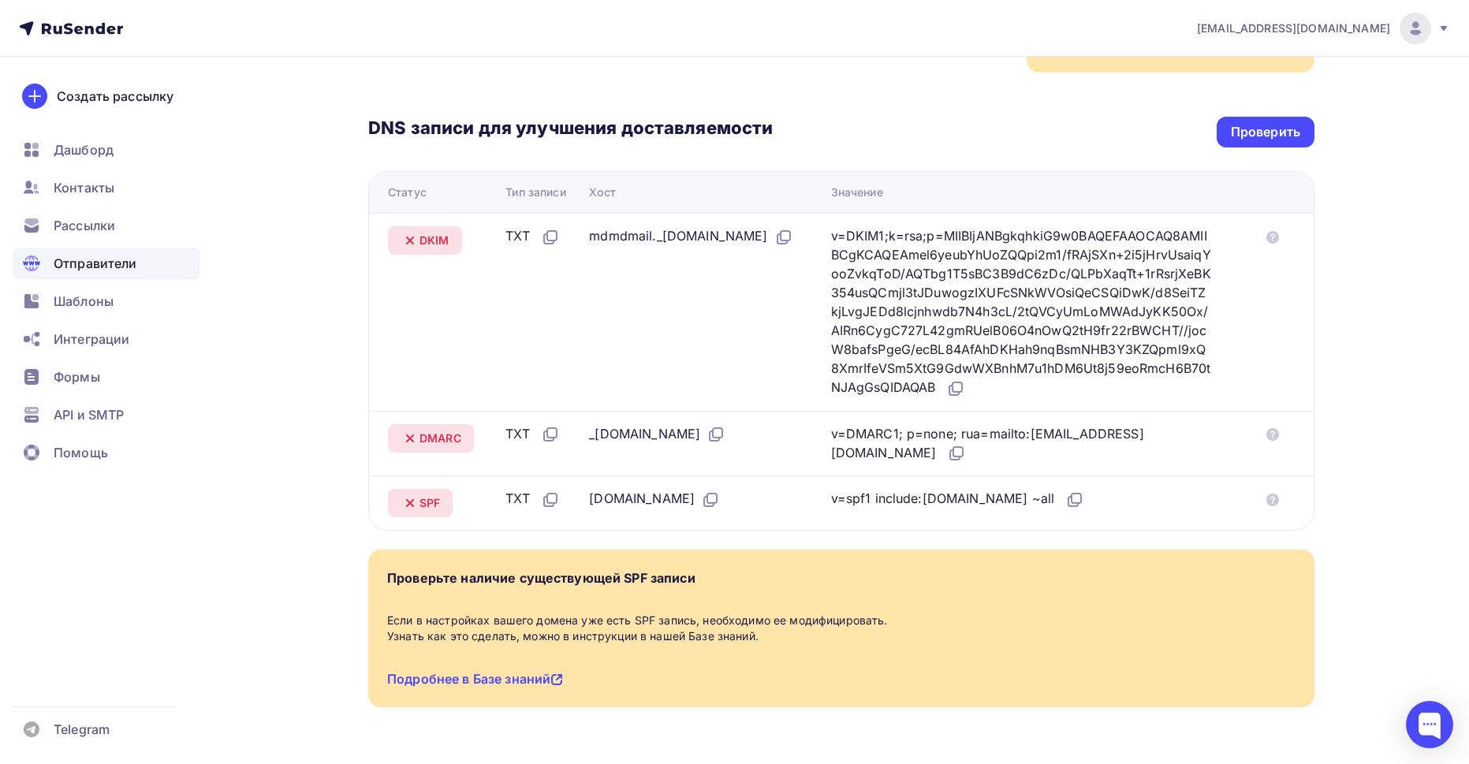
click at [684, 511] on tr "SPF TXT restobarplum.ru v=spf1 include:rsndr.ru ~all" at bounding box center [841, 503] width 945 height 54
copy tr "SPF TXT restobarplum.ru"
click at [1066, 496] on icon at bounding box center [1075, 500] width 19 height 19
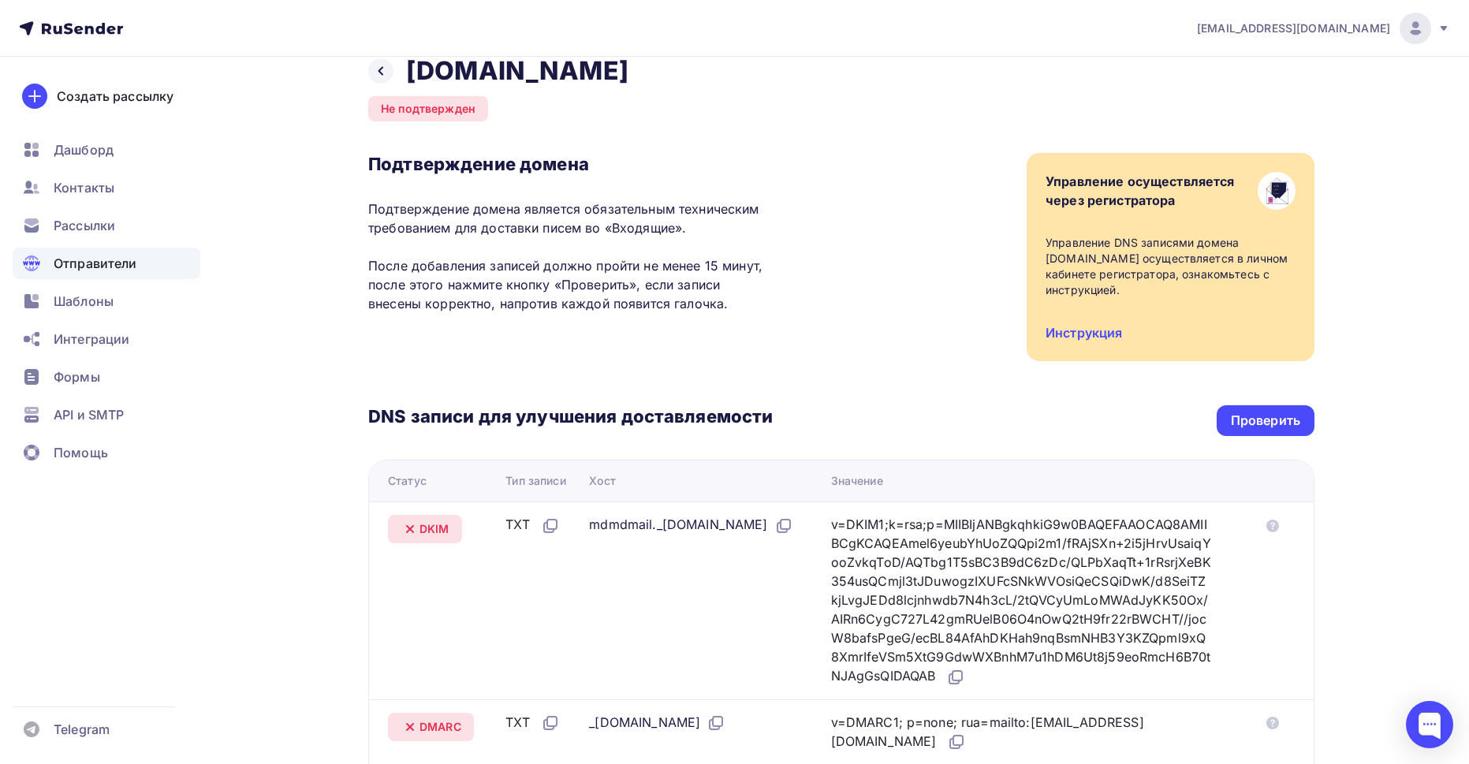
scroll to position [0, 0]
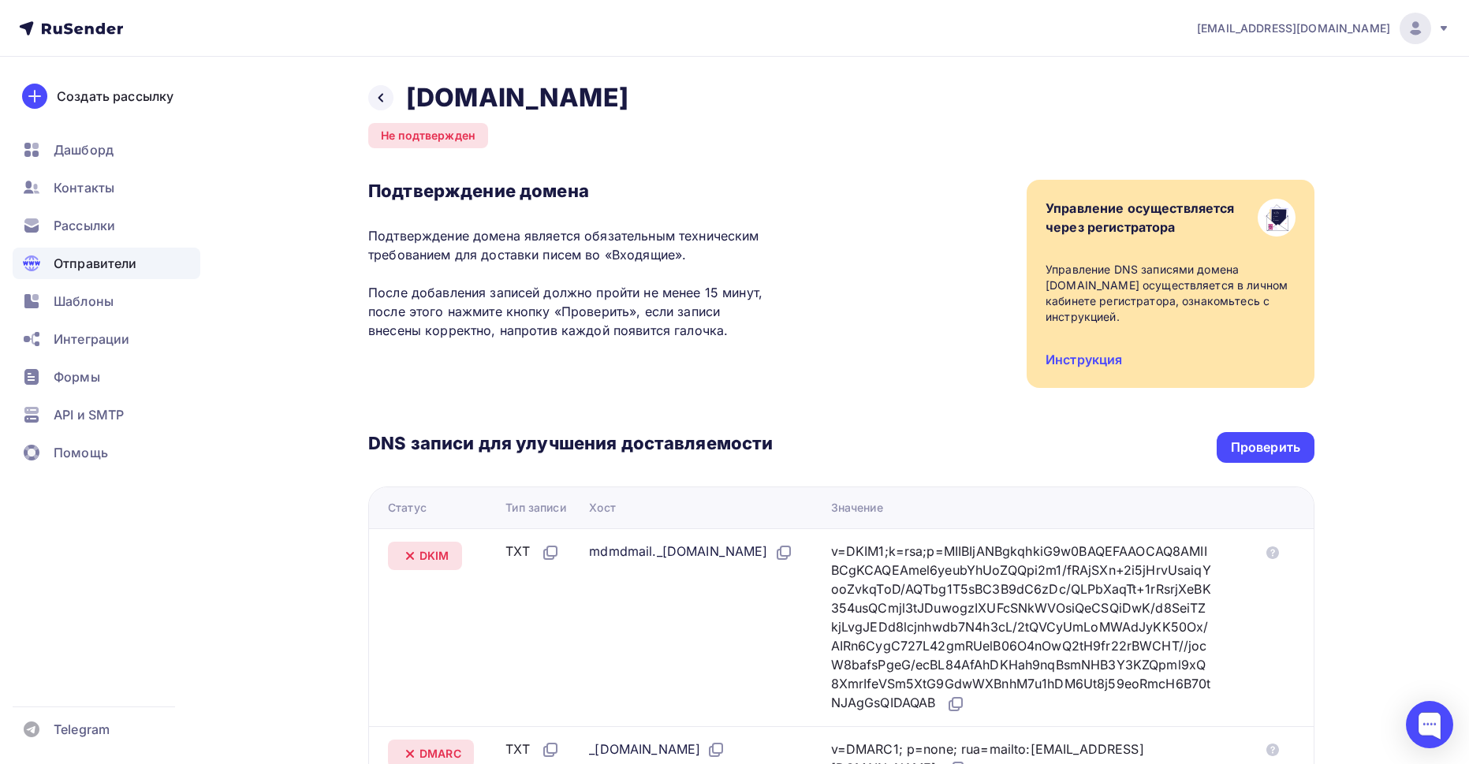
click at [1359, 144] on div "Назад restobarplum.ru Не подтвержден Подтверждение домена Подтверждение домена …" at bounding box center [734, 591] width 1293 height 1068
drag, startPoint x: 1046, startPoint y: 281, endPoint x: 1128, endPoint y: 282, distance: 82.0
click at [1128, 282] on div "Управление DNS записями домена restobarplum.ru осуществляется в личном кабинете…" at bounding box center [1171, 293] width 250 height 63
click at [390, 95] on div at bounding box center [380, 97] width 25 height 25
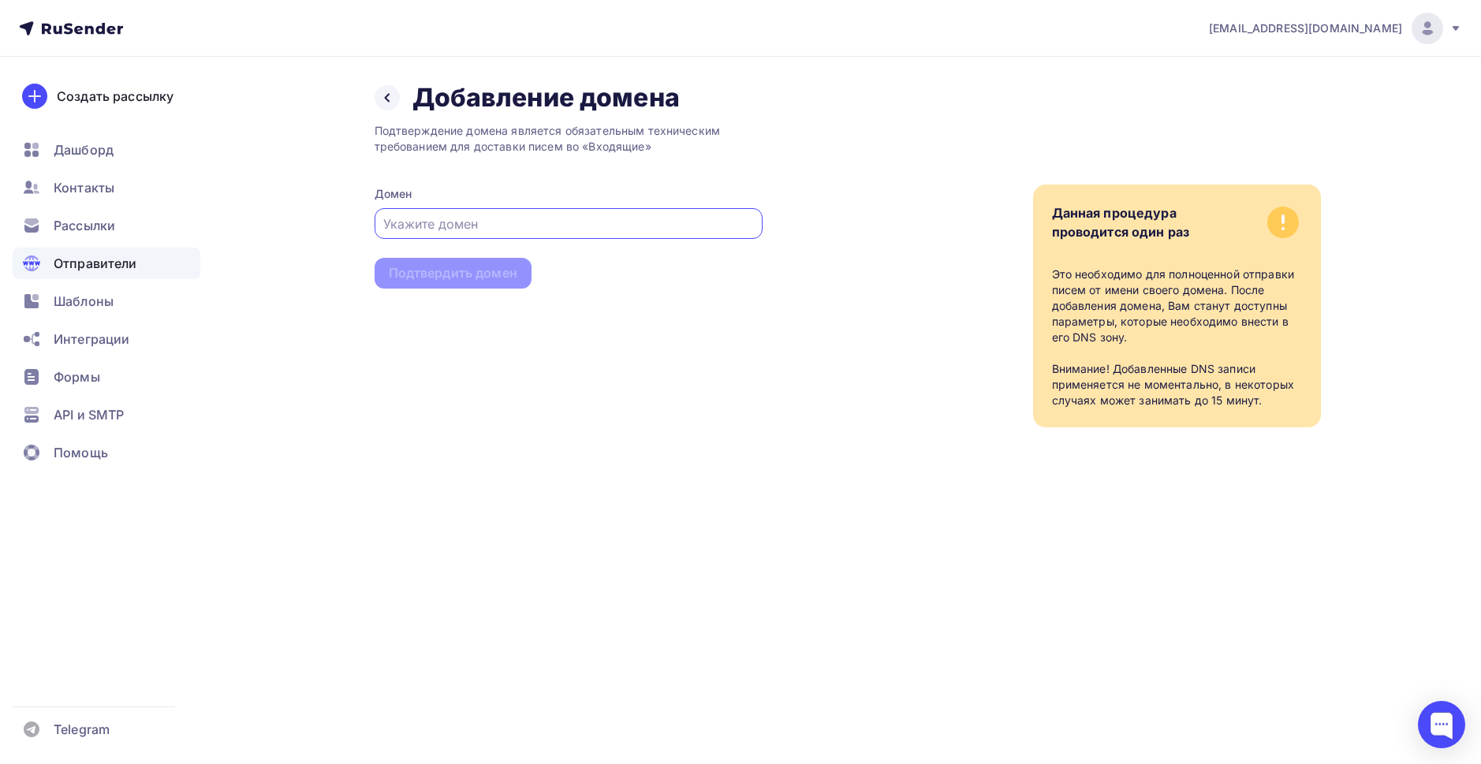
click at [429, 222] on input "text" at bounding box center [568, 224] width 370 height 19
paste input "[DOMAIN_NAME]"
type input "[DOMAIN_NAME]"
click at [459, 275] on div "Подтвердить домен" at bounding box center [453, 273] width 129 height 18
click at [447, 274] on div "Подтвердить домен" at bounding box center [453, 273] width 129 height 18
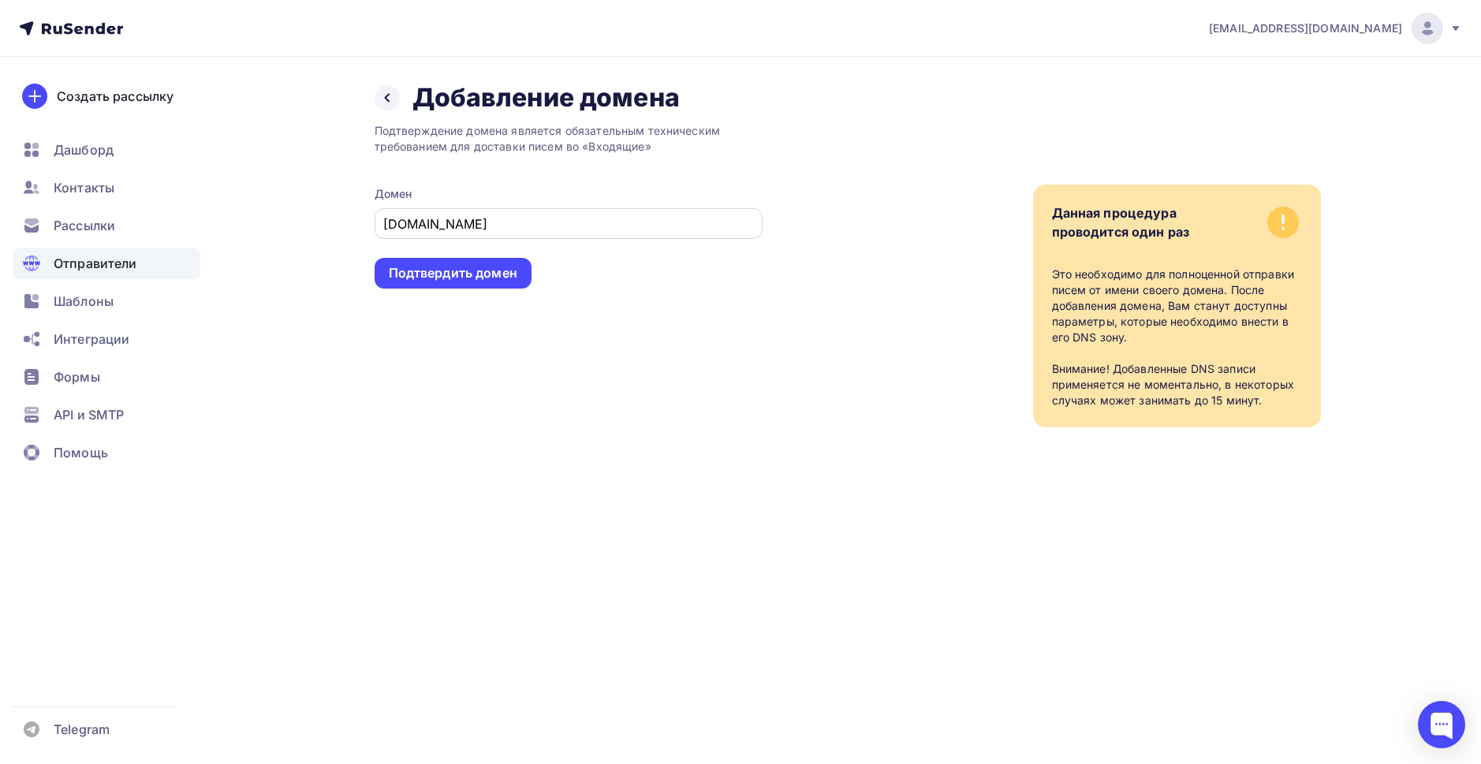
click at [528, 220] on input "[DOMAIN_NAME]" at bounding box center [568, 224] width 370 height 19
click at [499, 279] on div "Подтвердить домен" at bounding box center [453, 273] width 129 height 18
drag, startPoint x: 521, startPoint y: 223, endPoint x: 261, endPoint y: 223, distance: 260.3
click at [261, 223] on div "Назад Добавление домена Добавление домена Подтверждение домена является обязате…" at bounding box center [741, 274] width 1293 height 434
click at [322, 230] on div "Назад Добавление домена Добавление домена Подтверждение домена является обязате…" at bounding box center [741, 274] width 1293 height 434
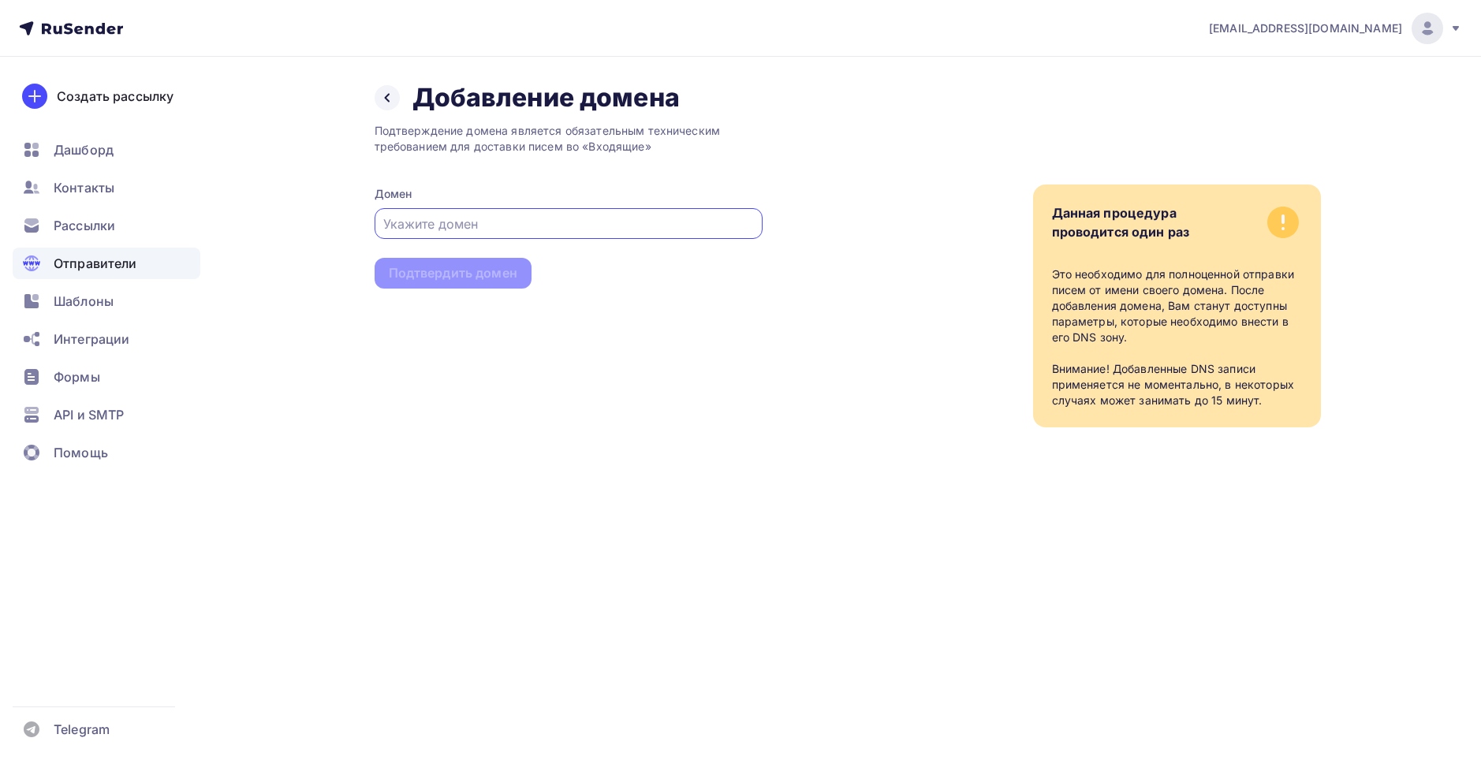
click at [561, 228] on input "text" at bounding box center [568, 224] width 370 height 19
type input "[DOMAIN_NAME]"
click at [454, 265] on div "Подтвердить домен" at bounding box center [453, 273] width 129 height 18
click at [455, 272] on div "Подтвердить домен" at bounding box center [453, 273] width 129 height 18
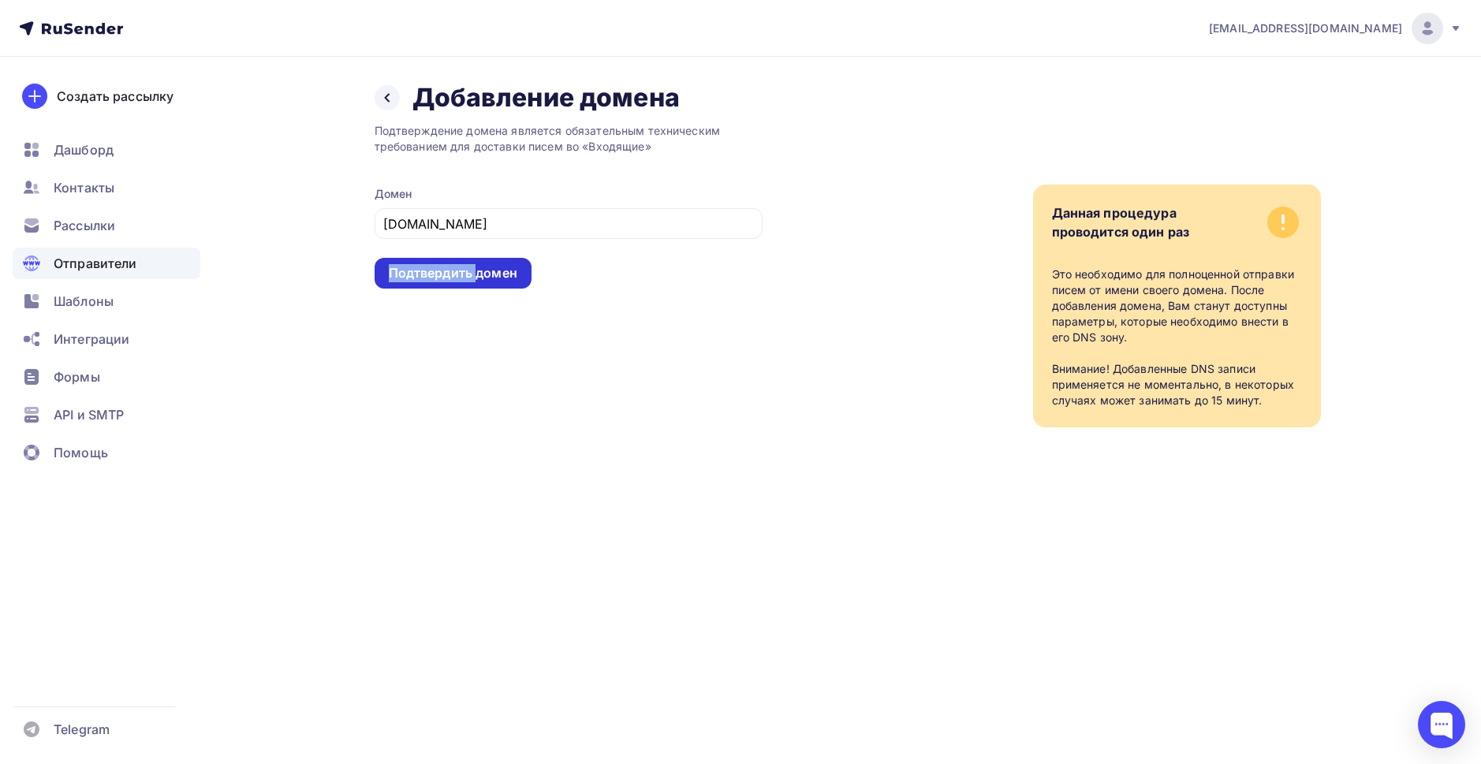
click at [455, 272] on div "Подтвердить домен" at bounding box center [453, 273] width 129 height 18
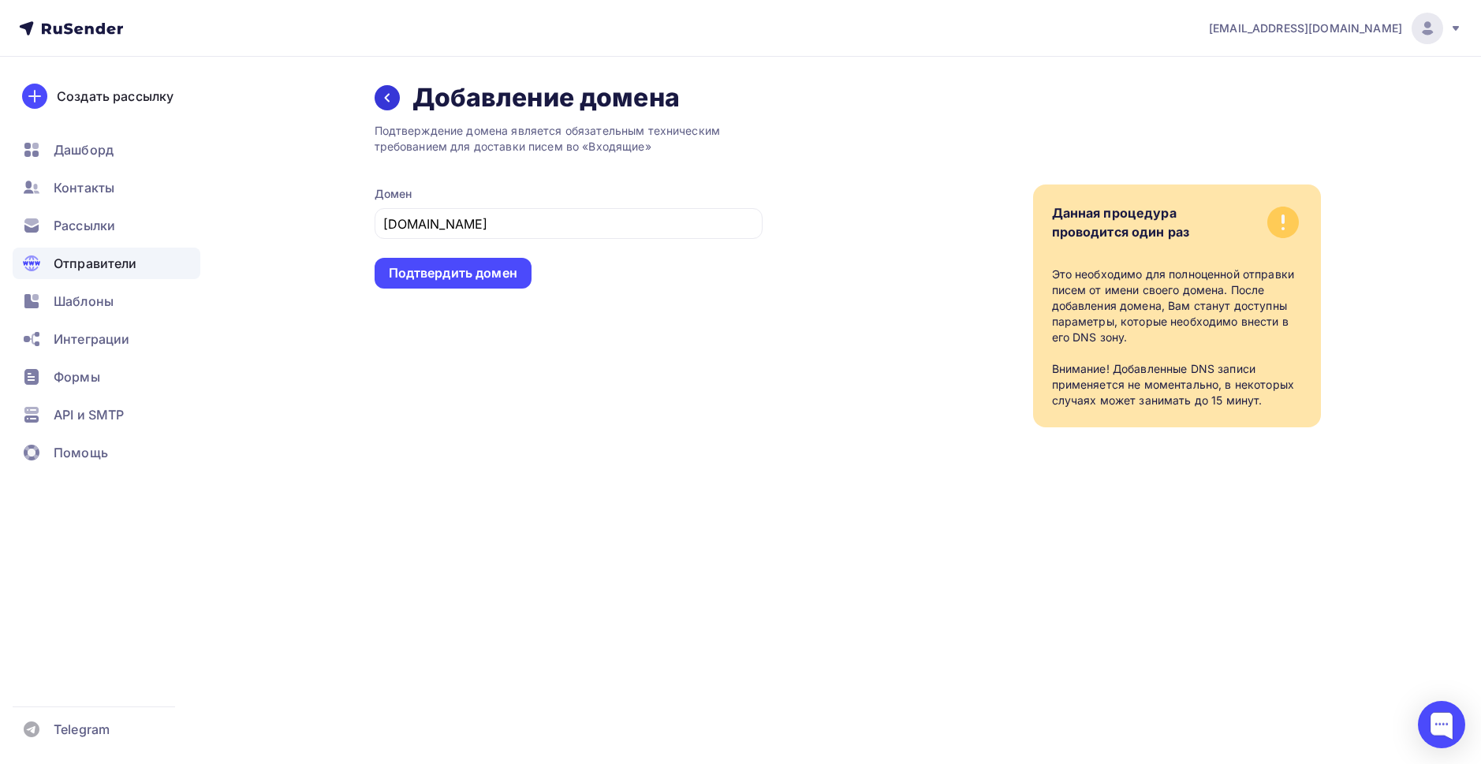
click at [385, 106] on div at bounding box center [387, 97] width 25 height 25
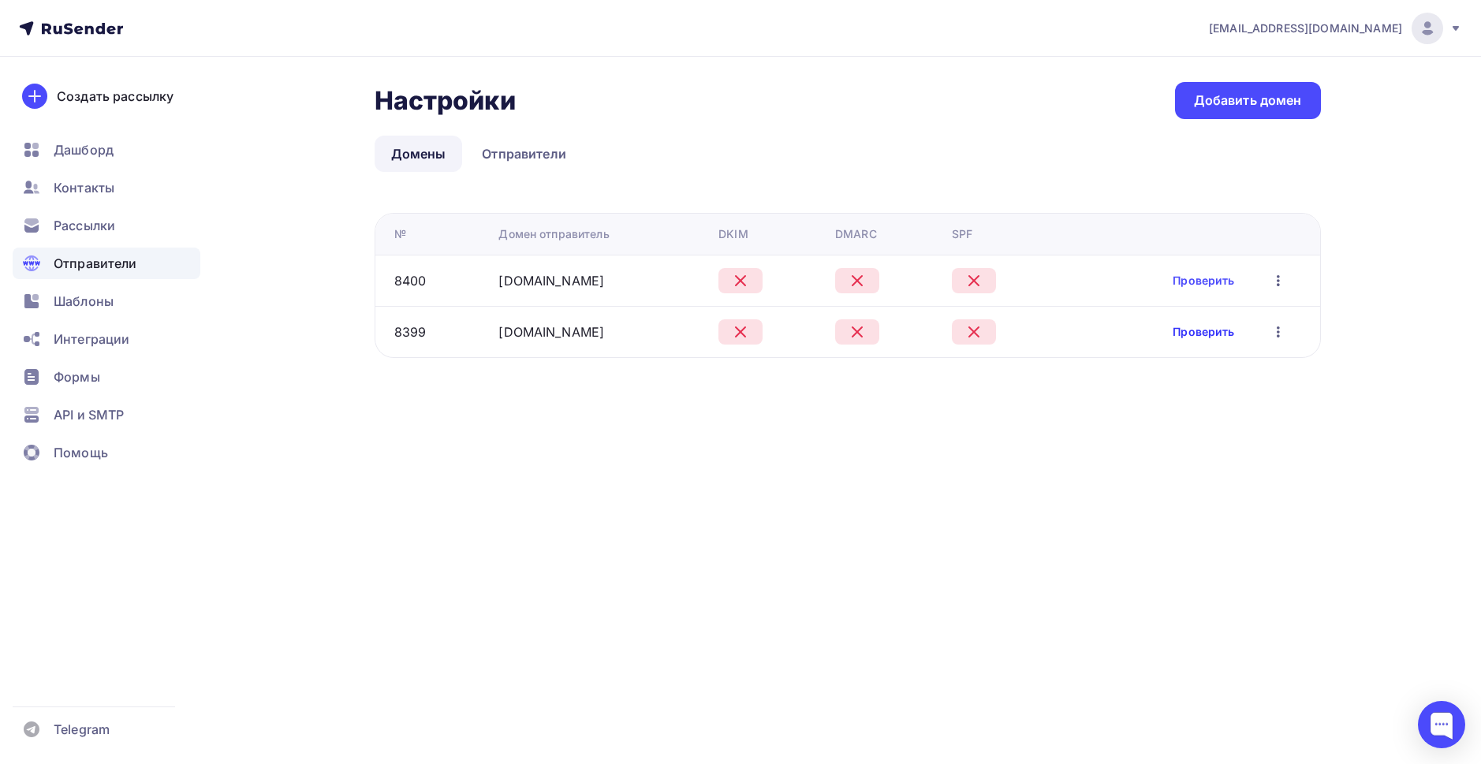
click at [1215, 327] on link "Проверить" at bounding box center [1204, 332] width 62 height 16
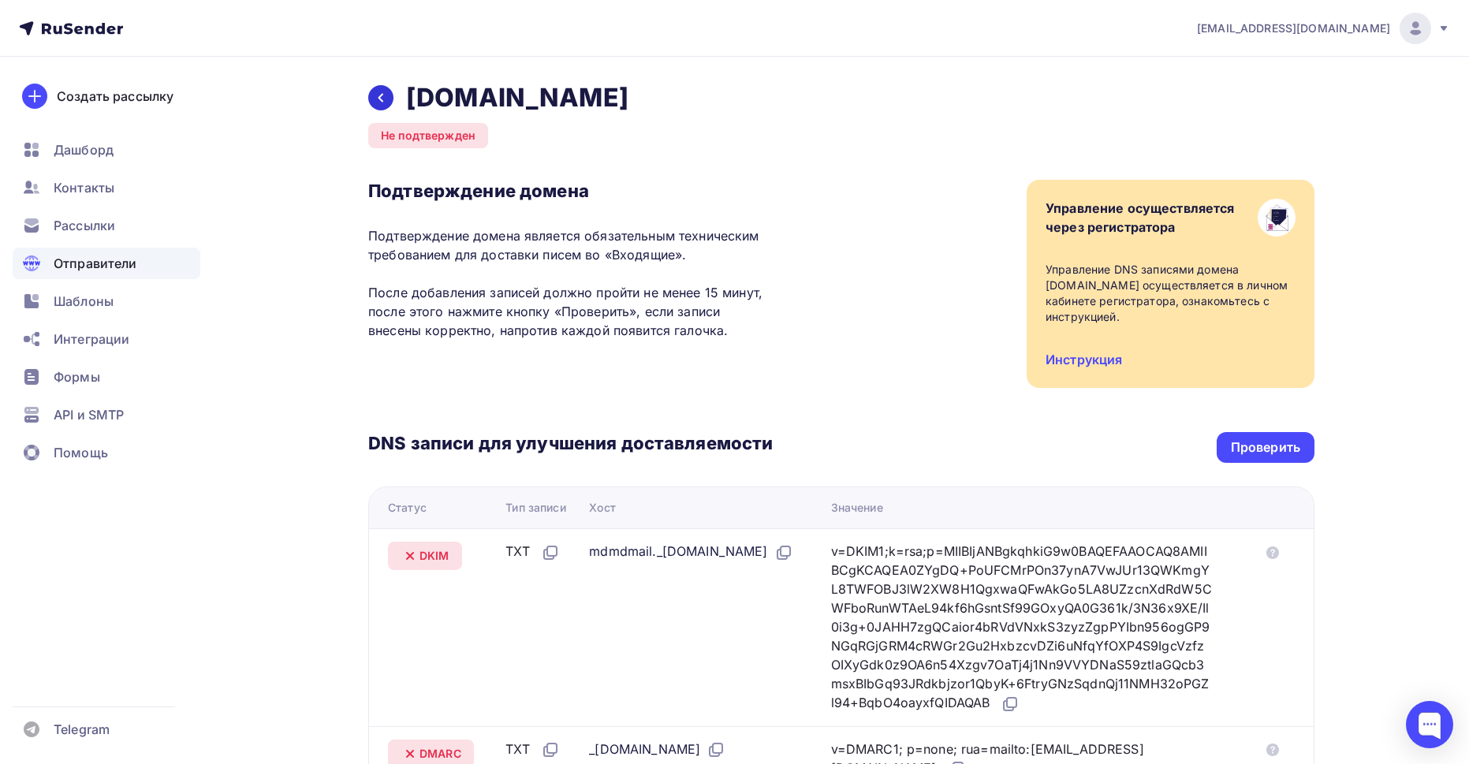
click at [385, 96] on icon at bounding box center [381, 97] width 13 height 13
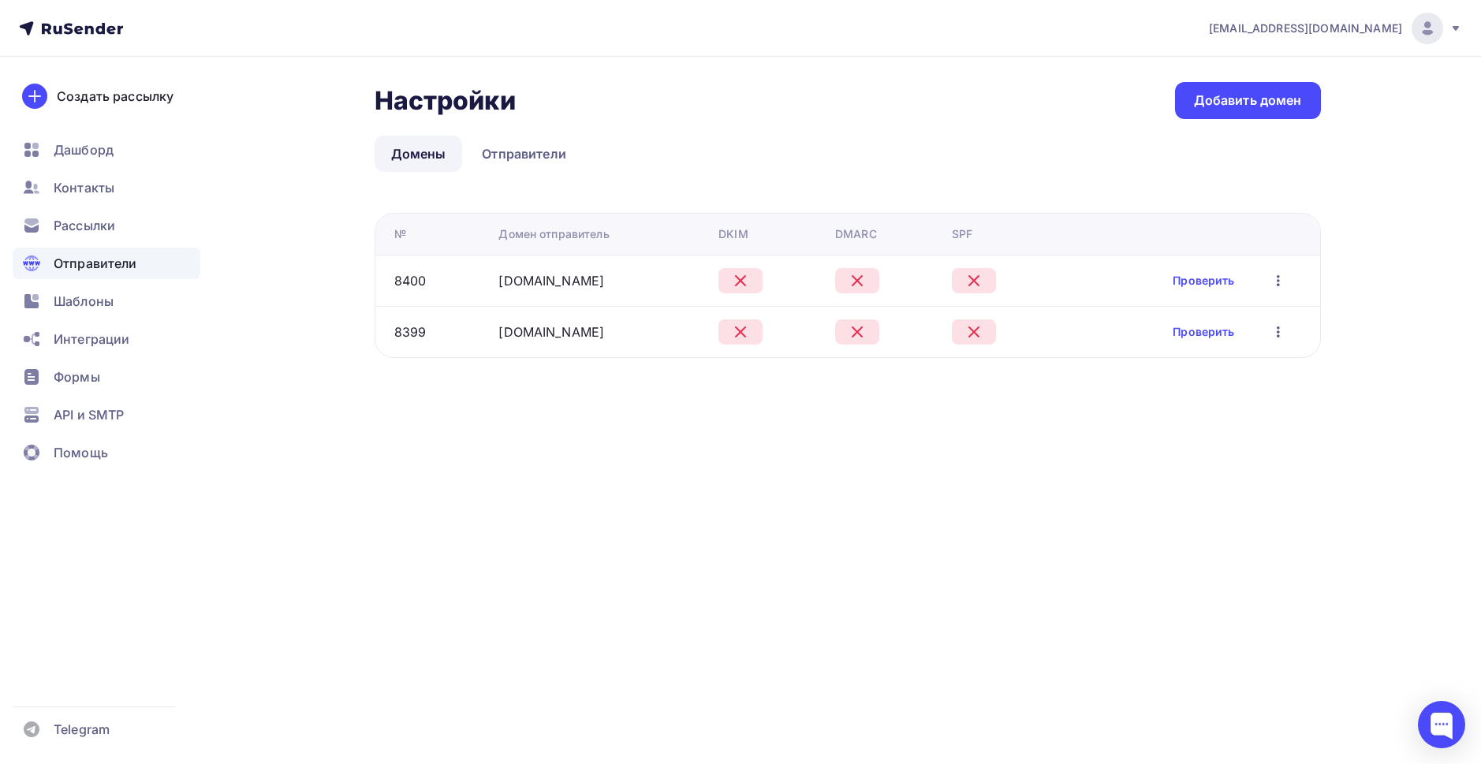
click at [1279, 281] on icon "button" at bounding box center [1278, 280] width 3 height 11
click at [1201, 347] on div "Удалить" at bounding box center [1203, 353] width 151 height 19
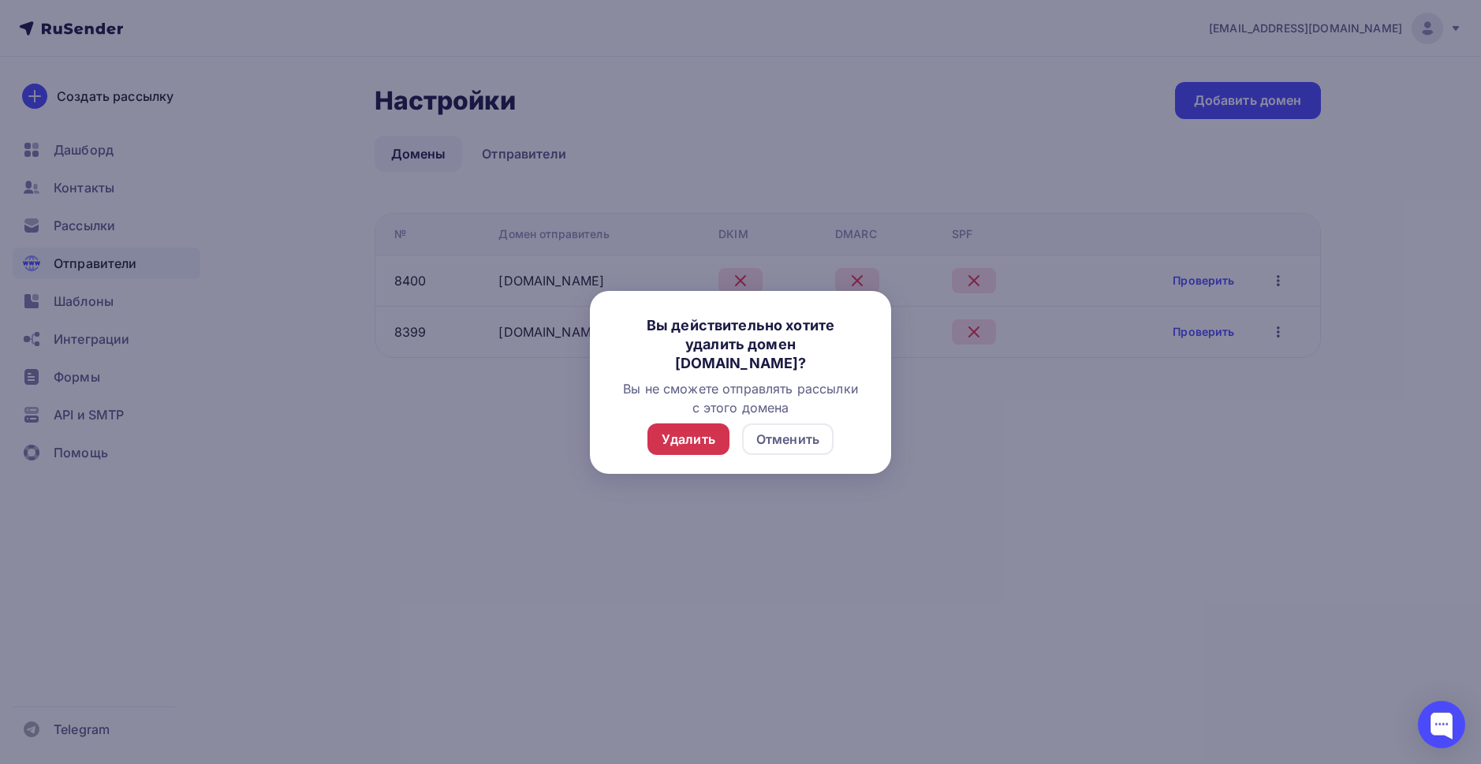
click at [683, 439] on div "Удалить" at bounding box center [689, 439] width 54 height 19
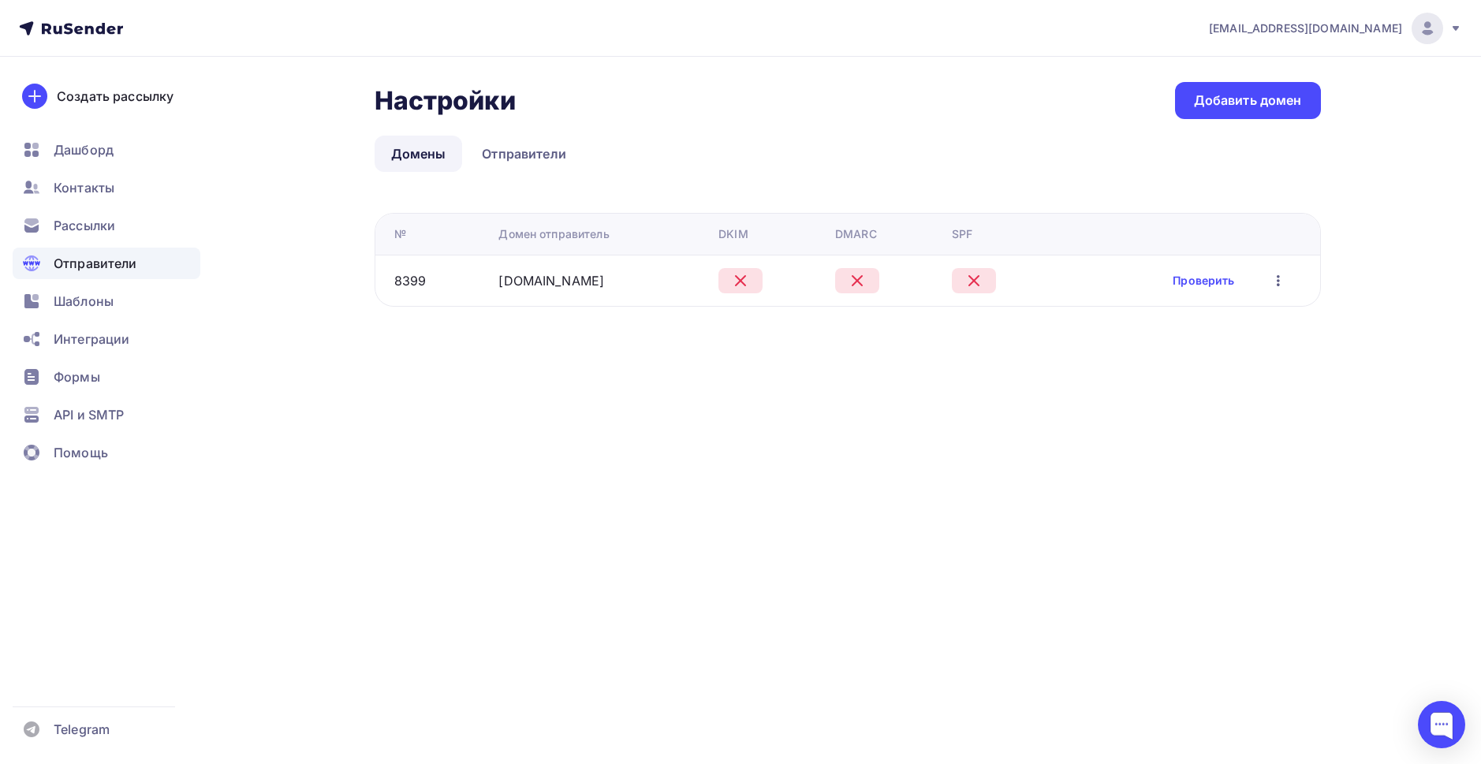
click at [1270, 288] on icon "button" at bounding box center [1278, 280] width 19 height 19
click at [1186, 352] on div "Удалить" at bounding box center [1203, 353] width 151 height 19
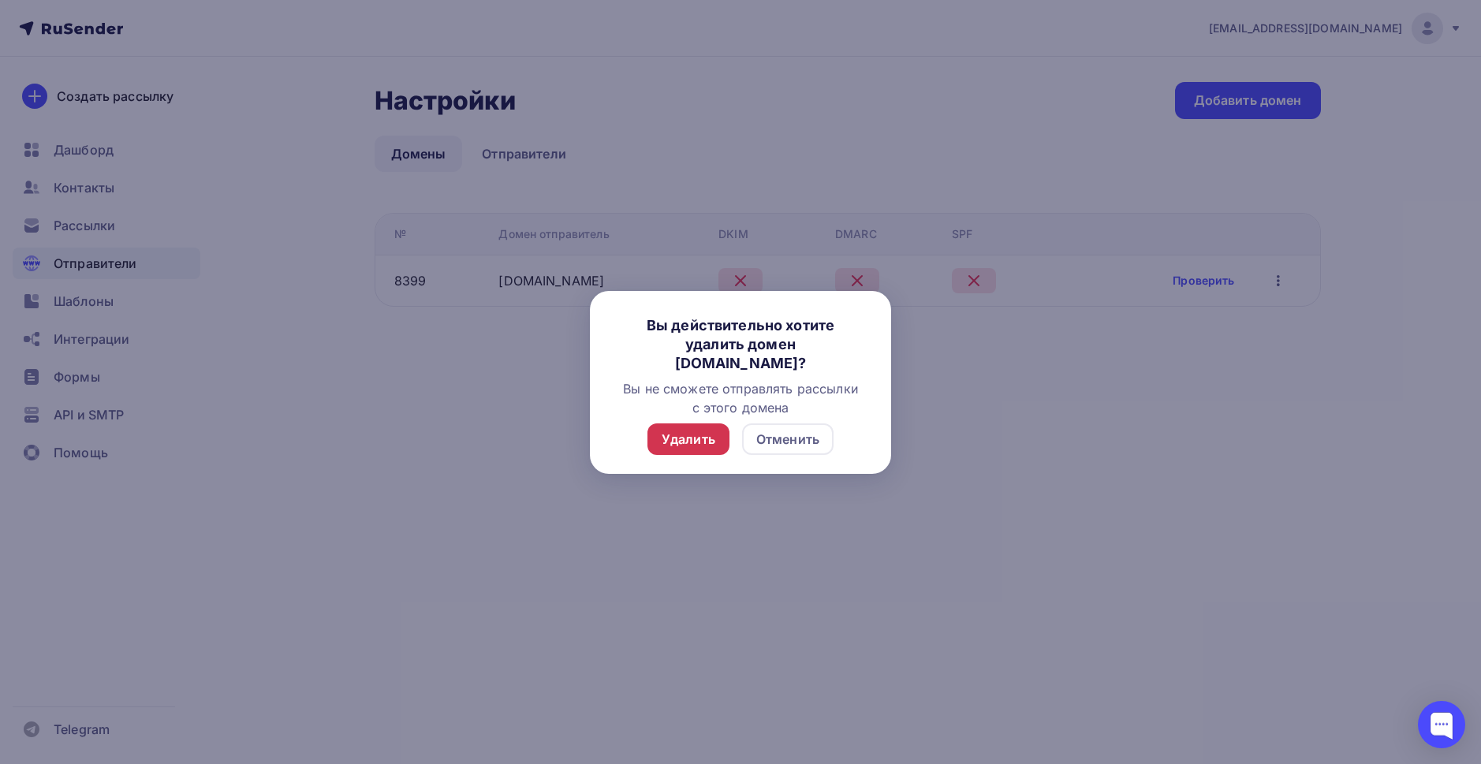
click at [711, 434] on div "Удалить" at bounding box center [689, 439] width 54 height 19
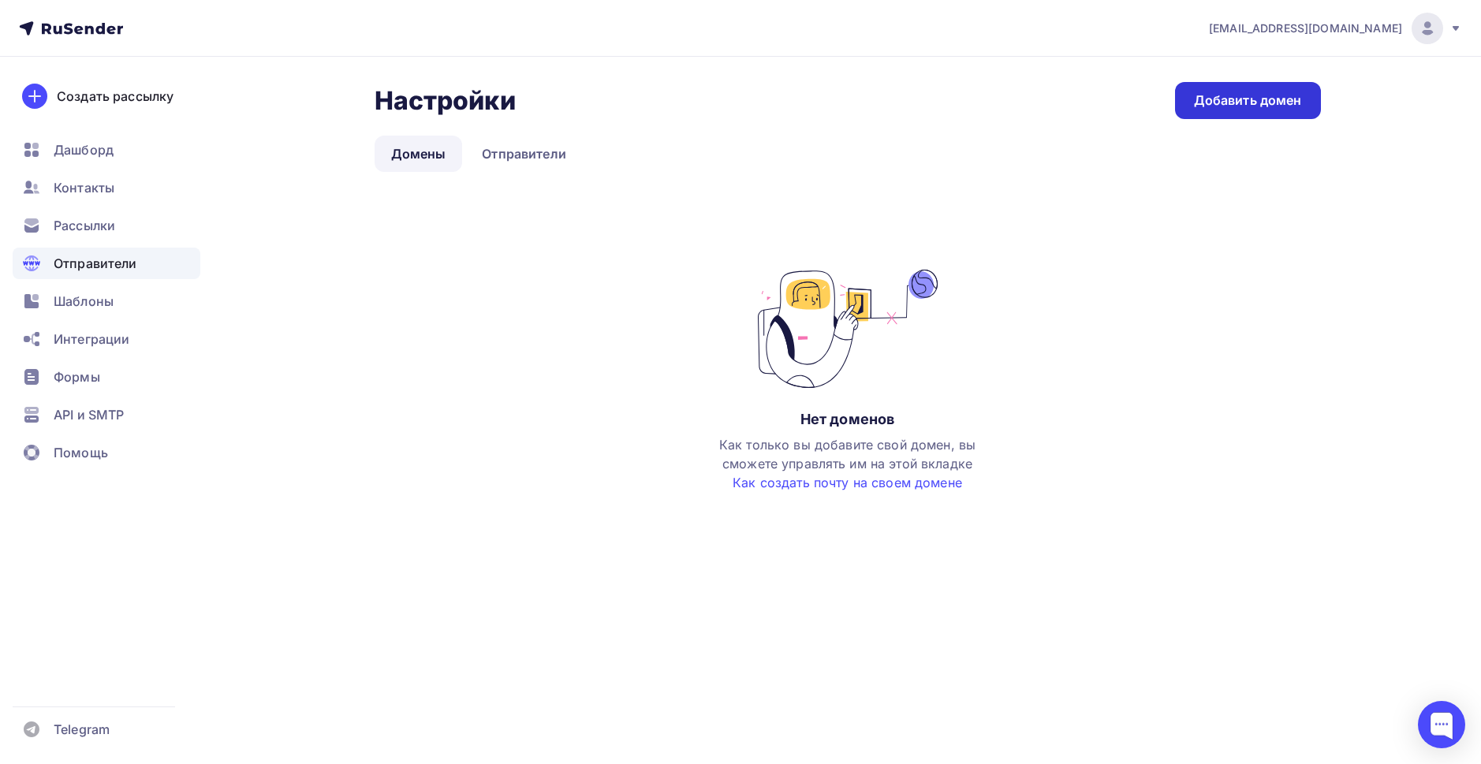
click at [1230, 109] on div "Добавить домен" at bounding box center [1248, 100] width 108 height 18
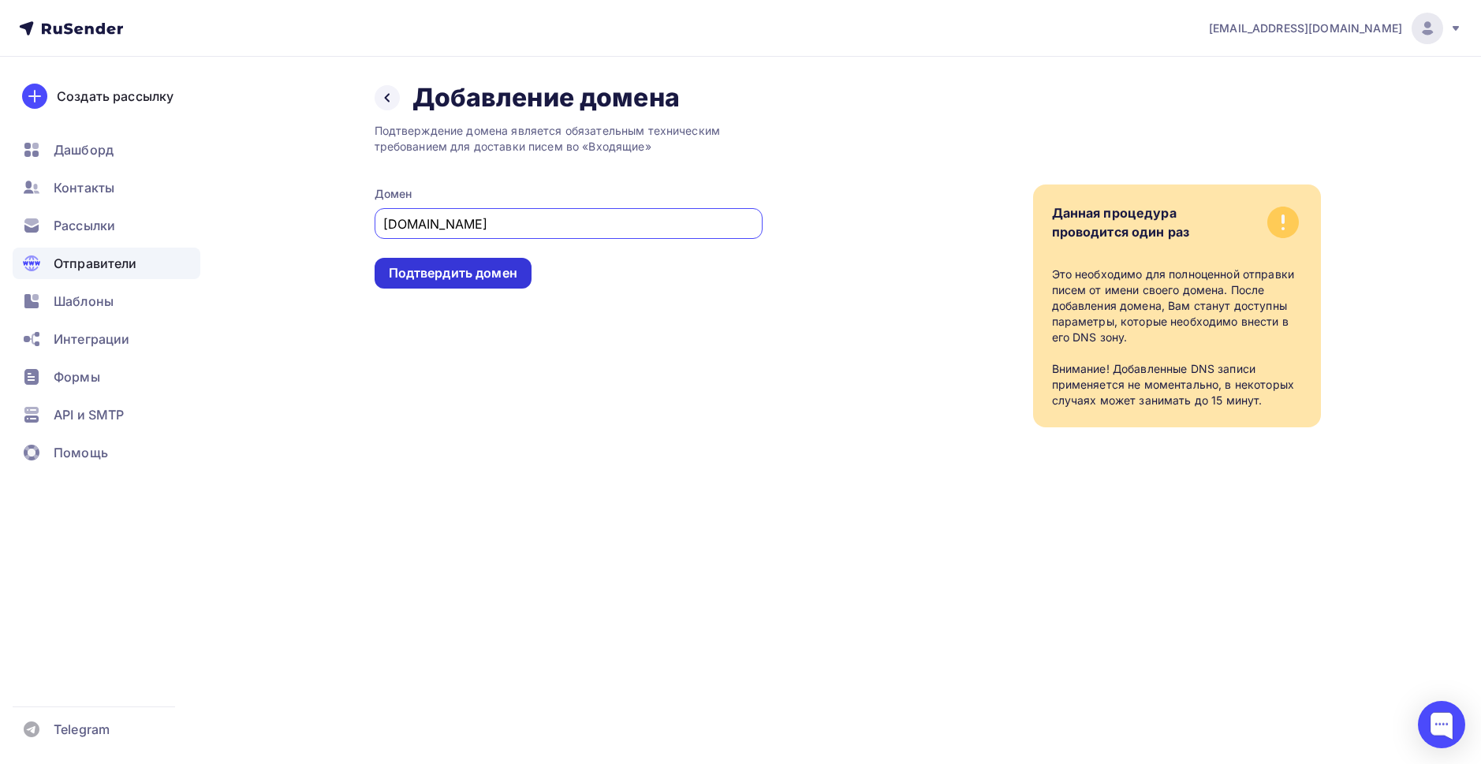
type input "[DOMAIN_NAME]"
click at [414, 275] on div "Подтвердить домен" at bounding box center [453, 273] width 129 height 18
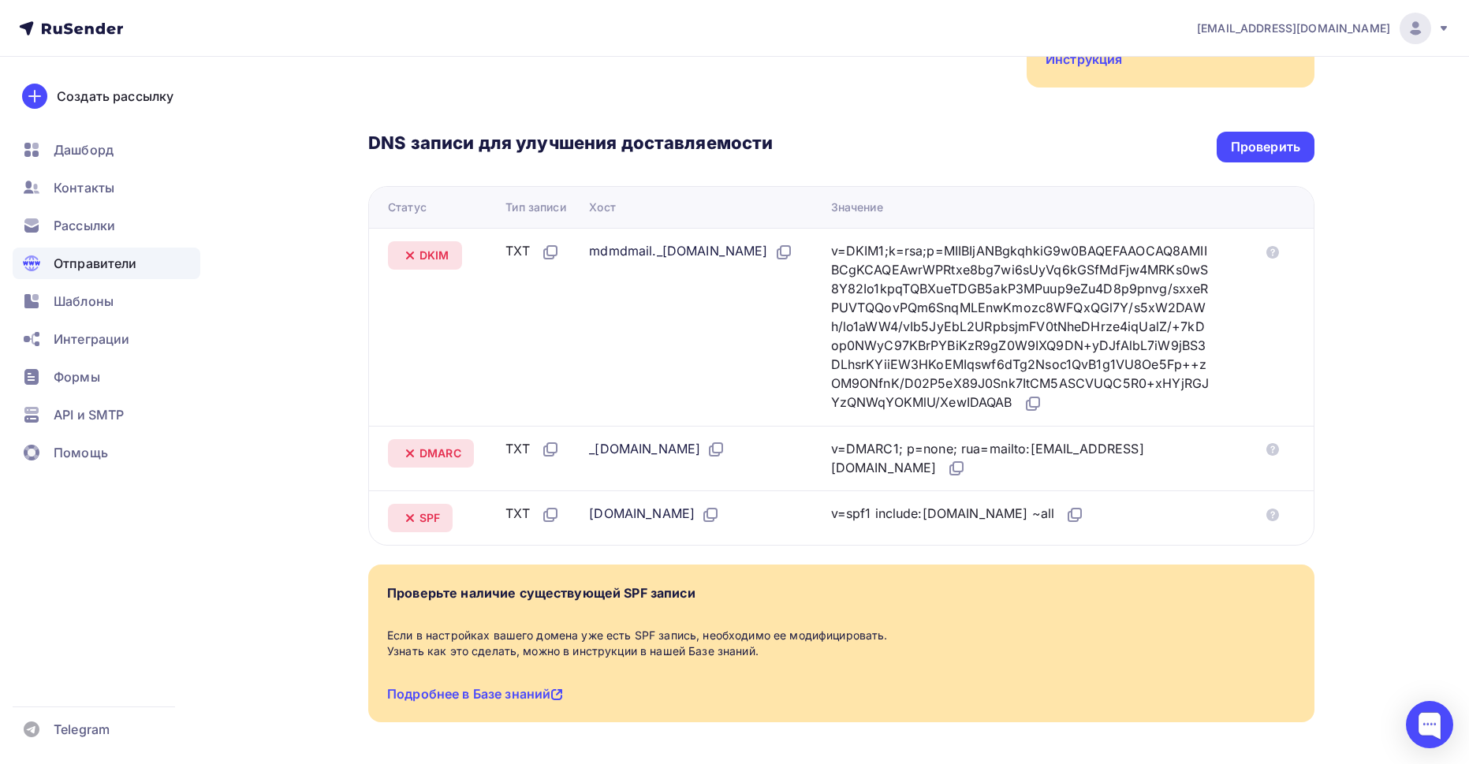
scroll to position [379, 0]
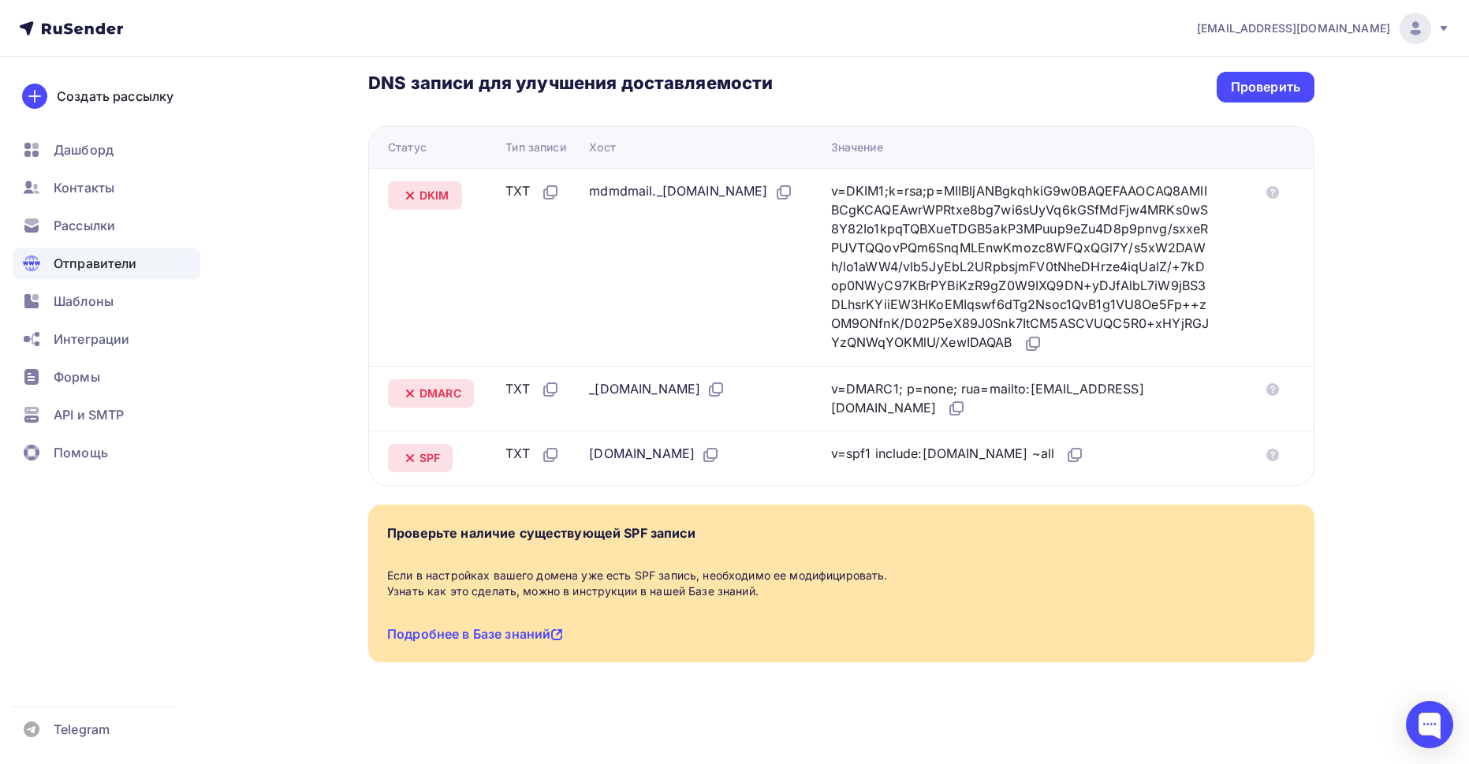
drag, startPoint x: 405, startPoint y: 174, endPoint x: 1117, endPoint y: 467, distance: 769.6
click at [1117, 467] on tbody "DKIM TXT mdmdmail._[DOMAIN_NAME] v=DKIM1;k=rsa;p=MIIBIjANBgkqhkiG9w0BAQEFAAOCAQ…" at bounding box center [841, 326] width 945 height 317
copy tbody "DKIM TXT mdmdmail._[DOMAIN_NAME] v=DKIM1;k=rsa;p=MIIBIjANBgkqhkiG9w0BAQEFAAOCAQ…"
click at [897, 91] on div "DNS записи для улучшения доставляемости Проверить Статус Тип записи Хост Значен…" at bounding box center [841, 257] width 947 height 458
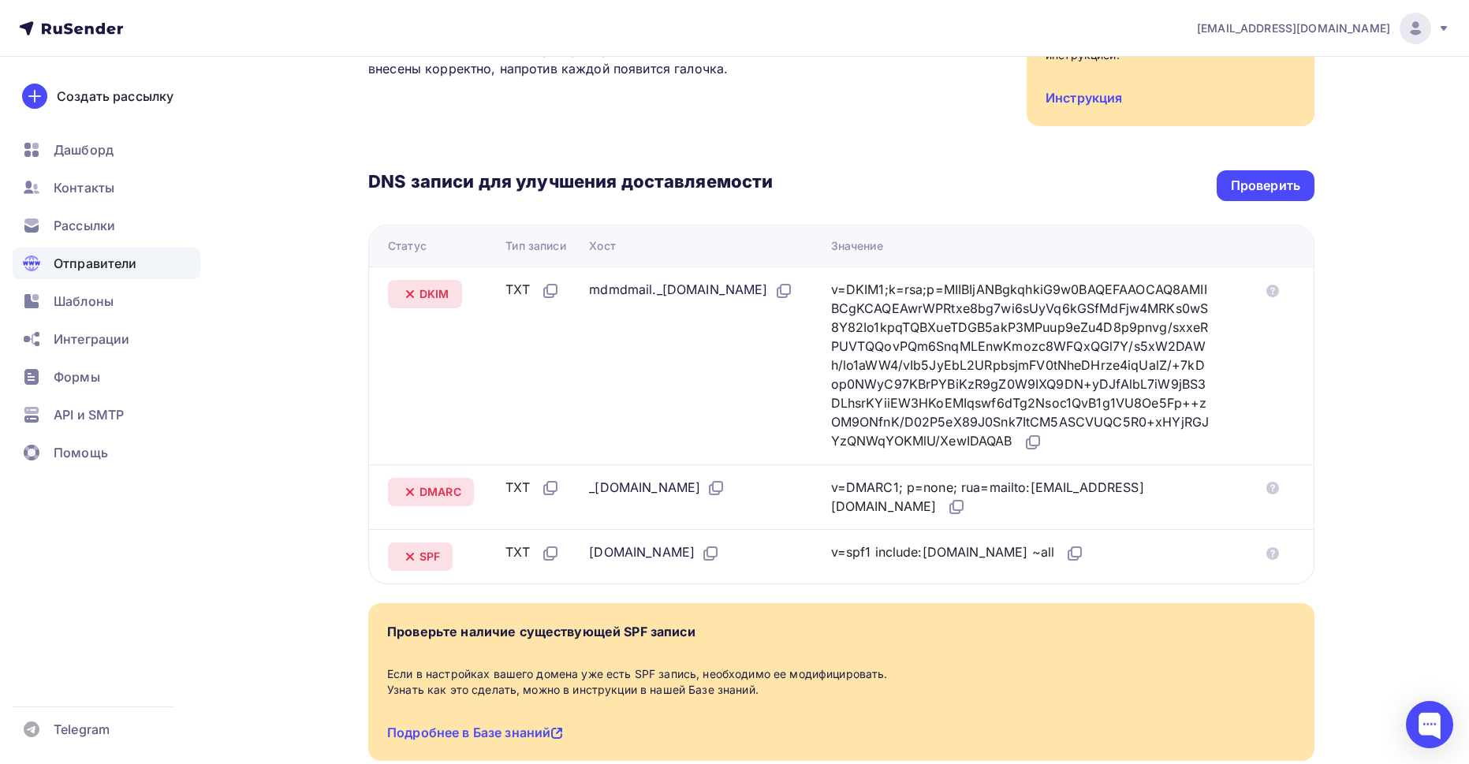
scroll to position [0, 0]
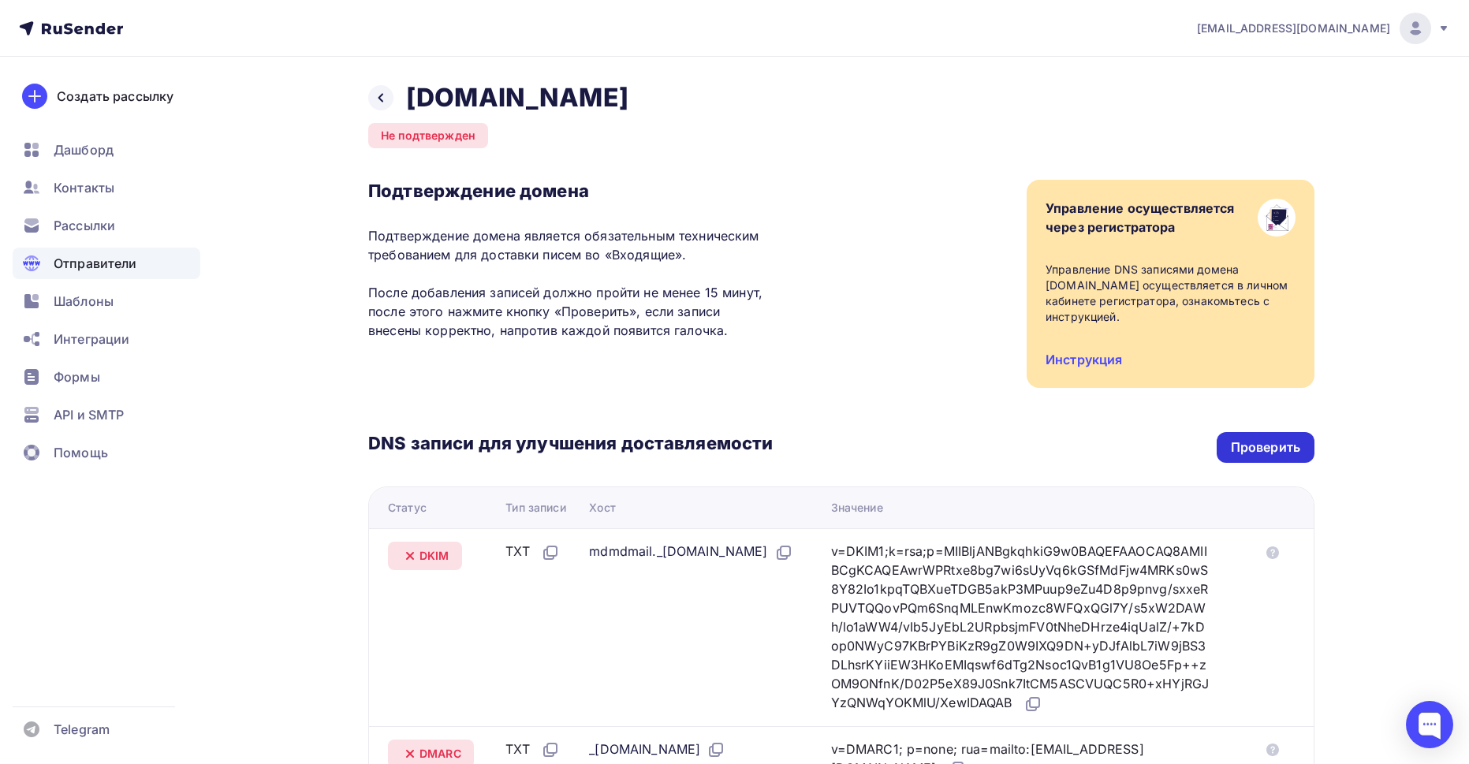
click at [1238, 446] on div "Проверить" at bounding box center [1265, 448] width 69 height 18
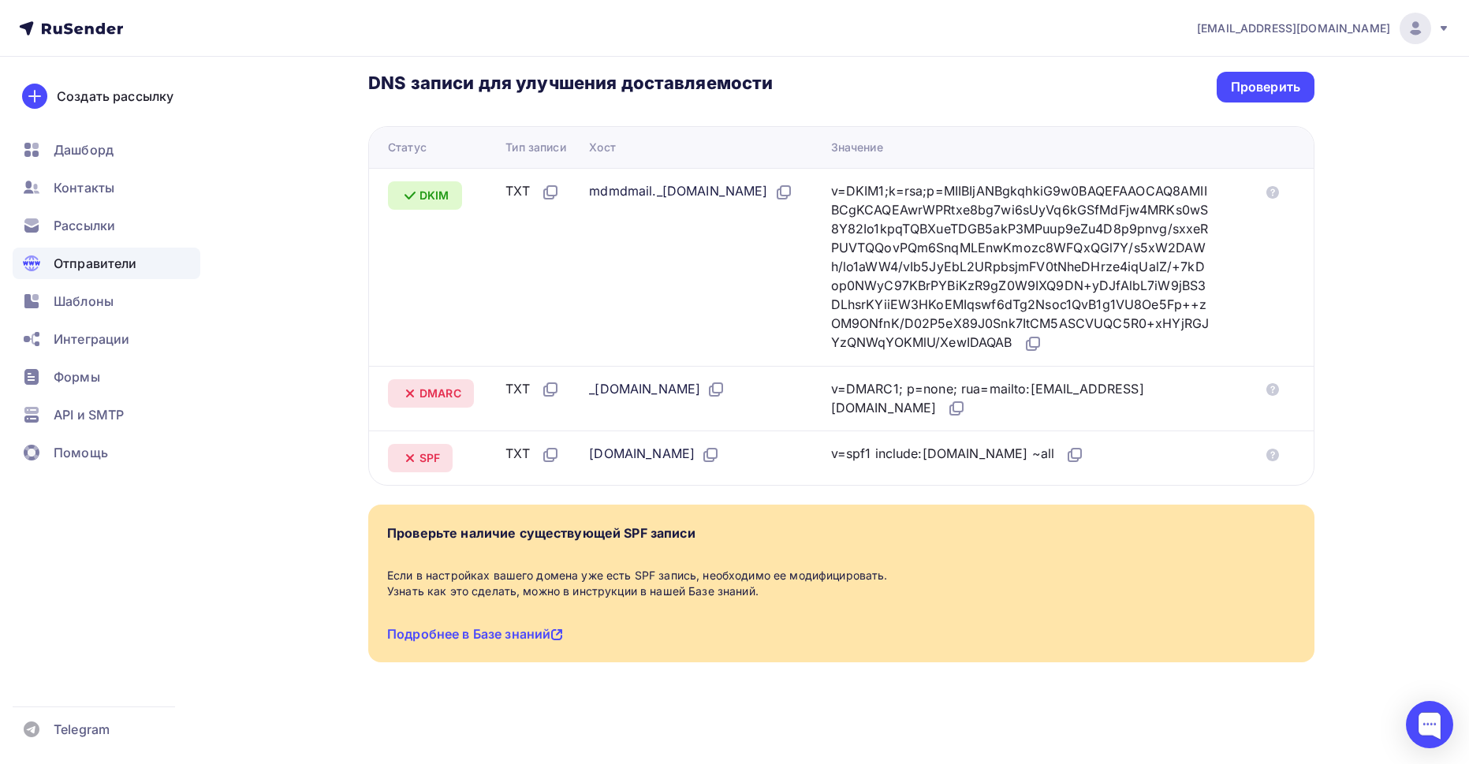
scroll to position [379, 0]
click at [1264, 78] on div "Проверить" at bounding box center [1265, 87] width 69 height 18
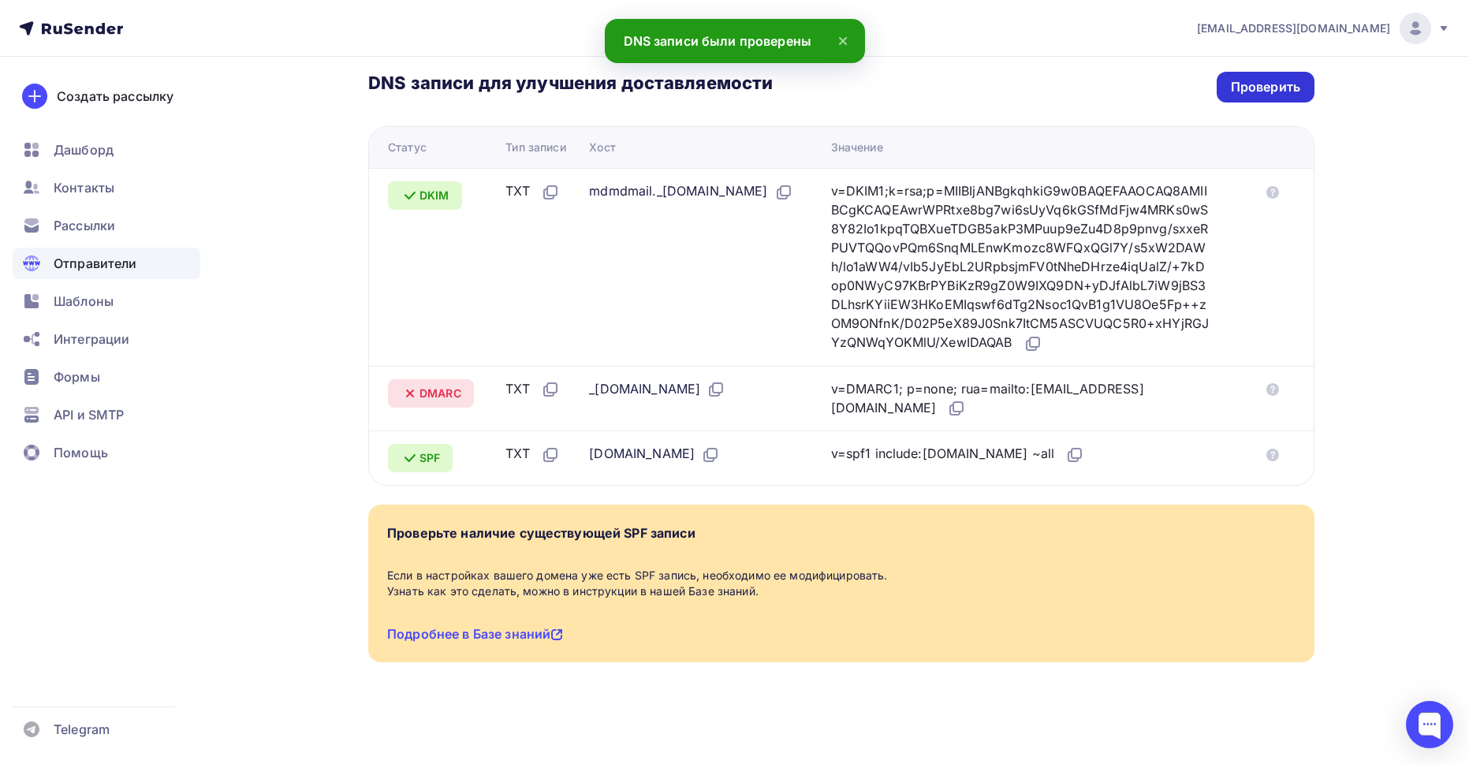
click at [1258, 78] on div "Проверить" at bounding box center [1265, 87] width 69 height 18
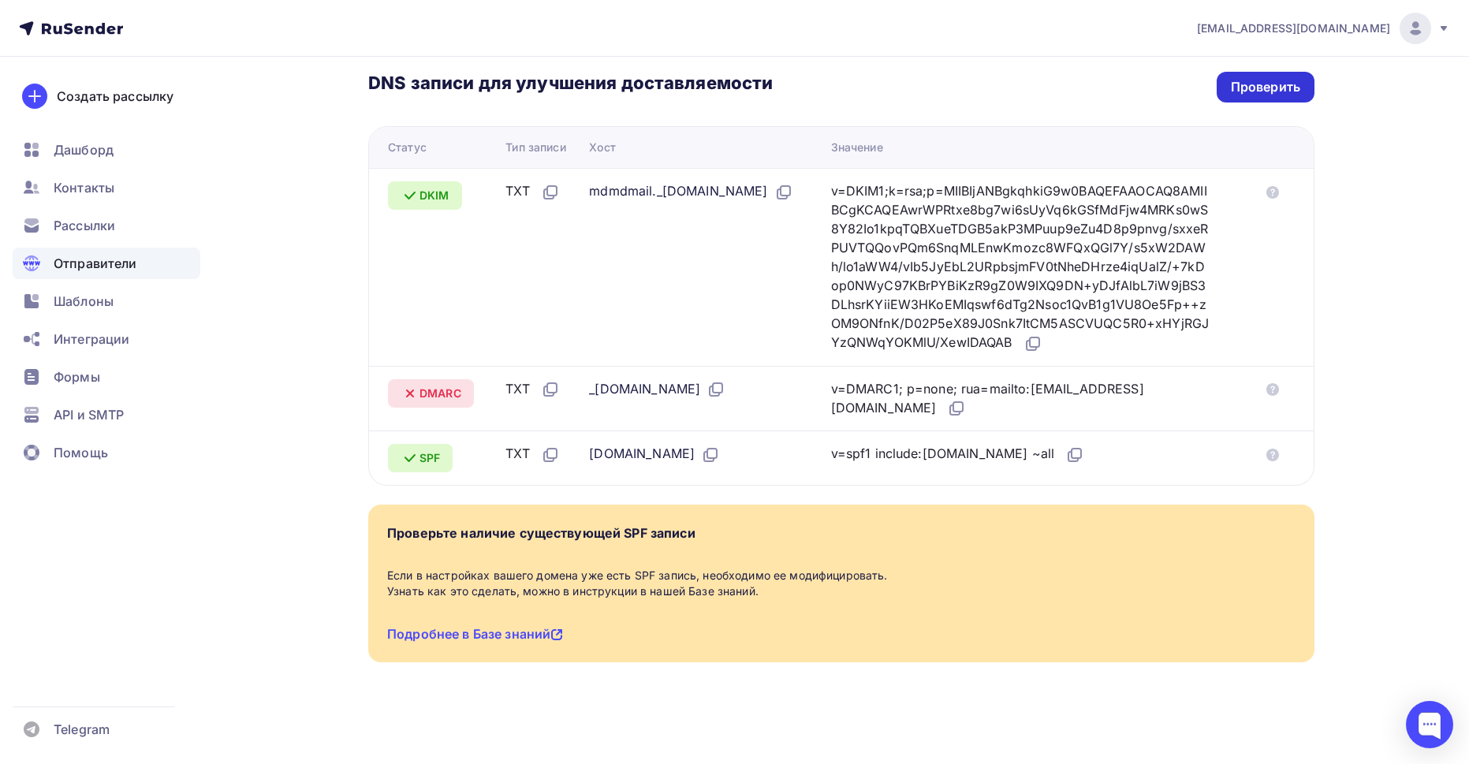
click at [1258, 78] on div "Проверить" at bounding box center [1265, 87] width 69 height 18
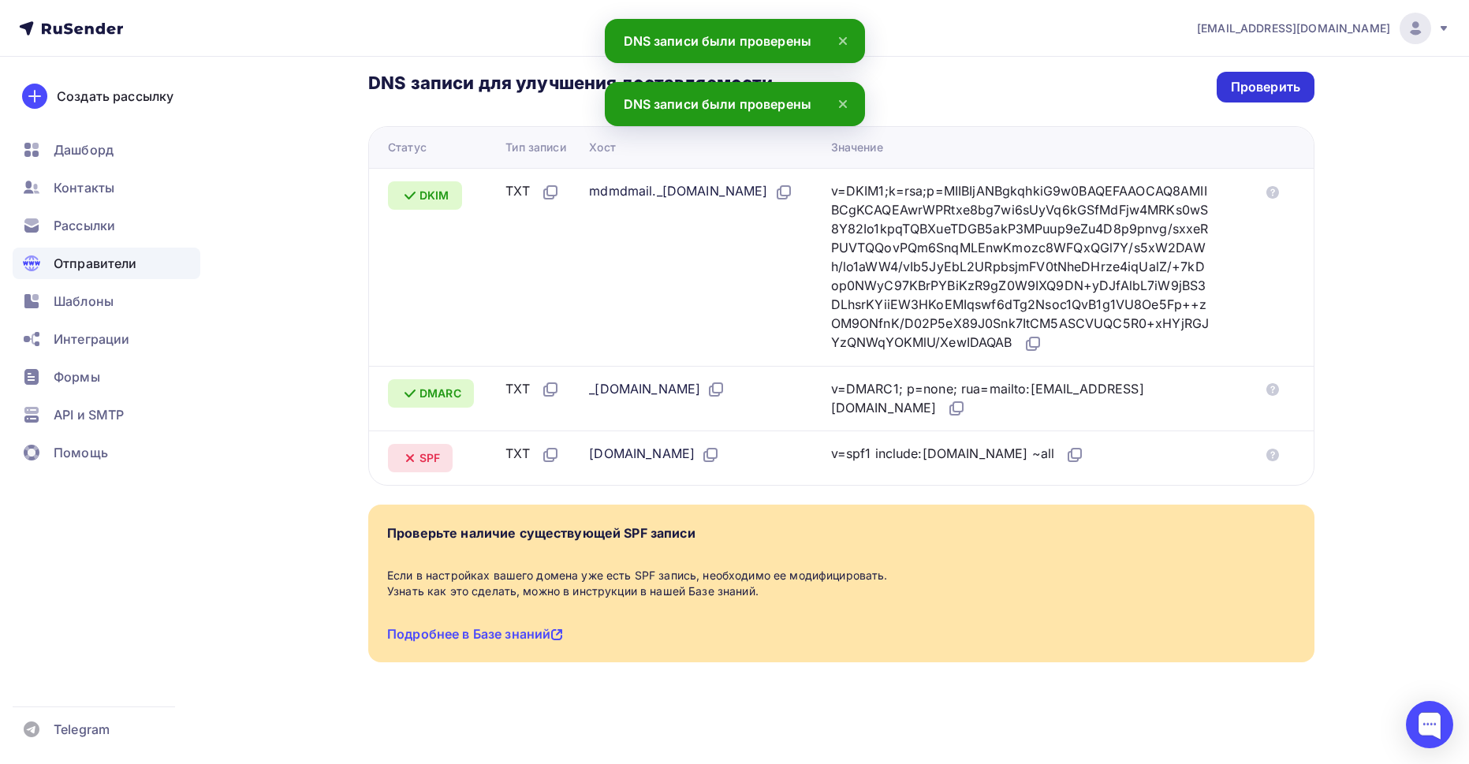
click at [1238, 72] on div "Проверить" at bounding box center [1266, 87] width 98 height 31
click at [1234, 78] on div "Проверить" at bounding box center [1265, 87] width 69 height 18
click at [1244, 78] on div "Проверить" at bounding box center [1265, 87] width 69 height 18
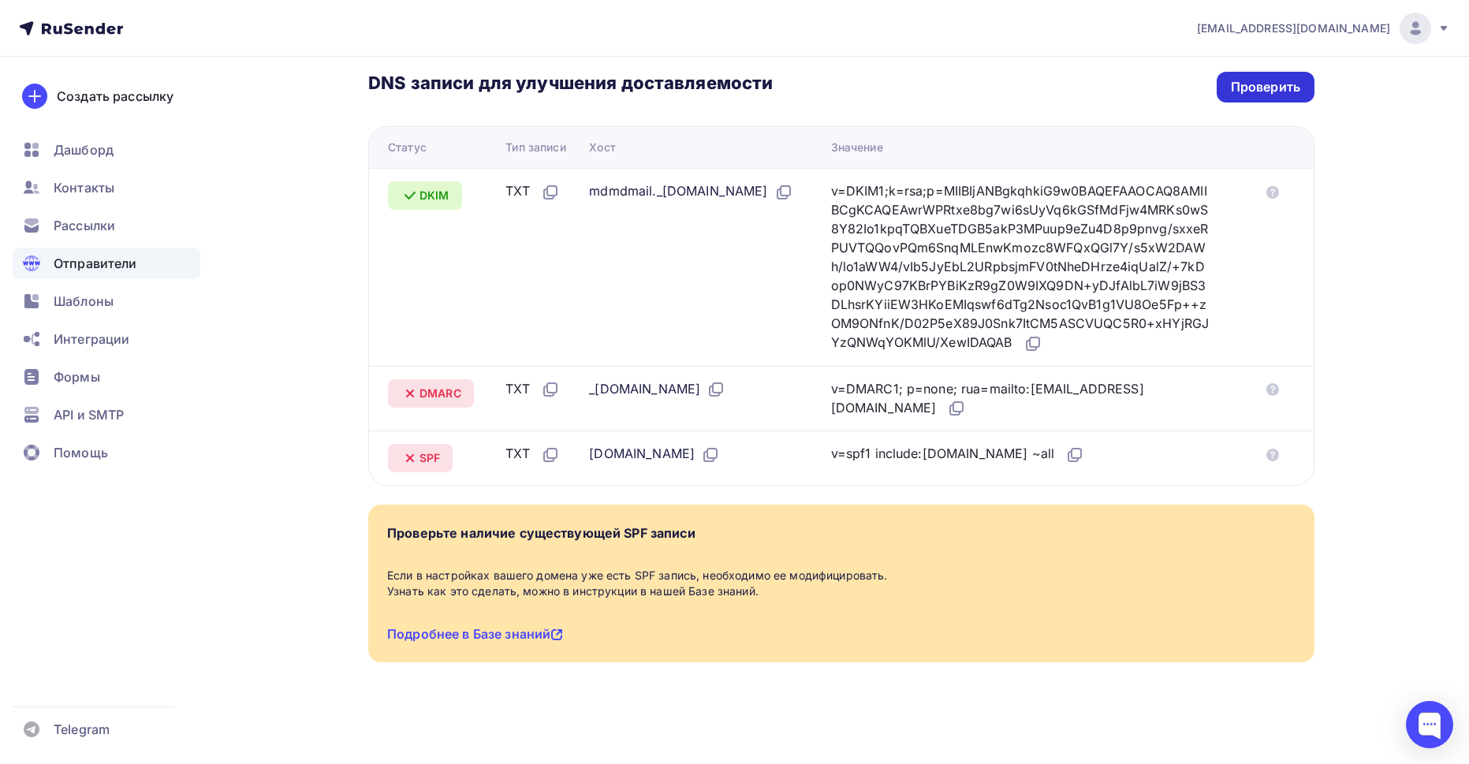
click at [1267, 78] on div "Проверить" at bounding box center [1265, 87] width 69 height 18
